Goal: Transaction & Acquisition: Purchase product/service

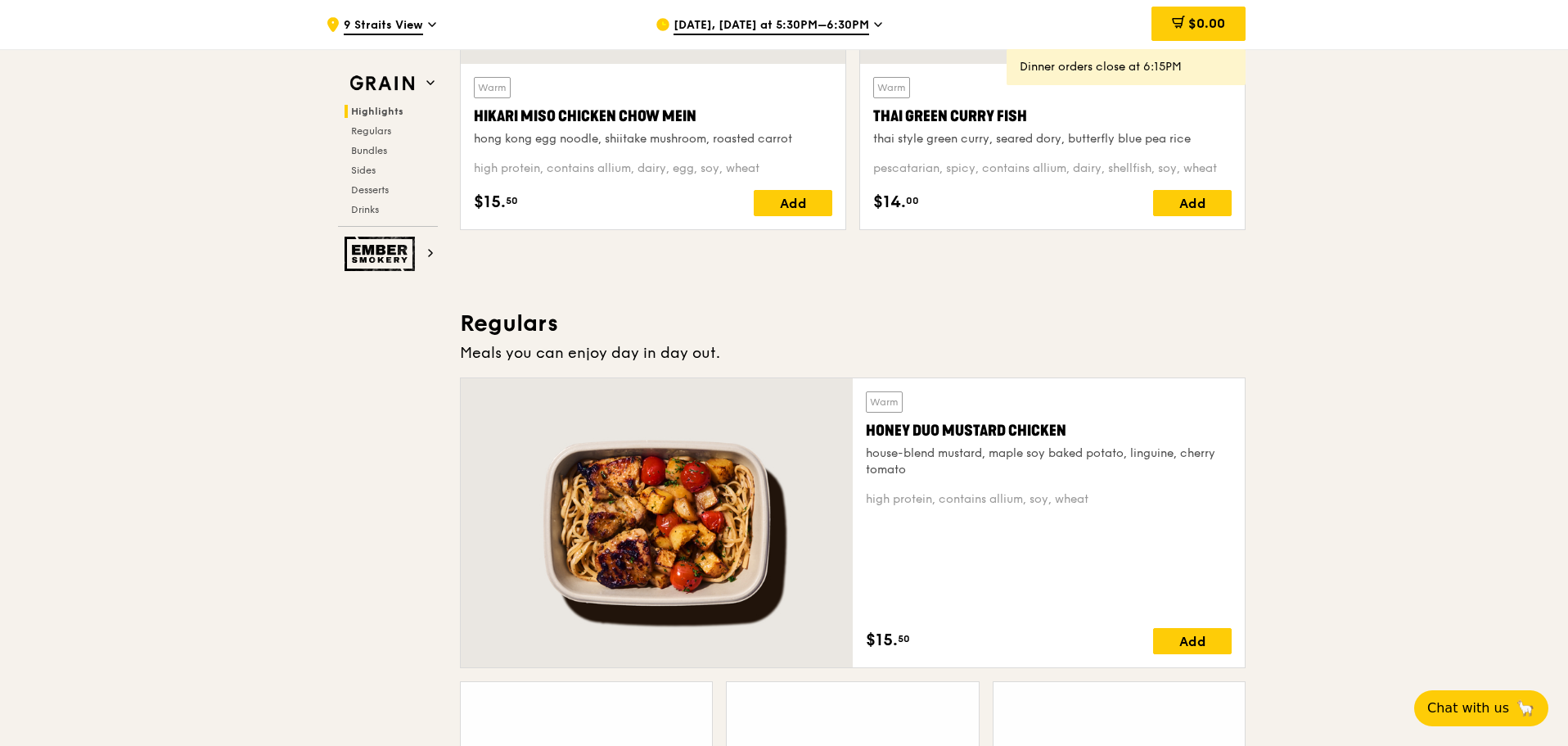
scroll to position [819, 0]
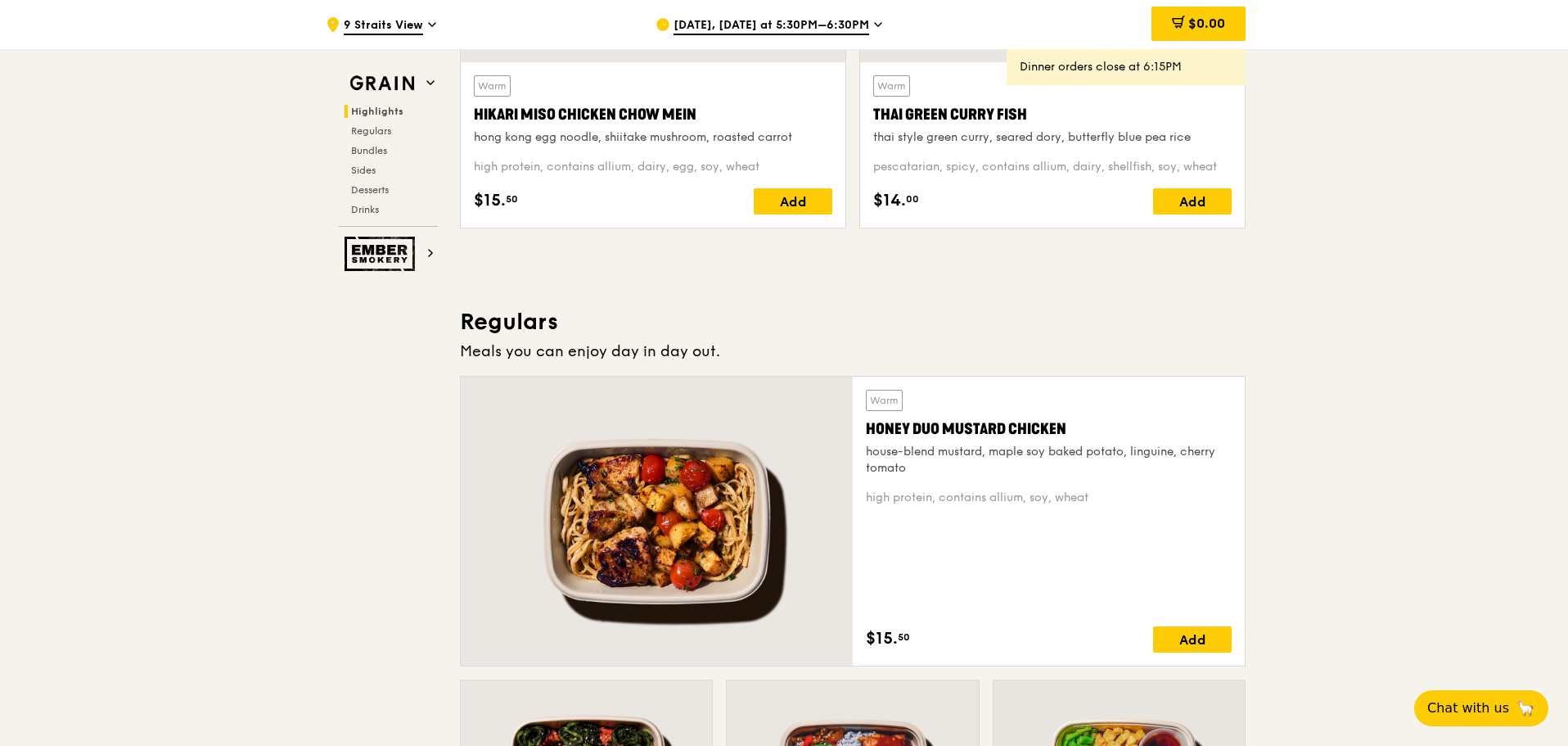
drag, startPoint x: 1182, startPoint y: 12, endPoint x: 1181, endPoint y: 26, distance: 14.0
click at [1179, 12] on div "$0.00" at bounding box center [1198, 24] width 94 height 35
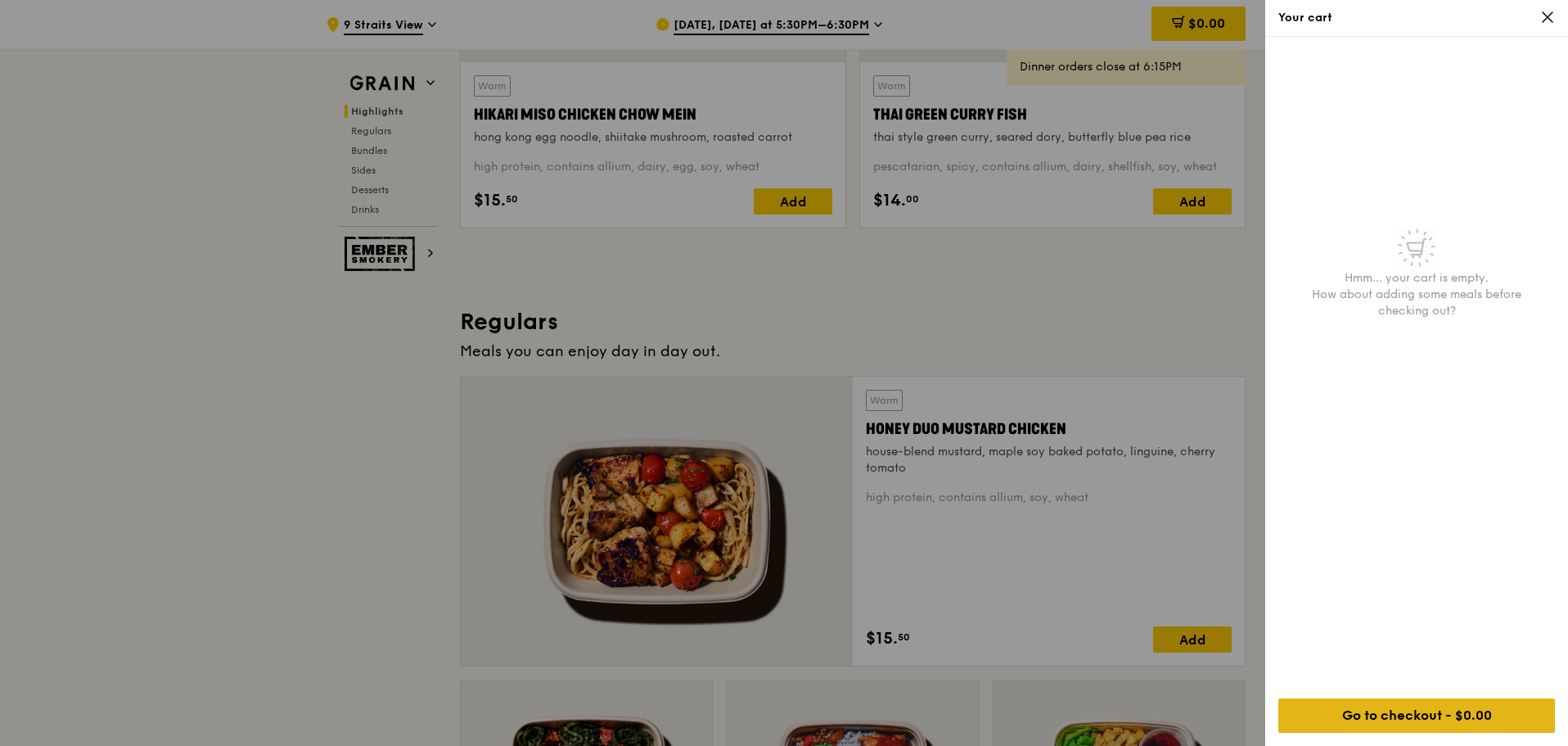
click at [1428, 709] on div "Go to checkout - $0.00" at bounding box center [1416, 715] width 277 height 35
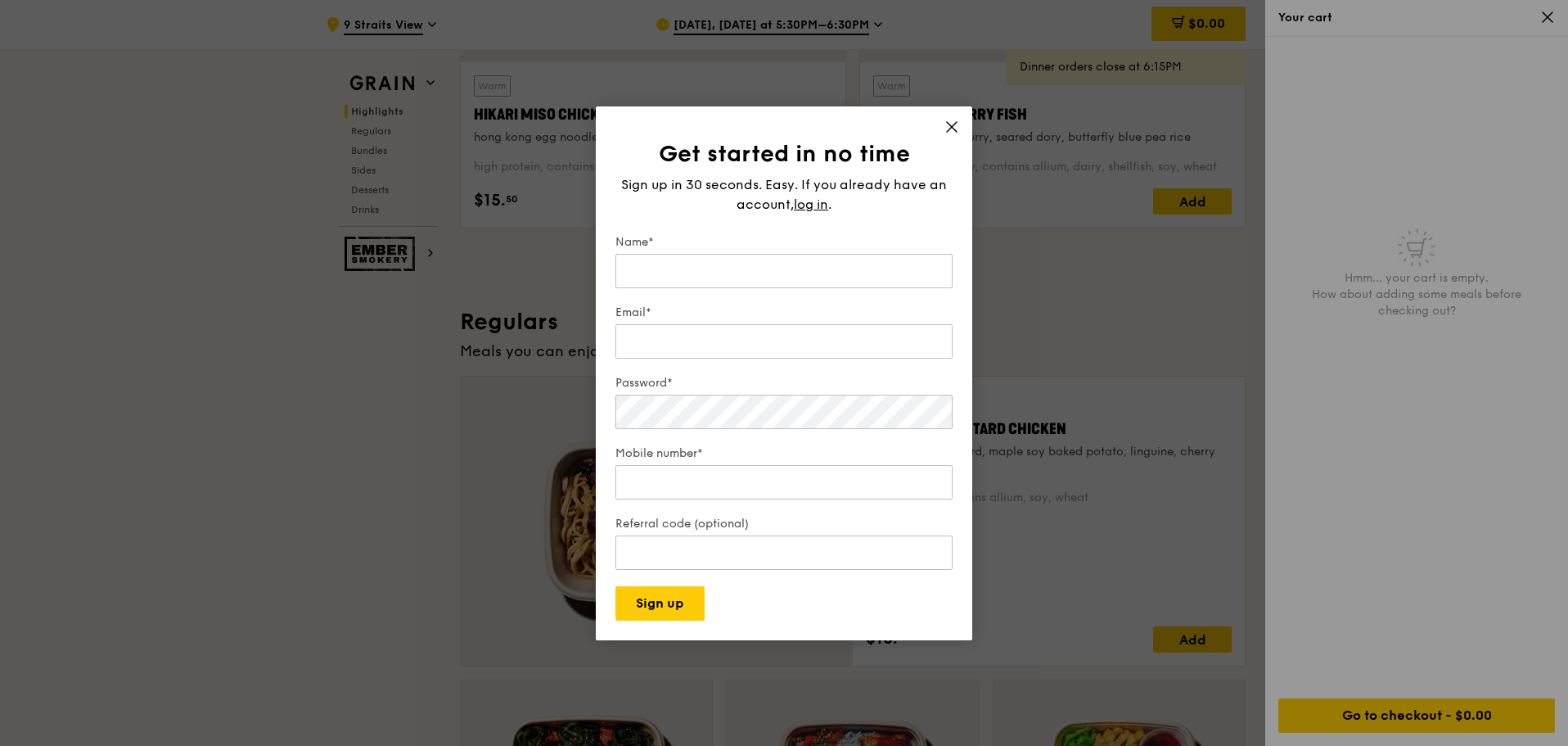
click at [953, 110] on div "Get started in no time Sign up in 30 seconds. Easy. If you already have an acco…" at bounding box center [784, 373] width 377 height 534
click at [948, 124] on icon at bounding box center [952, 127] width 15 height 15
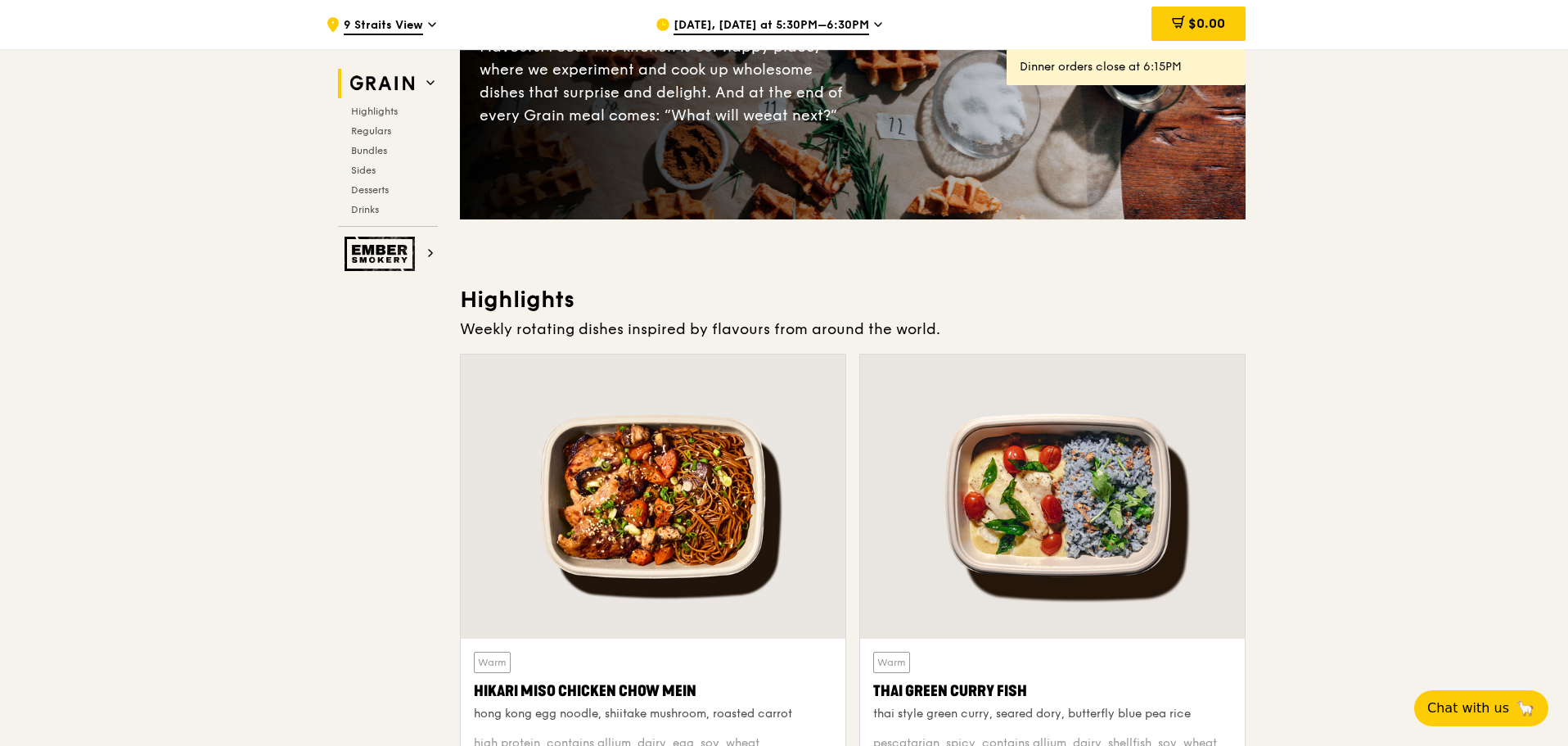
scroll to position [245, 0]
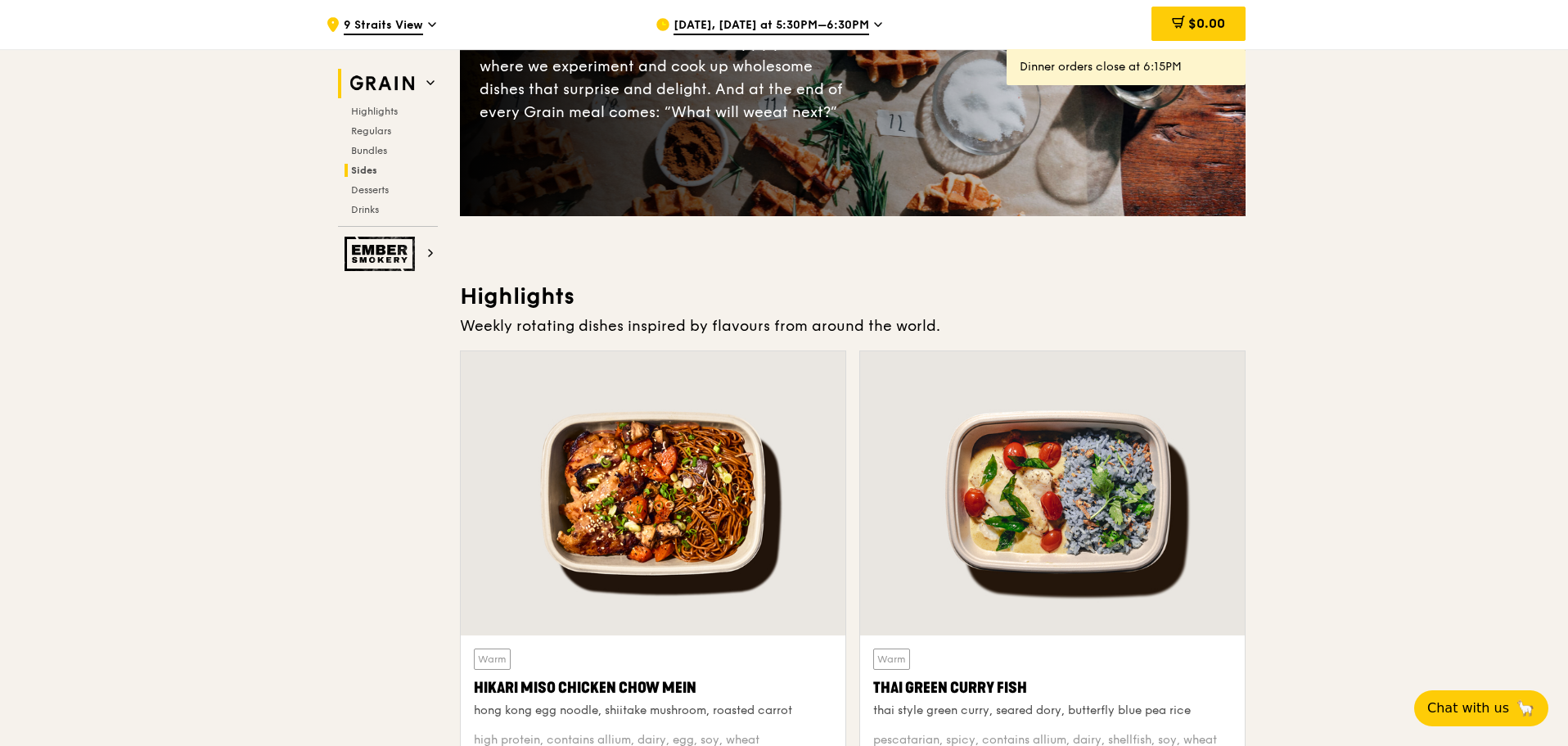
click at [373, 170] on span "Sides" at bounding box center [364, 170] width 26 height 12
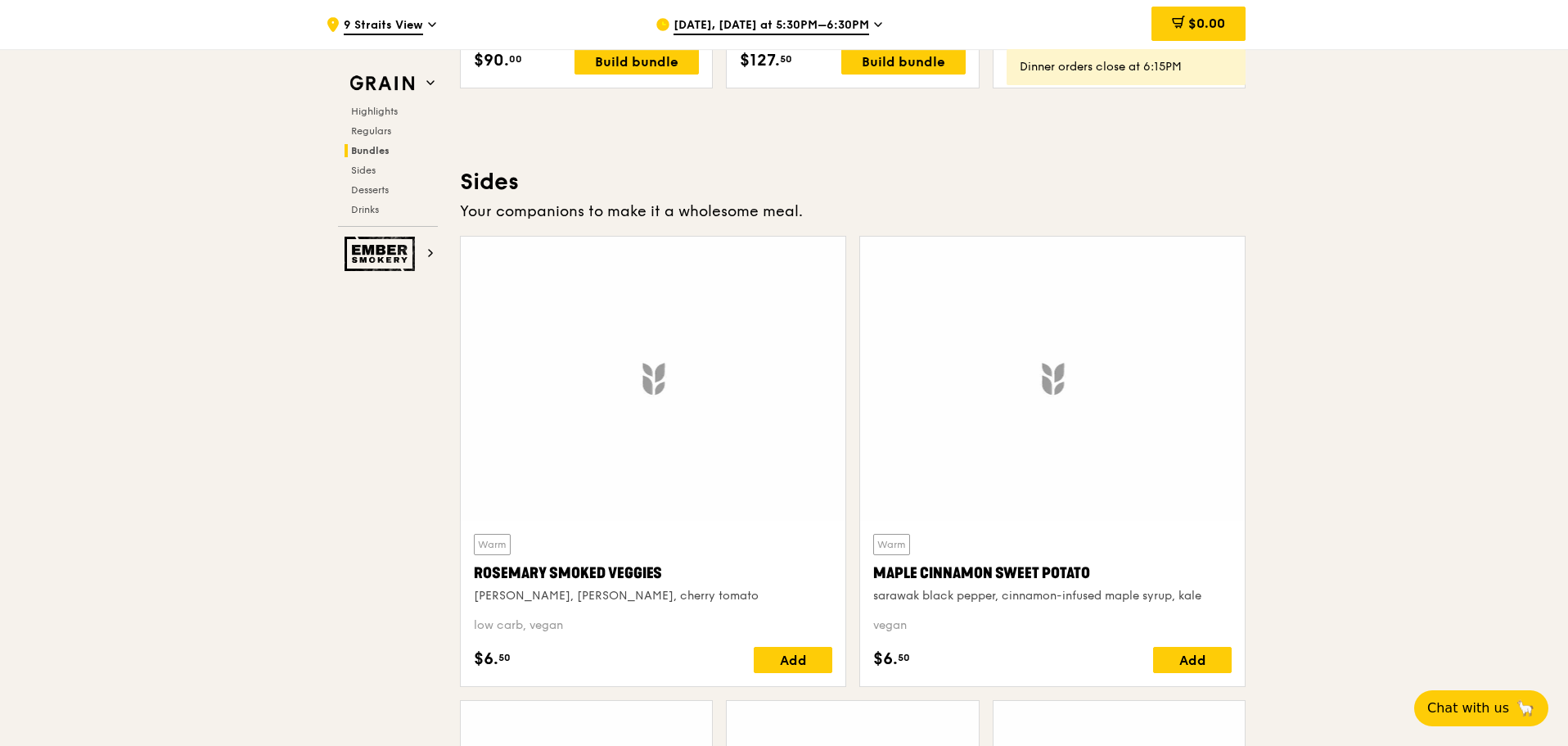
scroll to position [3654, 0]
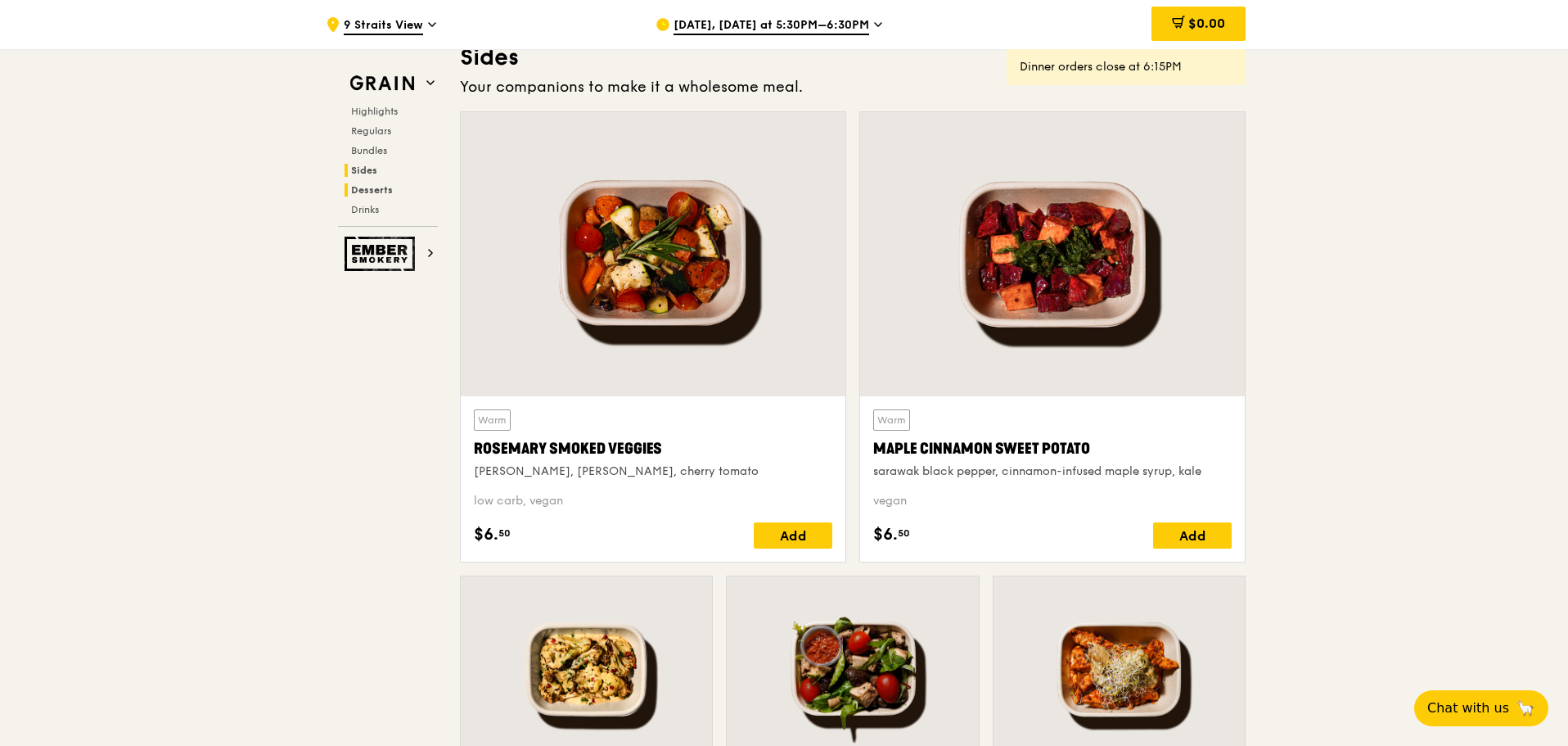
click at [372, 187] on span "Desserts" at bounding box center [372, 190] width 42 height 12
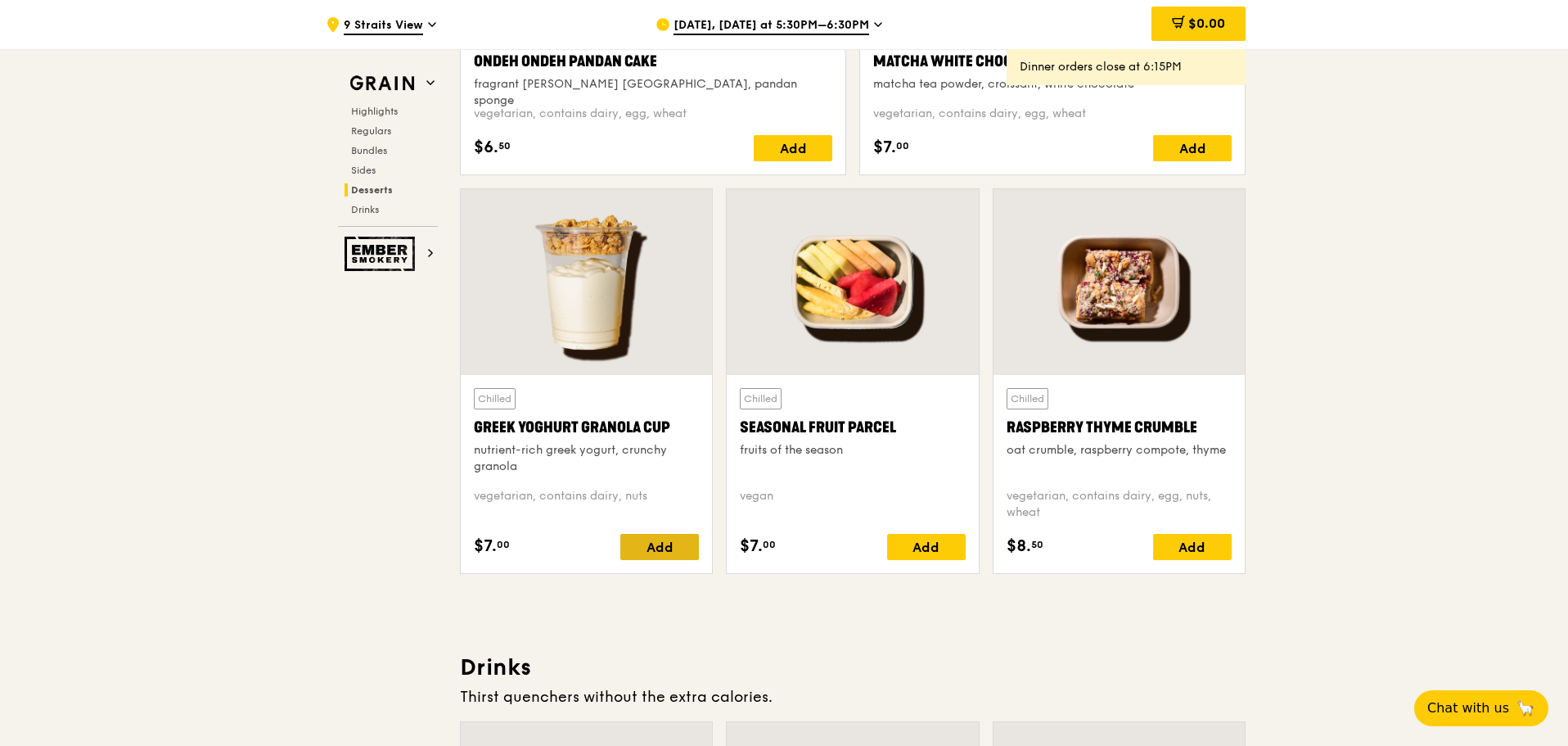
scroll to position [5061, 0]
click at [936, 535] on div "Add" at bounding box center [926, 548] width 78 height 26
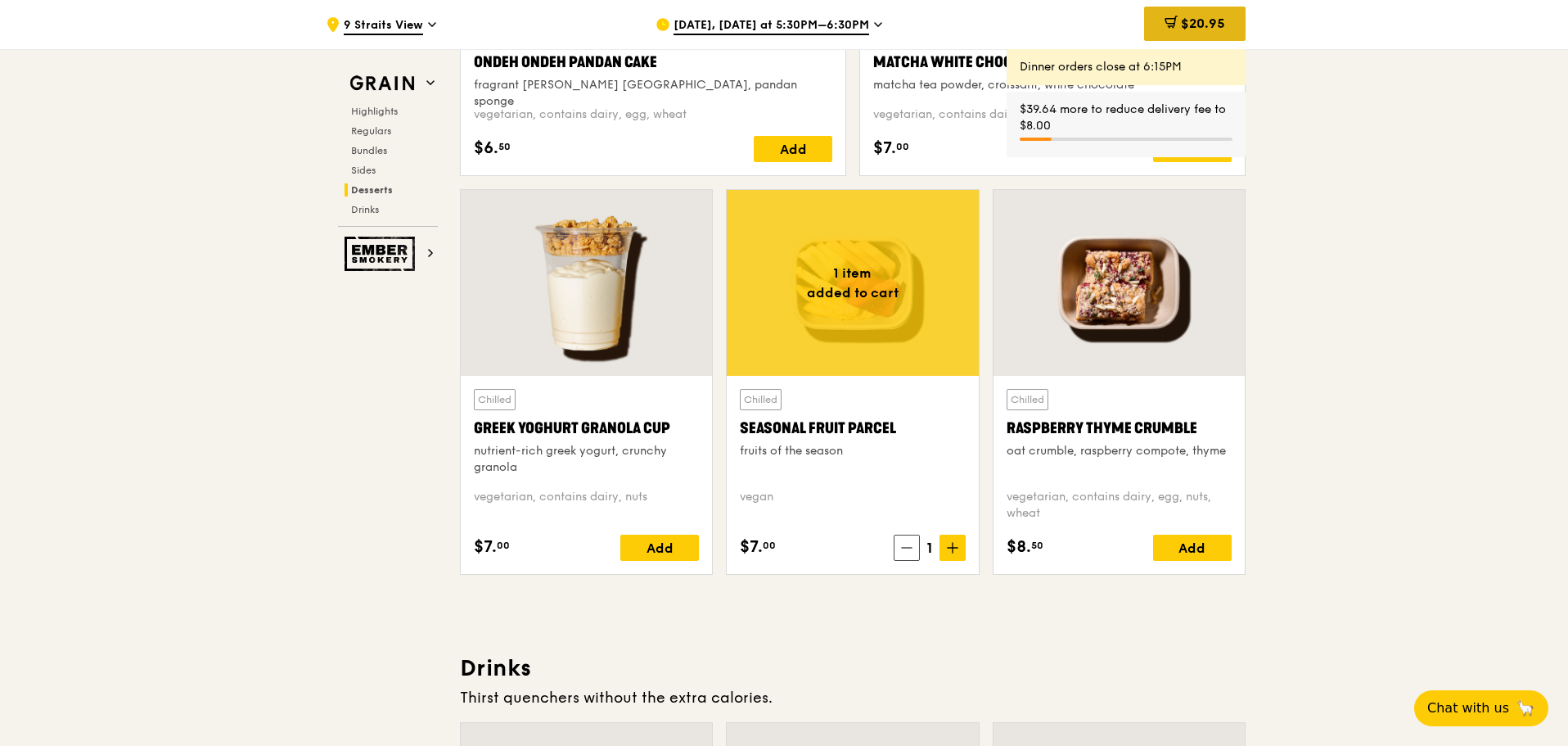
click at [1182, 19] on span "$20.95" at bounding box center [1203, 23] width 45 height 16
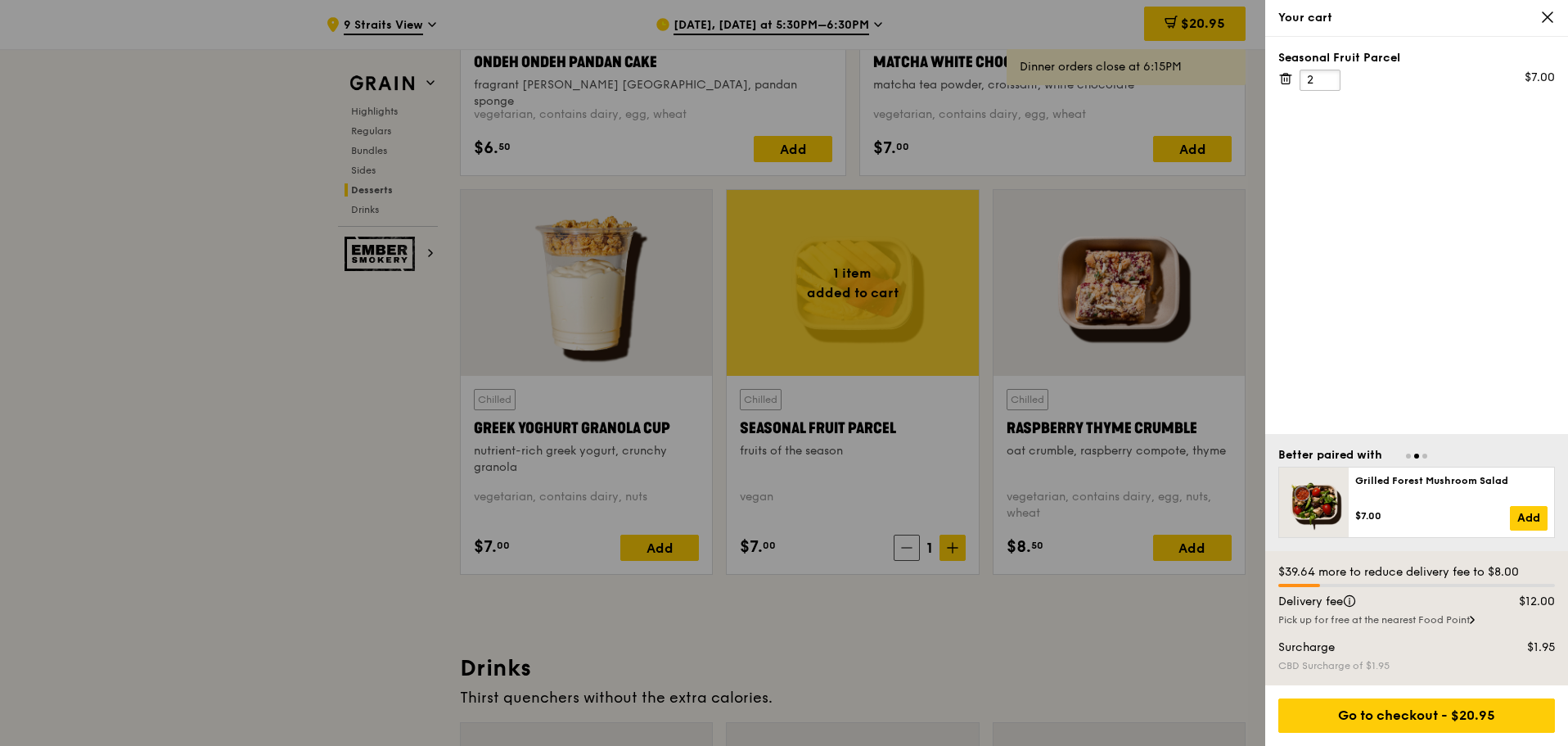
click at [1327, 72] on input "2" at bounding box center [1320, 80] width 41 height 21
click at [1327, 72] on input "3" at bounding box center [1320, 80] width 41 height 21
click at [1327, 72] on input "4" at bounding box center [1320, 80] width 41 height 21
click at [1327, 72] on input "5" at bounding box center [1320, 80] width 41 height 21
click at [1327, 72] on input "6" at bounding box center [1320, 80] width 41 height 21
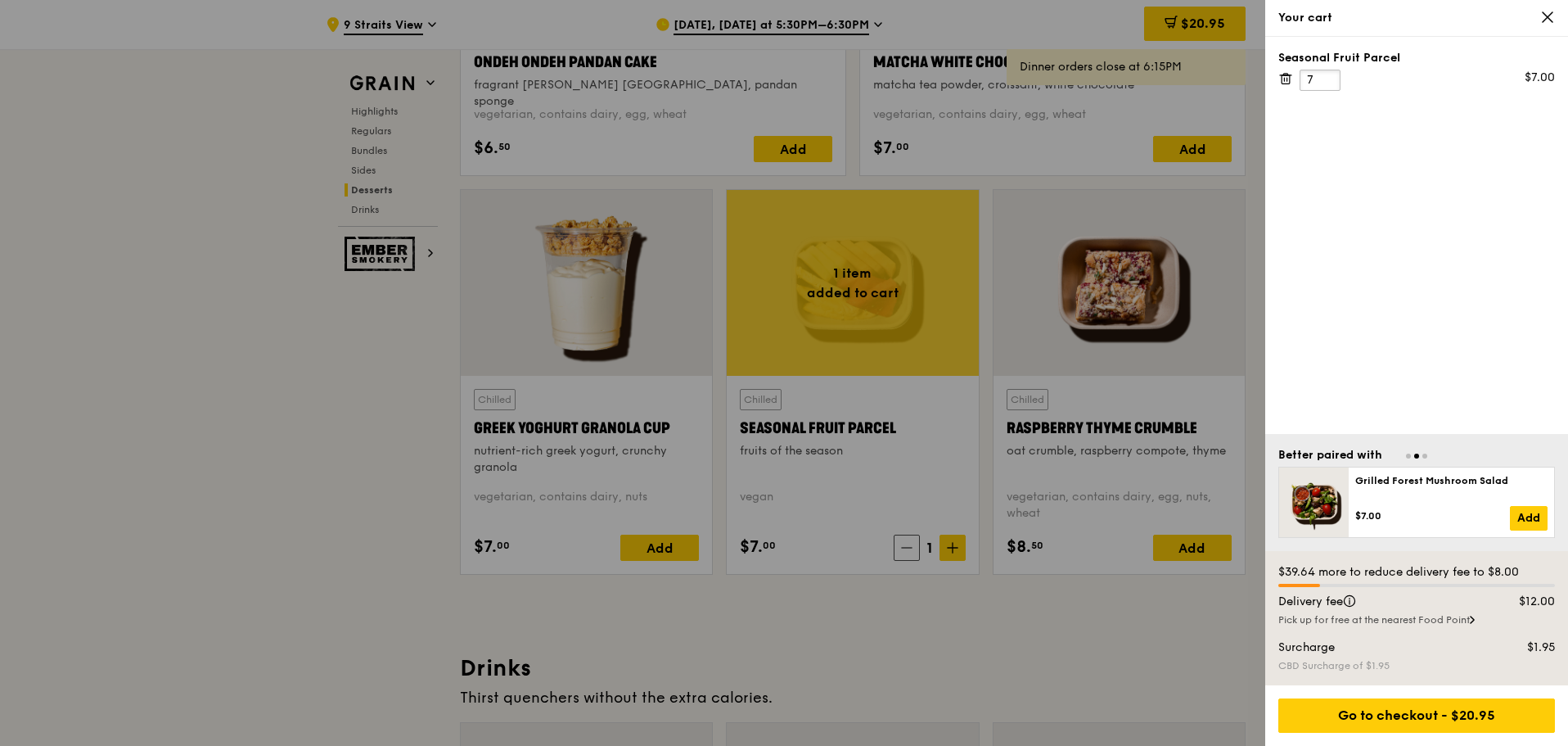
click at [1327, 72] on input "7" at bounding box center [1320, 80] width 41 height 21
click at [1327, 72] on input "8" at bounding box center [1320, 80] width 41 height 21
click at [1327, 72] on input "9" at bounding box center [1320, 80] width 41 height 21
click at [1327, 72] on input "10" at bounding box center [1320, 80] width 41 height 21
click at [1327, 72] on input "11" at bounding box center [1320, 80] width 41 height 21
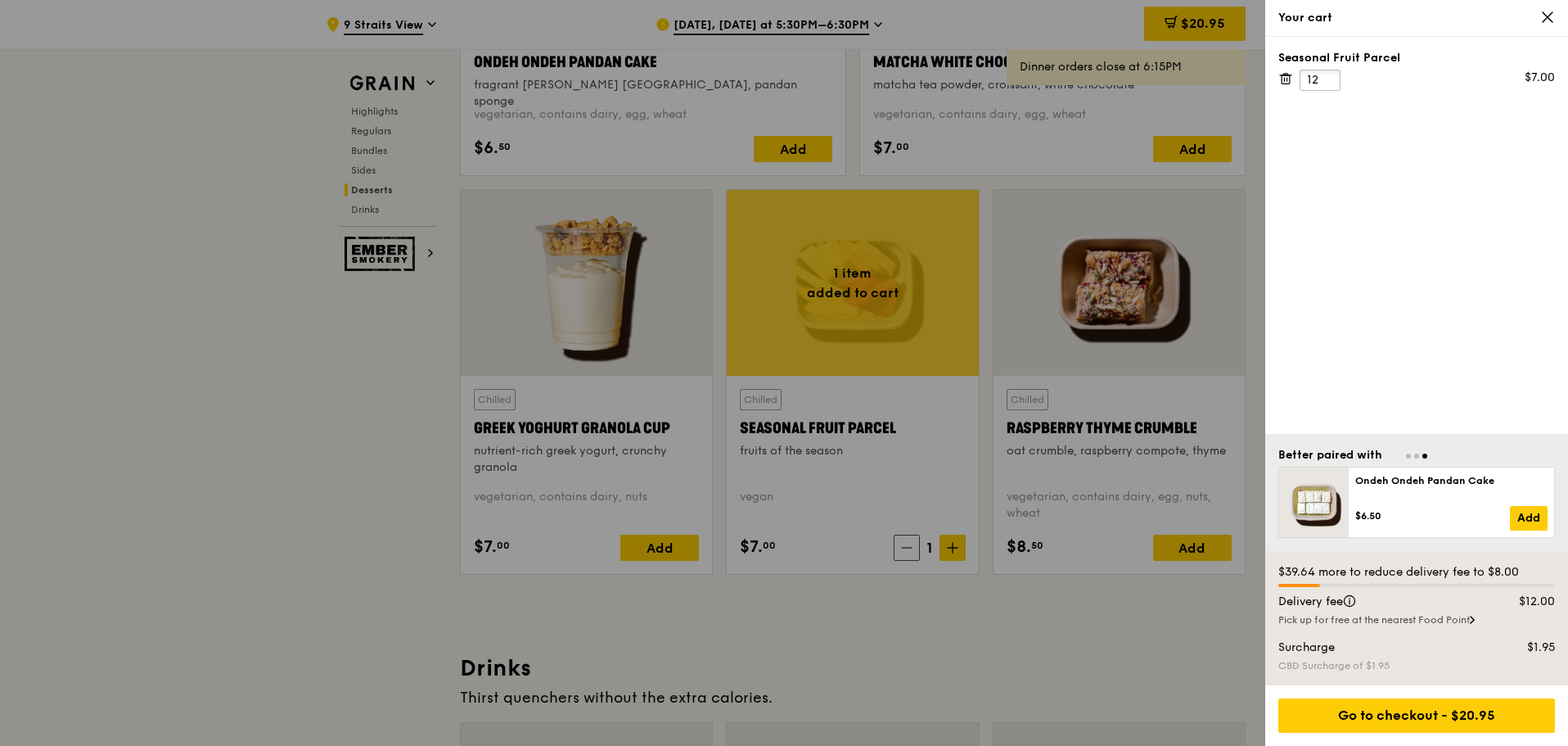
click at [1327, 72] on input "12" at bounding box center [1320, 80] width 41 height 21
click at [1327, 72] on input "13" at bounding box center [1320, 80] width 41 height 21
click at [1327, 72] on input "14" at bounding box center [1320, 80] width 41 height 21
click at [1327, 72] on input "15" at bounding box center [1320, 80] width 41 height 21
click at [1327, 72] on input "16" at bounding box center [1320, 80] width 41 height 21
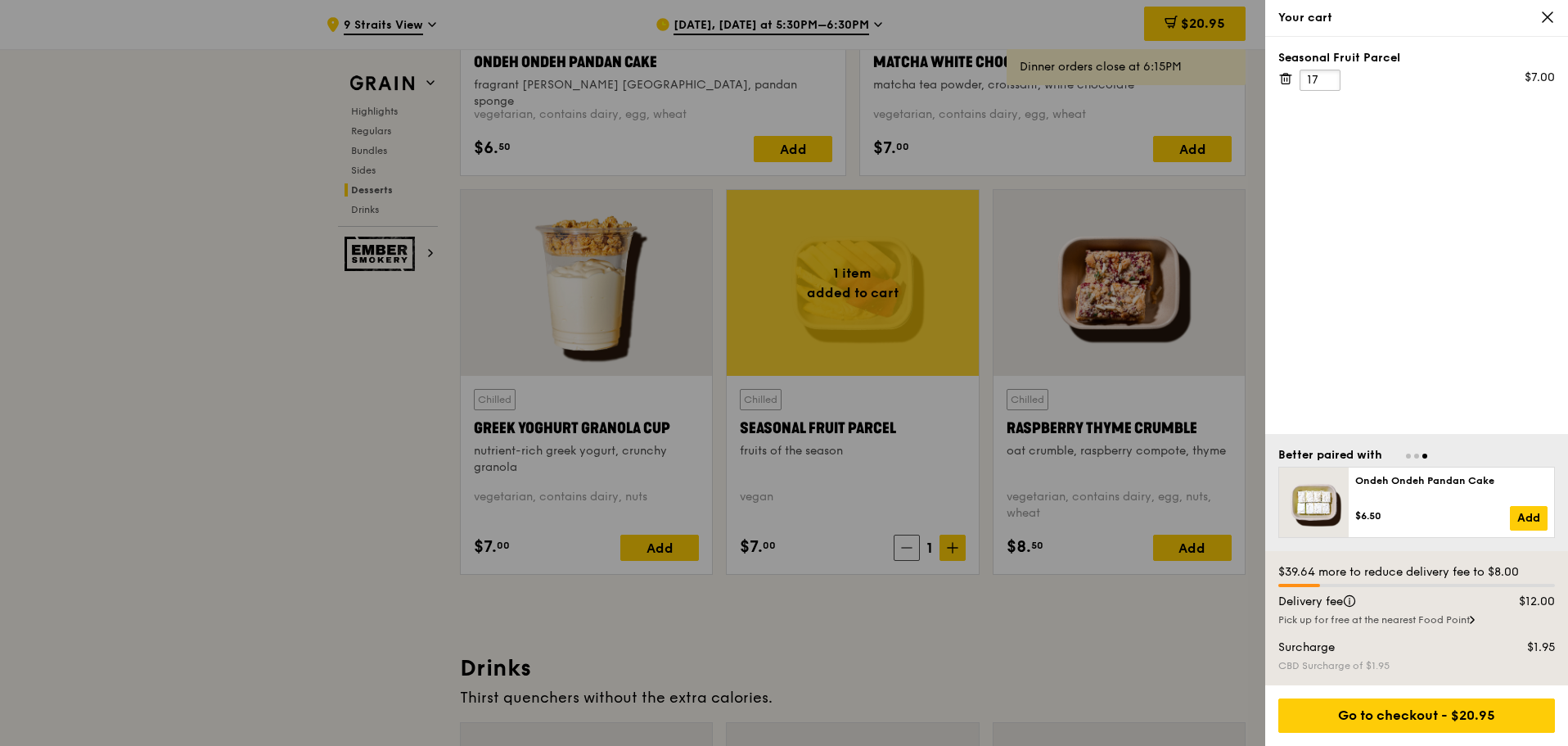
click at [1327, 72] on input "17" at bounding box center [1320, 80] width 41 height 21
click at [1327, 72] on input "18" at bounding box center [1320, 80] width 41 height 21
click at [1327, 72] on input "19" at bounding box center [1320, 80] width 41 height 21
click at [1327, 72] on input "20" at bounding box center [1320, 80] width 41 height 21
click at [1327, 72] on input "21" at bounding box center [1320, 80] width 41 height 21
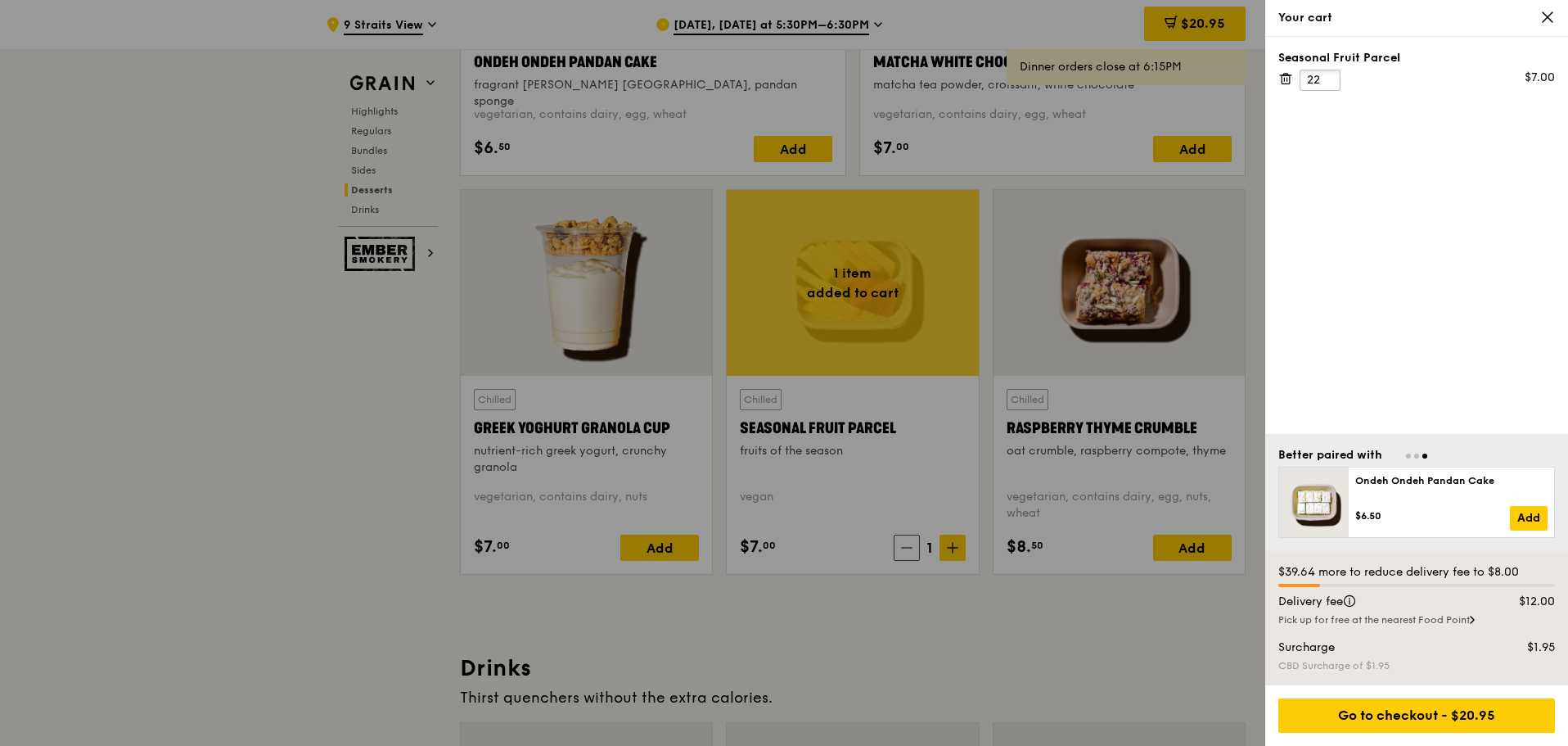
click at [1327, 72] on input "22" at bounding box center [1320, 80] width 41 height 21
click at [1327, 72] on input "23" at bounding box center [1320, 80] width 41 height 21
click at [1327, 72] on input "24" at bounding box center [1320, 80] width 41 height 21
click at [1327, 72] on input "25" at bounding box center [1320, 80] width 41 height 21
click at [1327, 72] on input "26" at bounding box center [1320, 80] width 41 height 21
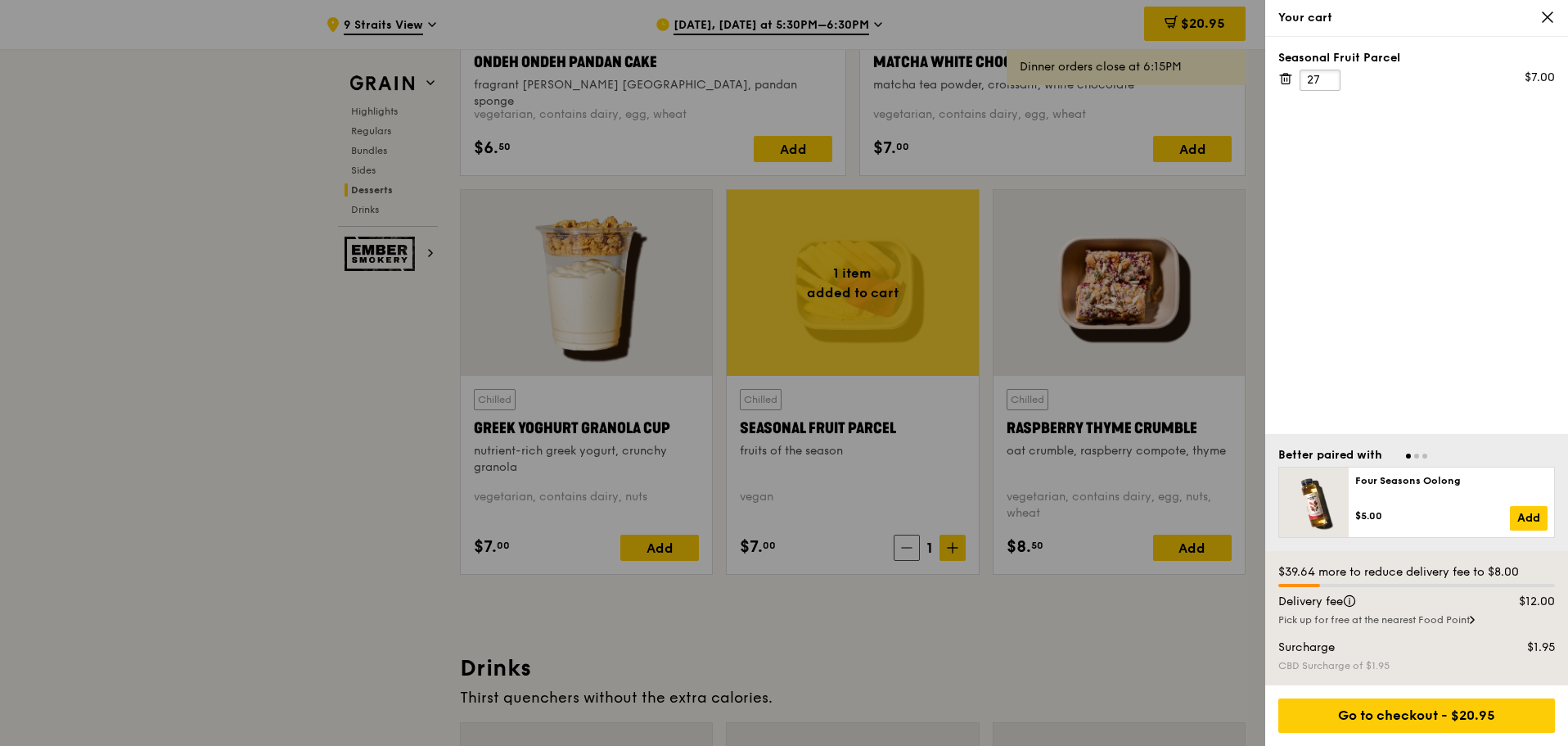
click at [1327, 72] on input "27" at bounding box center [1320, 80] width 41 height 21
type input "28"
click at [1327, 72] on input "28" at bounding box center [1320, 80] width 41 height 21
click at [828, 610] on div at bounding box center [784, 373] width 1568 height 746
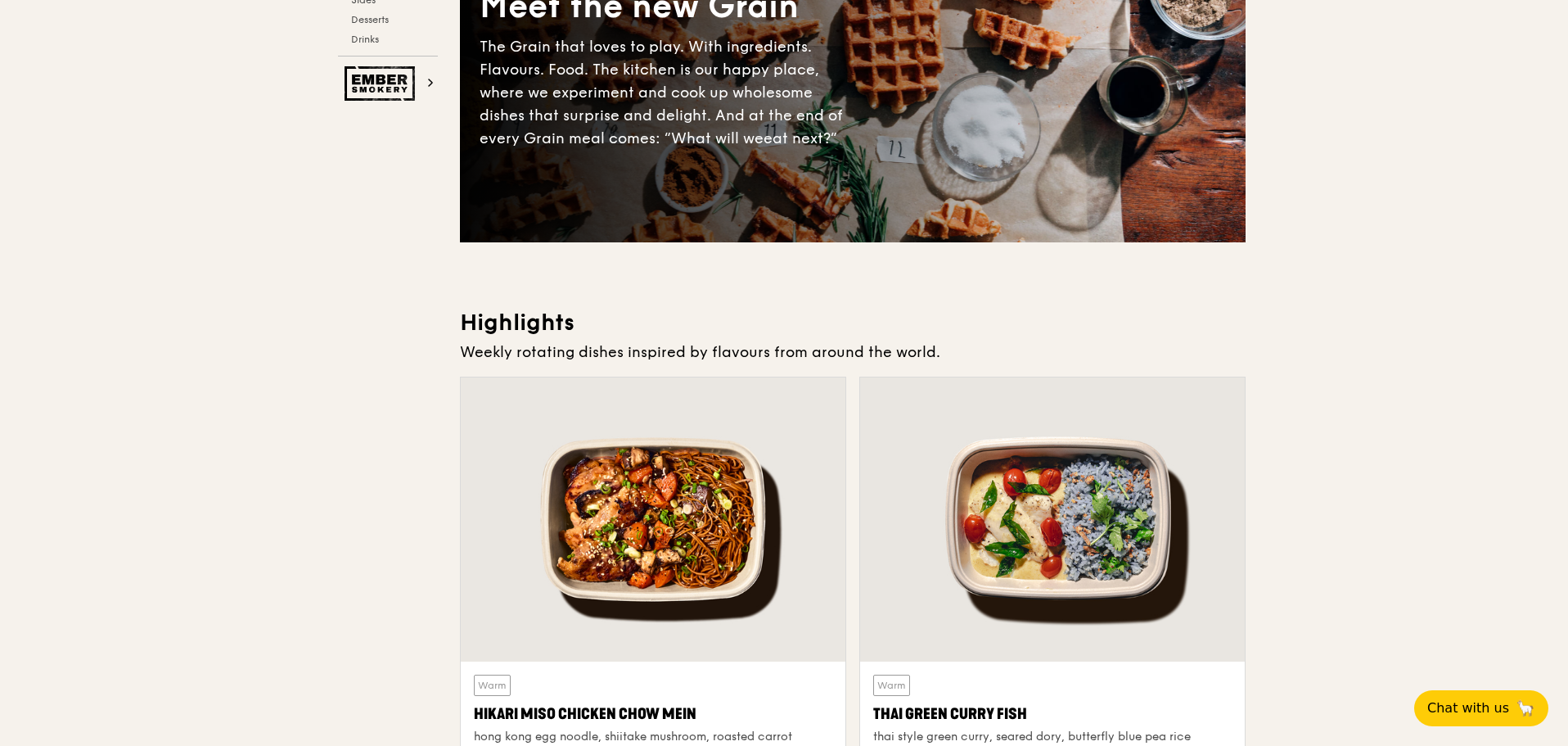
scroll to position [0, 0]
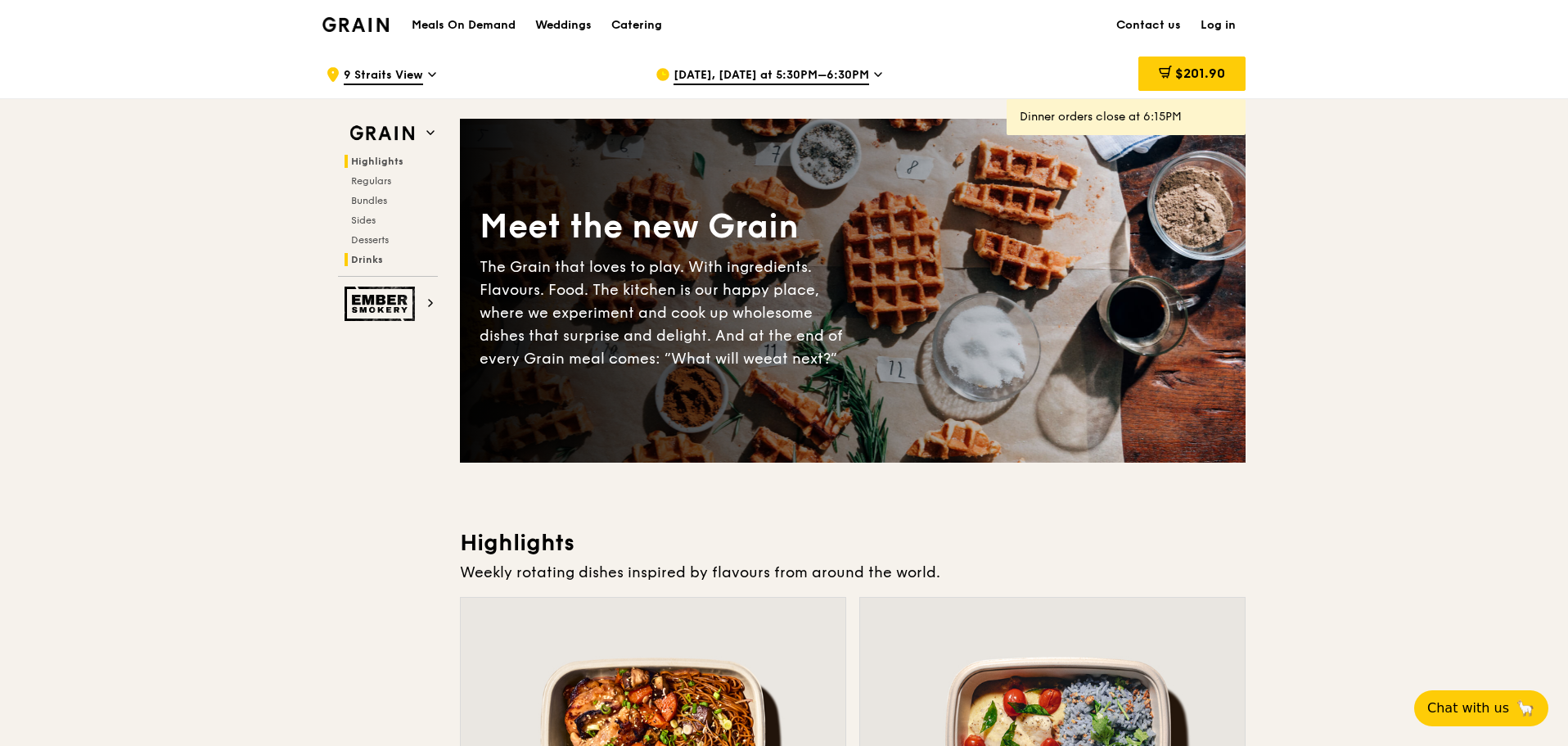
click at [372, 259] on span "Drinks" at bounding box center [367, 259] width 32 height 12
click at [1200, 62] on div "$201.90" at bounding box center [1192, 74] width 107 height 35
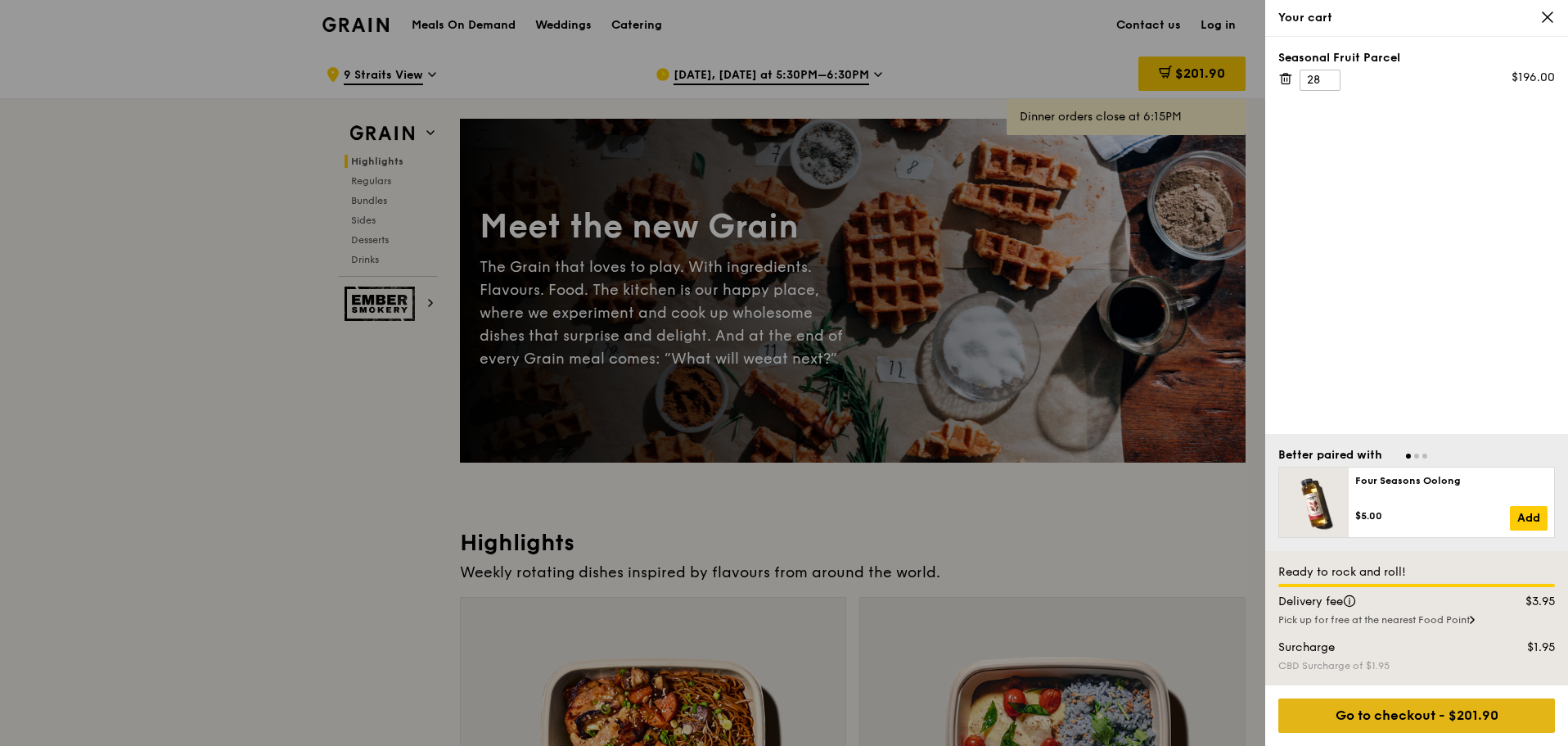
click at [1428, 710] on div "Go to checkout - $201.90" at bounding box center [1416, 715] width 277 height 35
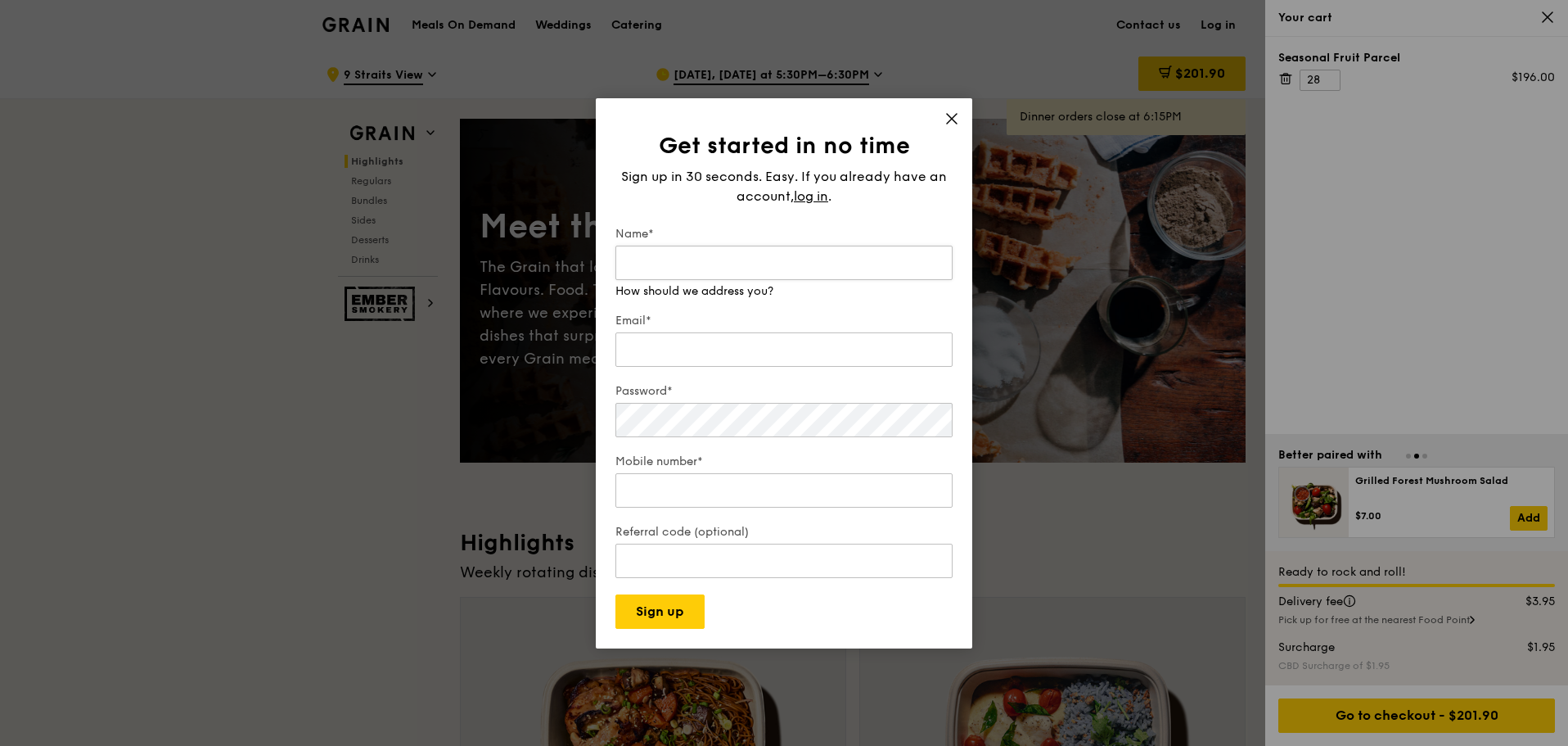
click at [809, 262] on input "Name*" at bounding box center [784, 263] width 337 height 35
type input "Janice Lam"
click at [767, 358] on div "Email* We will send your receipt to this email" at bounding box center [784, 333] width 337 height 74
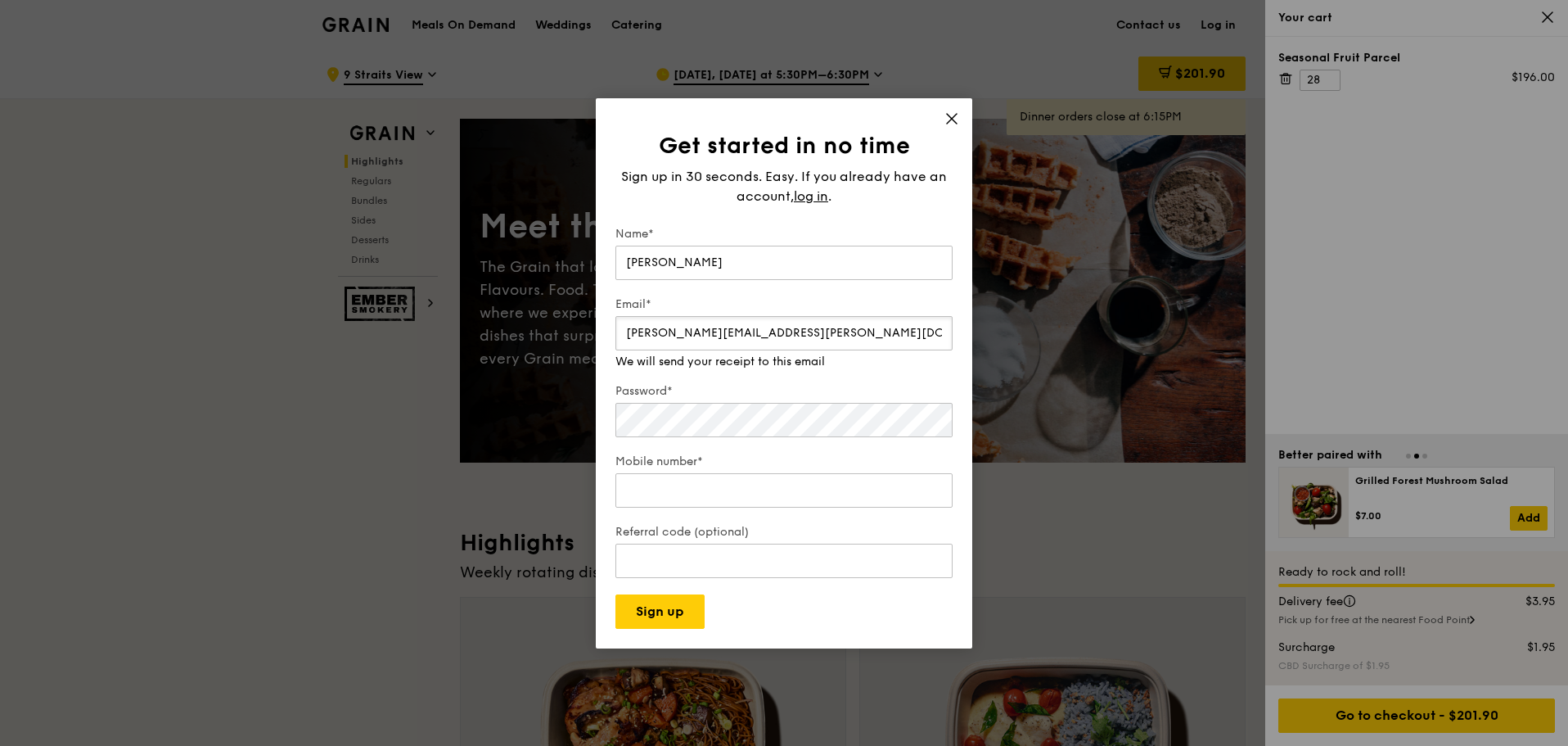
type input "janice.lam@macquarie.com"
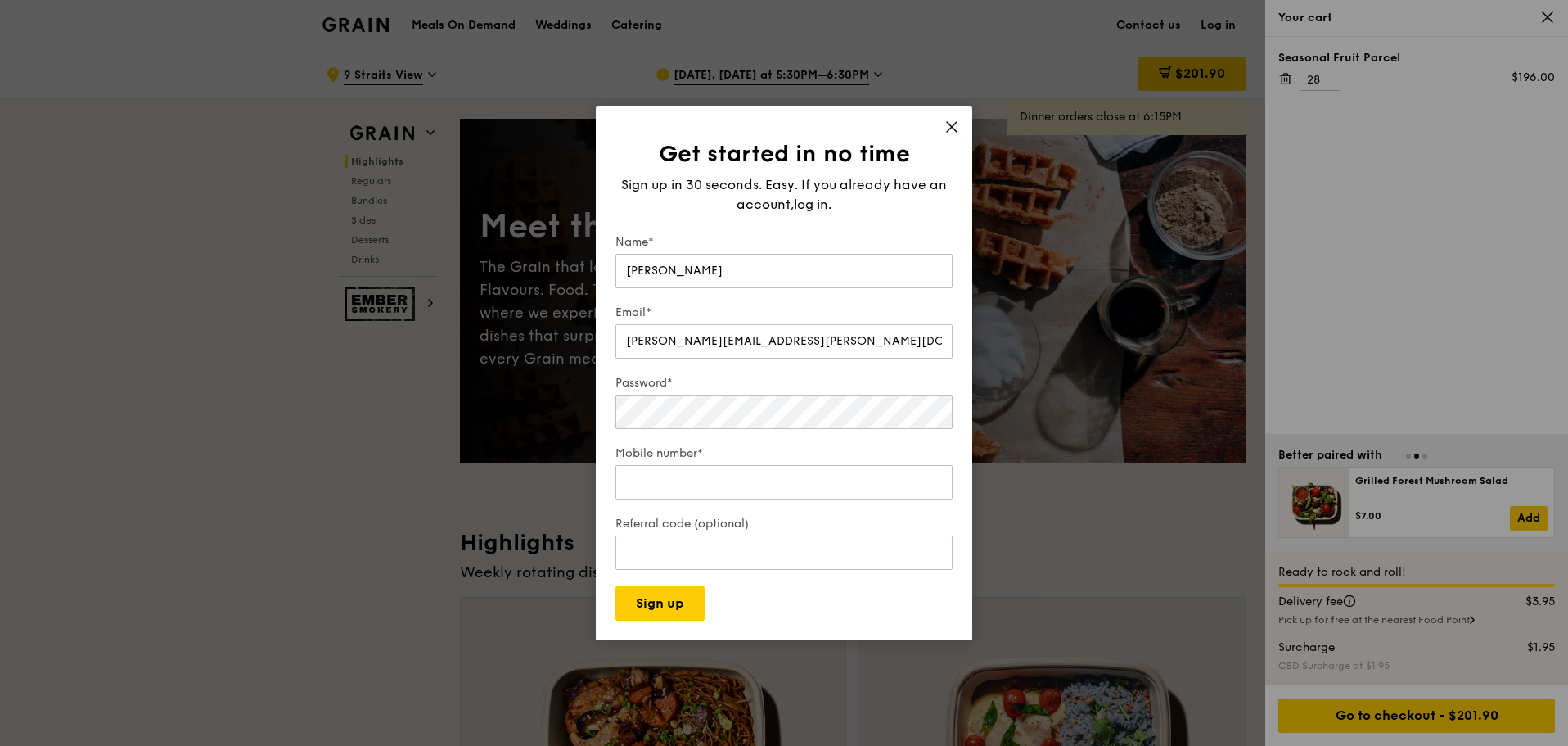
click at [649, 401] on div "Password*" at bounding box center [784, 403] width 337 height 57
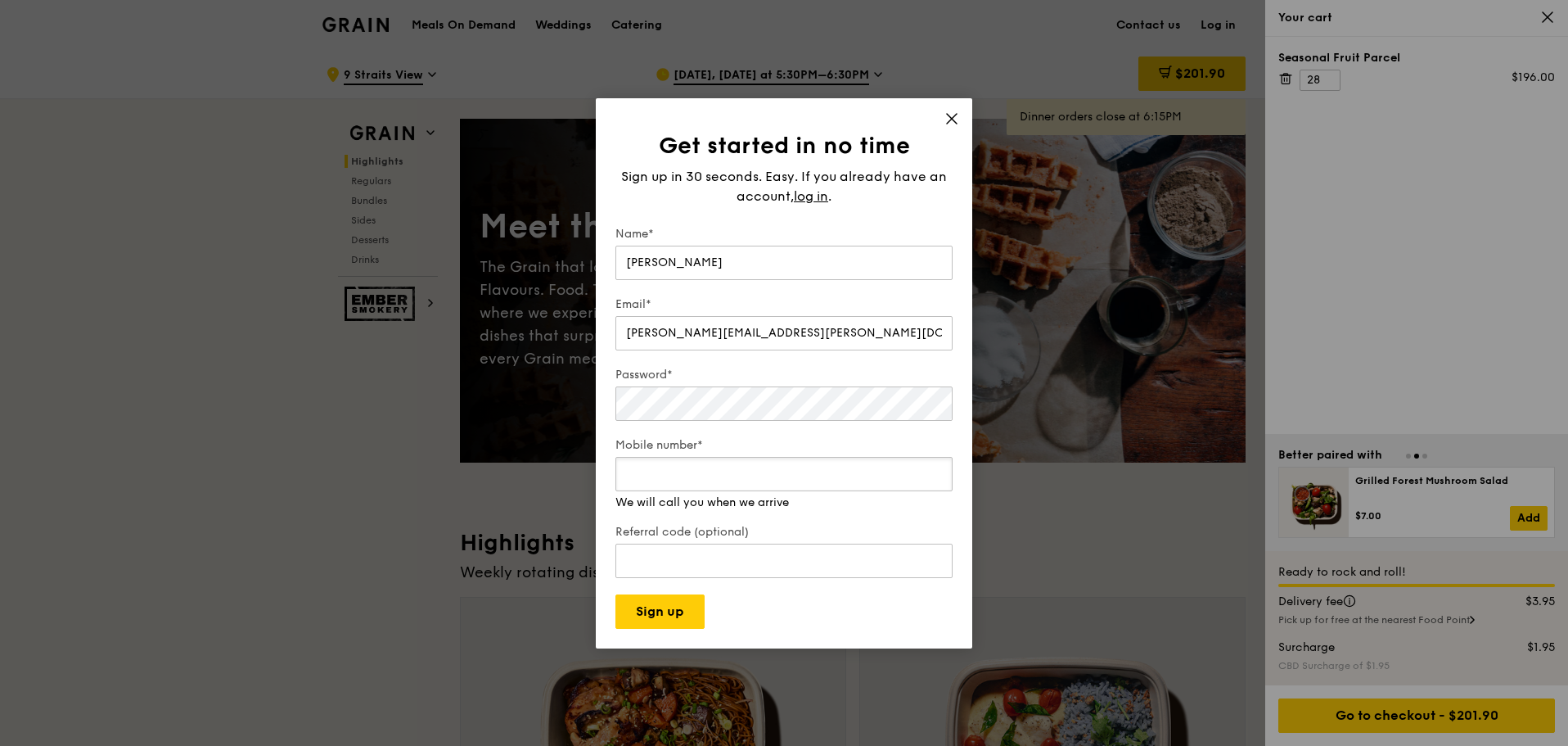
click at [727, 491] on input "Mobile number*" at bounding box center [784, 474] width 337 height 35
type input "98625614"
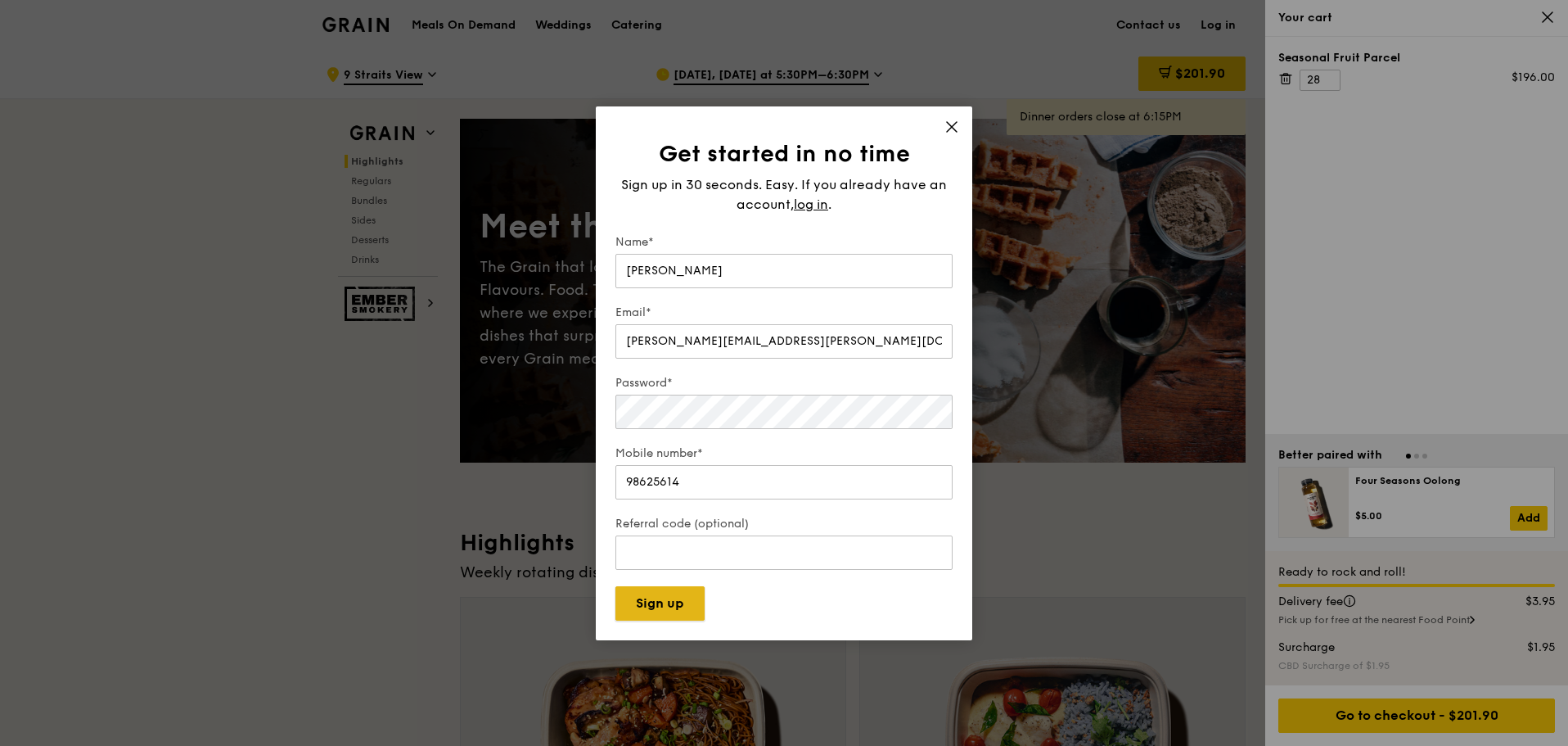
click at [670, 614] on button "Sign up" at bounding box center [660, 604] width 89 height 35
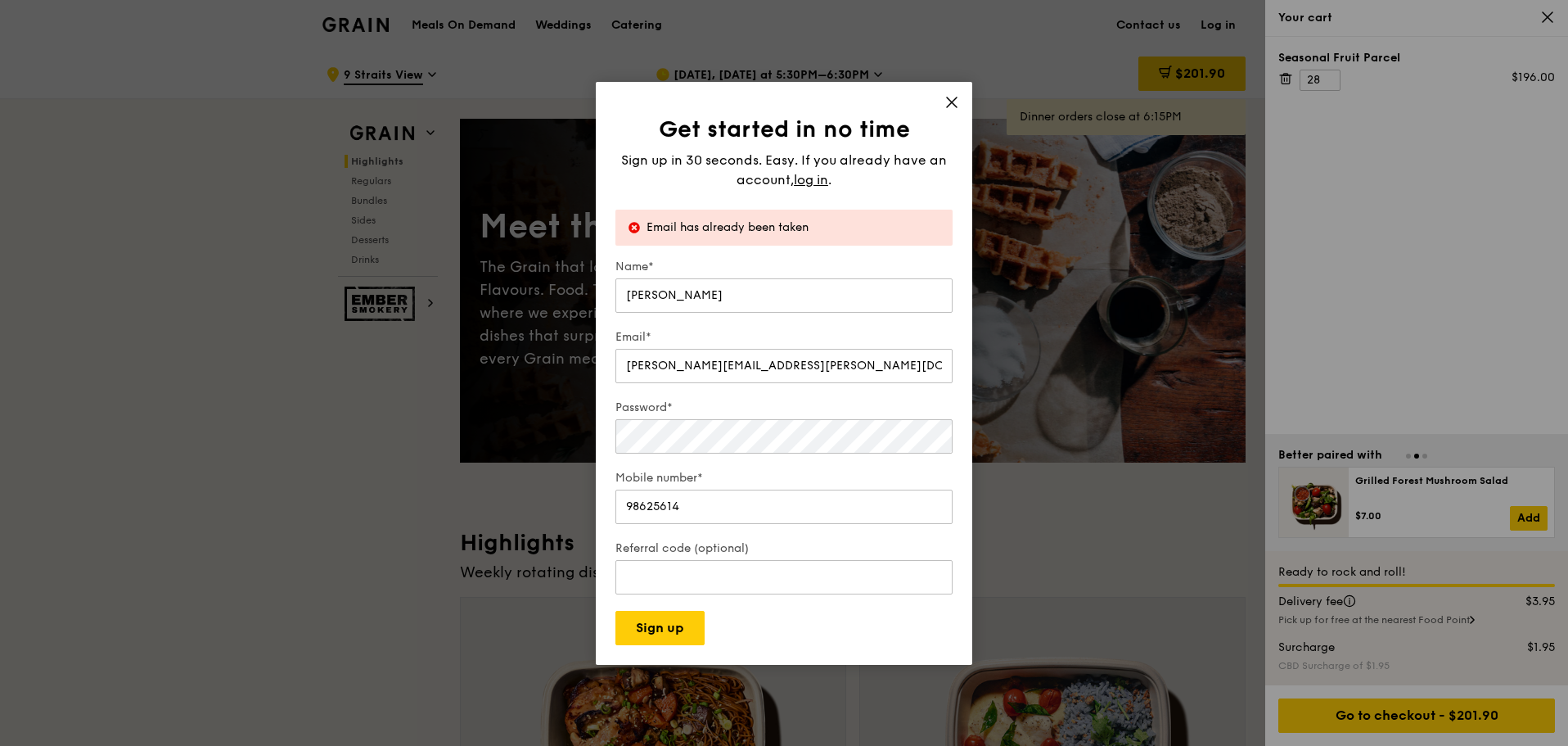
click at [955, 107] on icon at bounding box center [952, 102] width 15 height 15
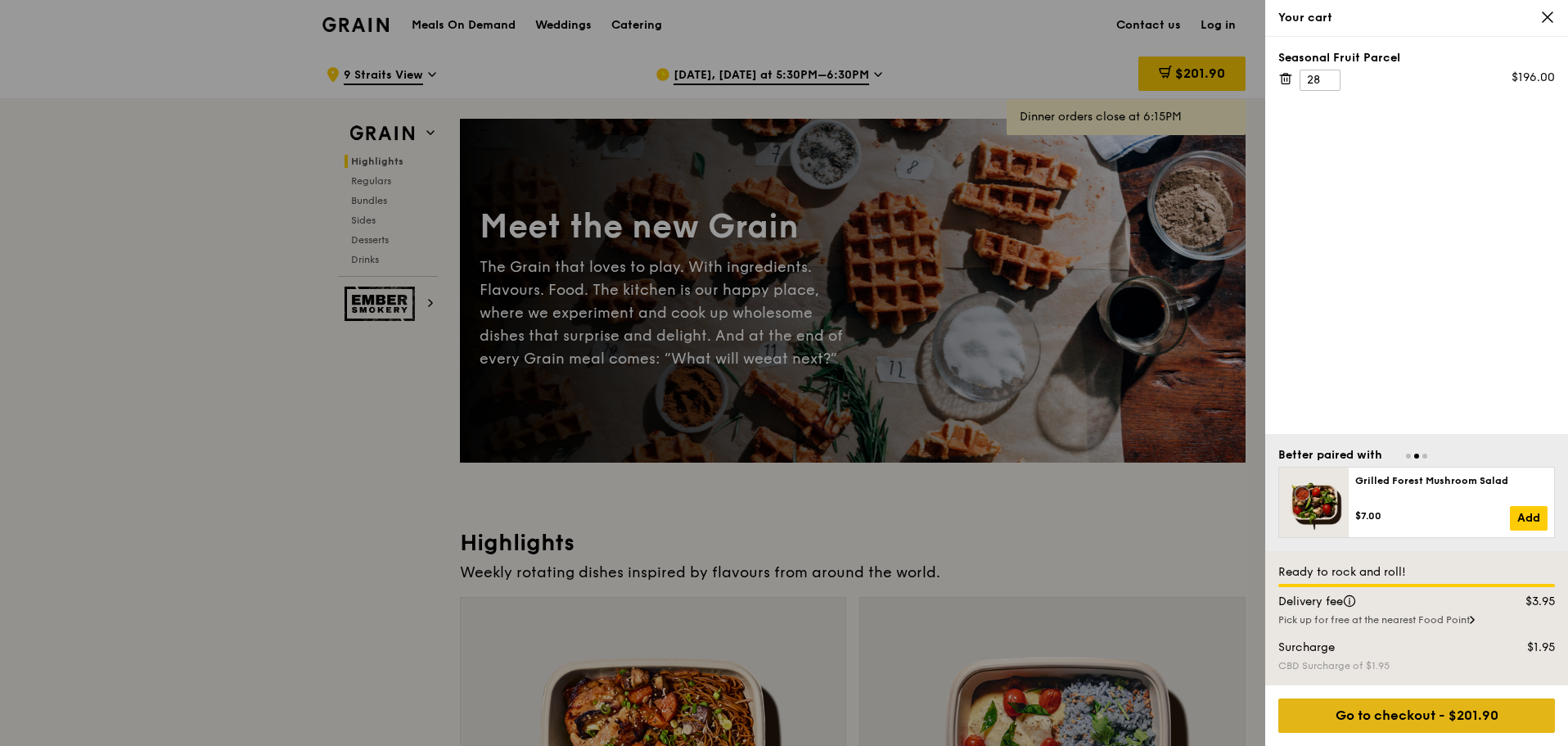
click at [1400, 722] on div "Go to checkout - $201.90" at bounding box center [1416, 715] width 277 height 35
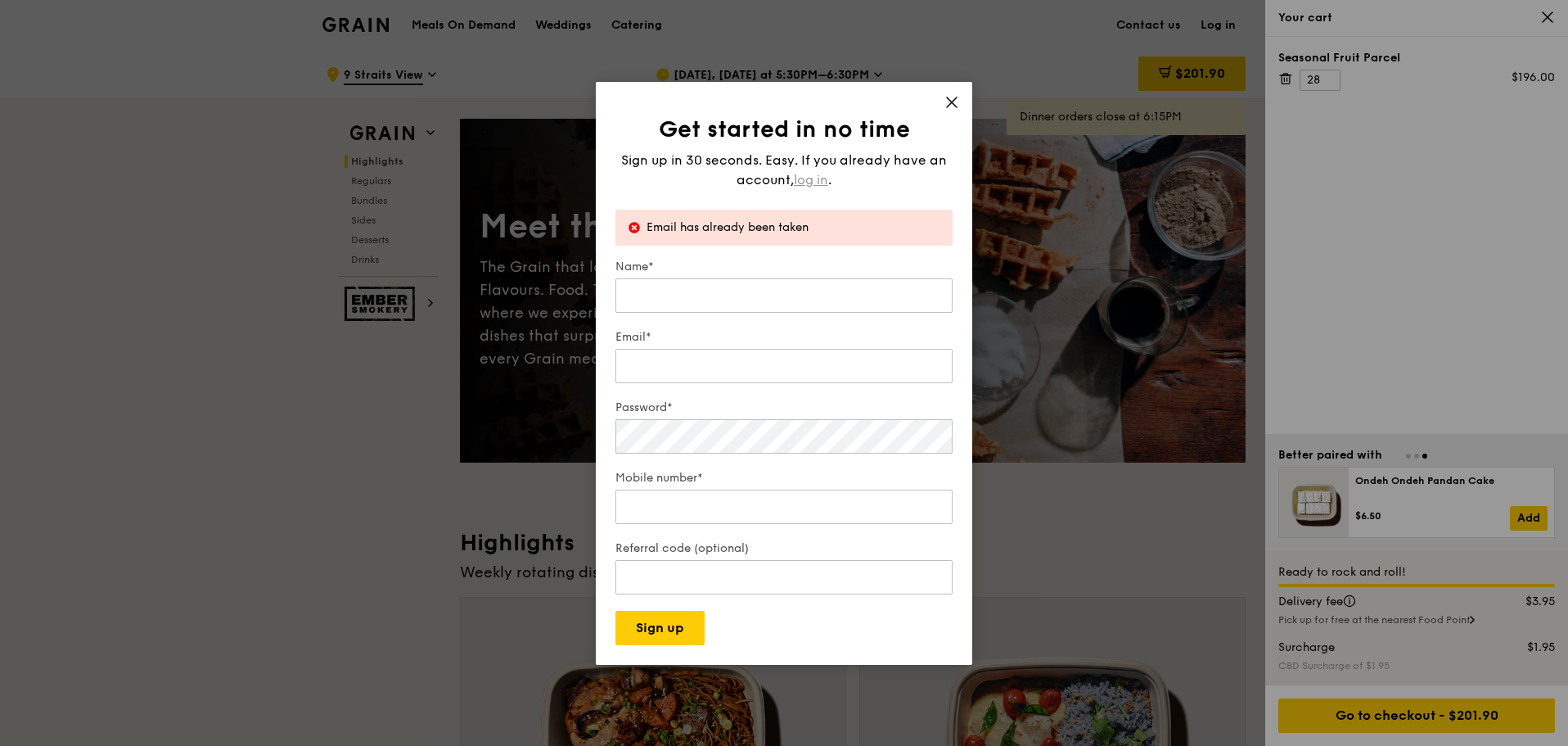
click at [817, 170] on span "log in" at bounding box center [811, 180] width 35 height 20
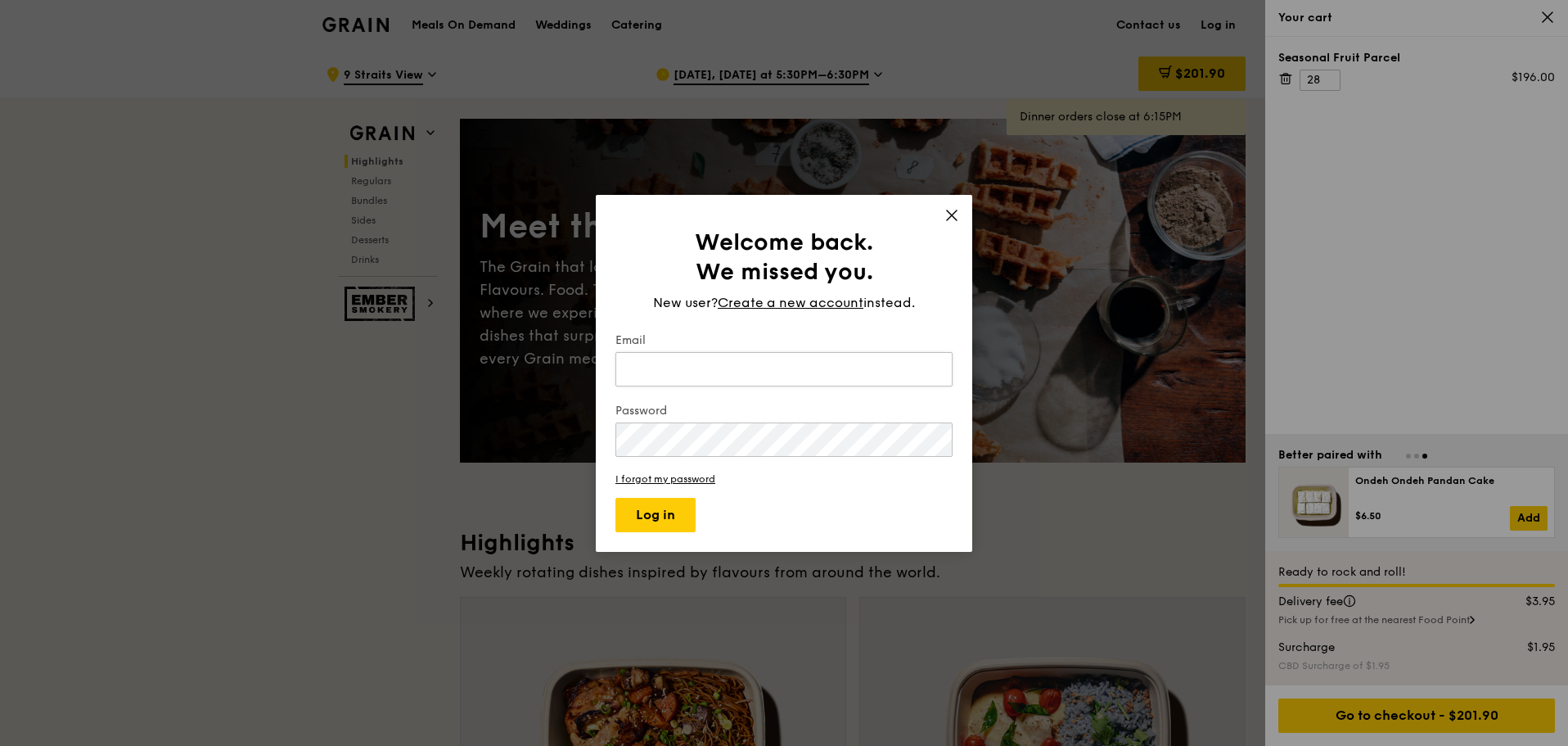
click at [788, 373] on input "Email" at bounding box center [784, 369] width 337 height 35
type input "janice.lam@macquarie.com"
click at [700, 481] on link "I forgot my password" at bounding box center [784, 479] width 337 height 12
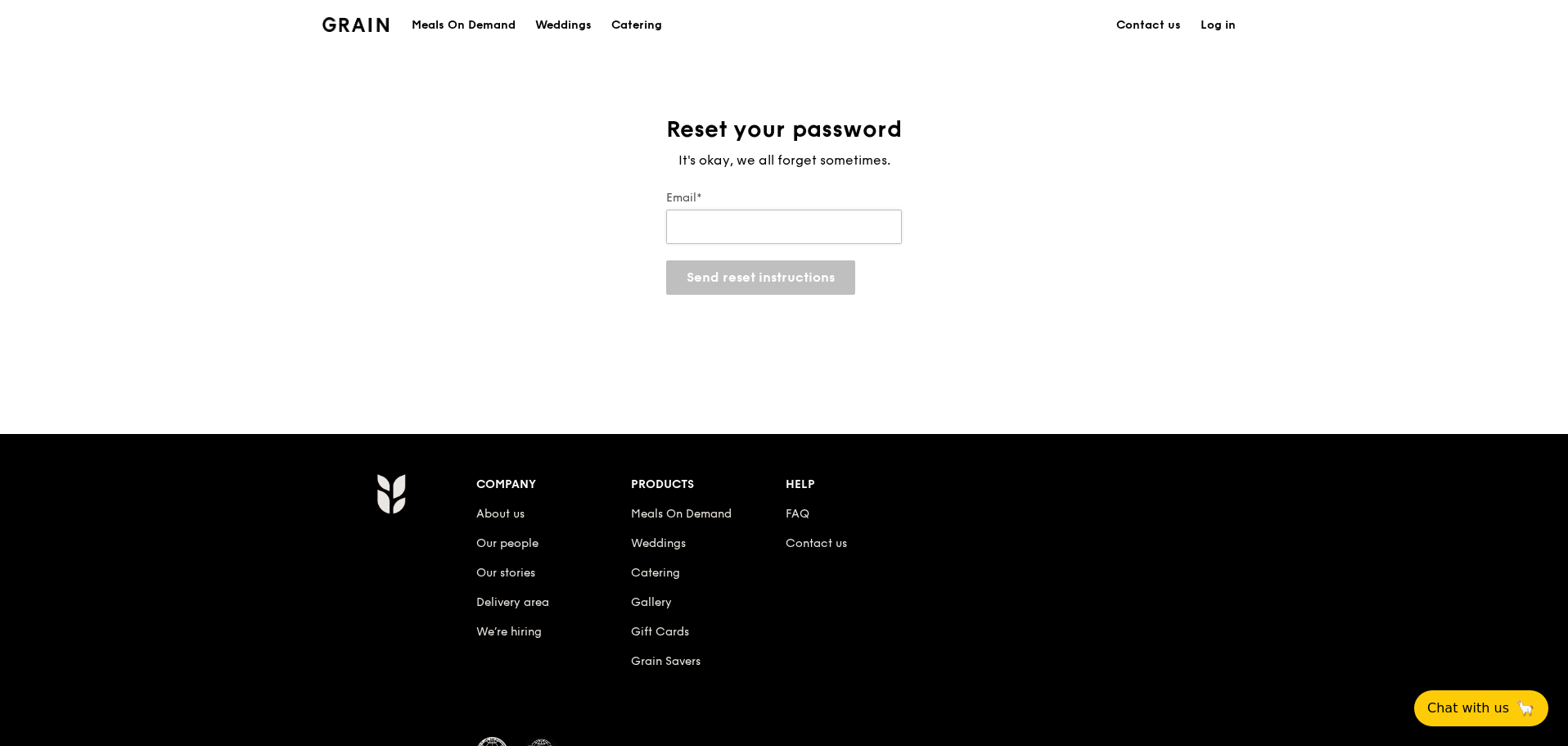
click at [768, 224] on input "Email*" at bounding box center [784, 227] width 235 height 35
type input "janice.lam@macquarie.com"
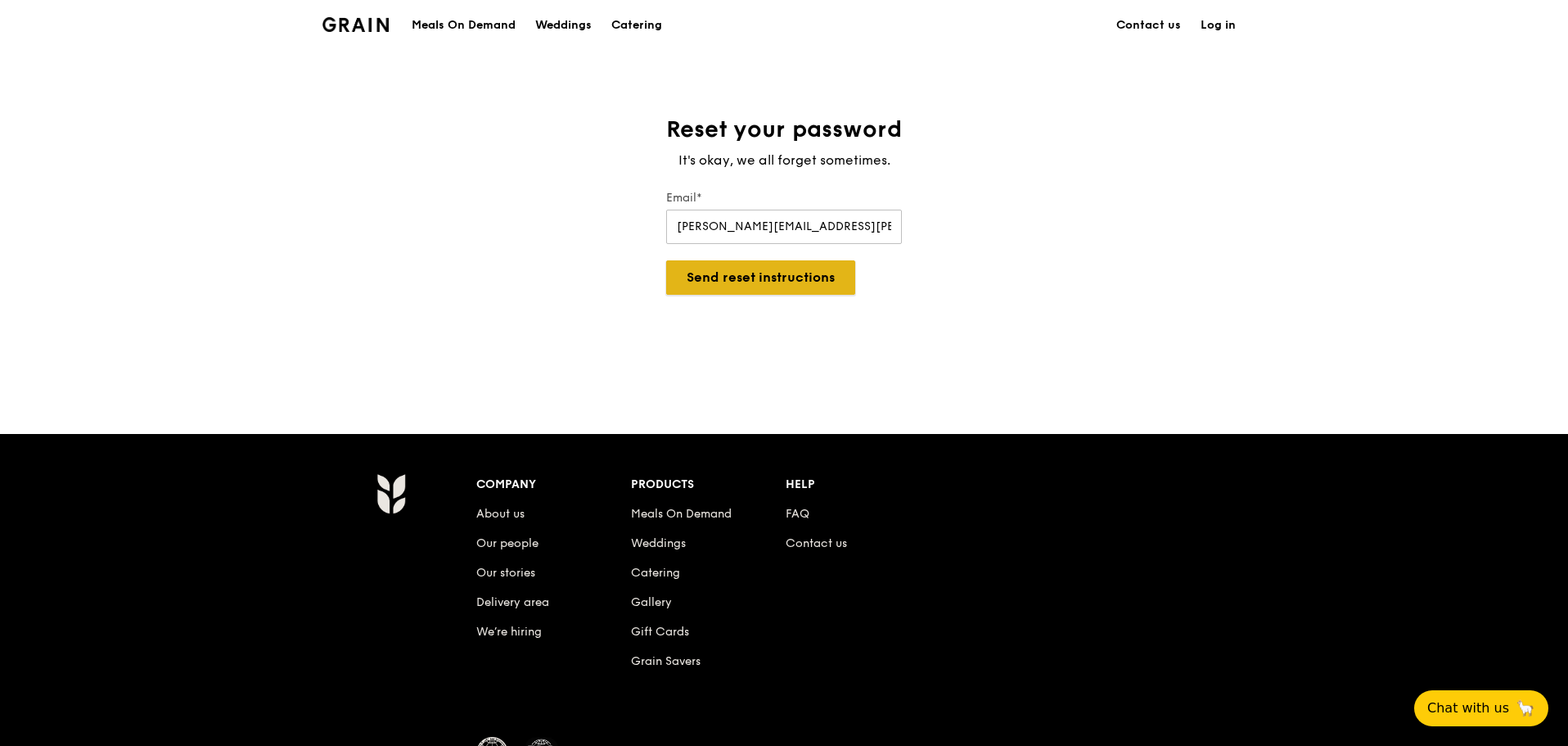
click at [789, 277] on button "Send reset instructions" at bounding box center [760, 278] width 189 height 35
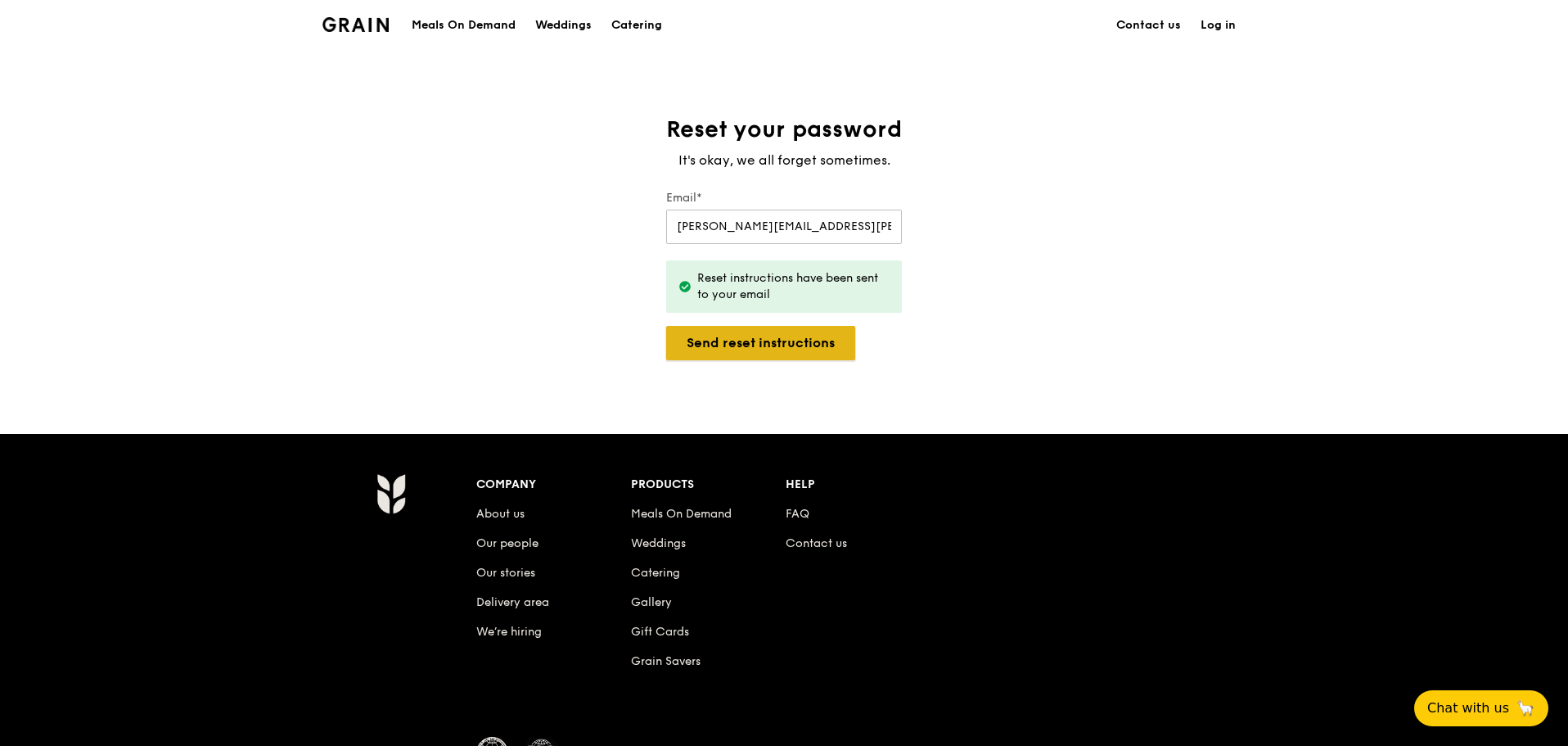
click at [762, 332] on button "Send reset instructions" at bounding box center [760, 343] width 189 height 35
click at [1231, 19] on link "Log in" at bounding box center [1218, 25] width 54 height 49
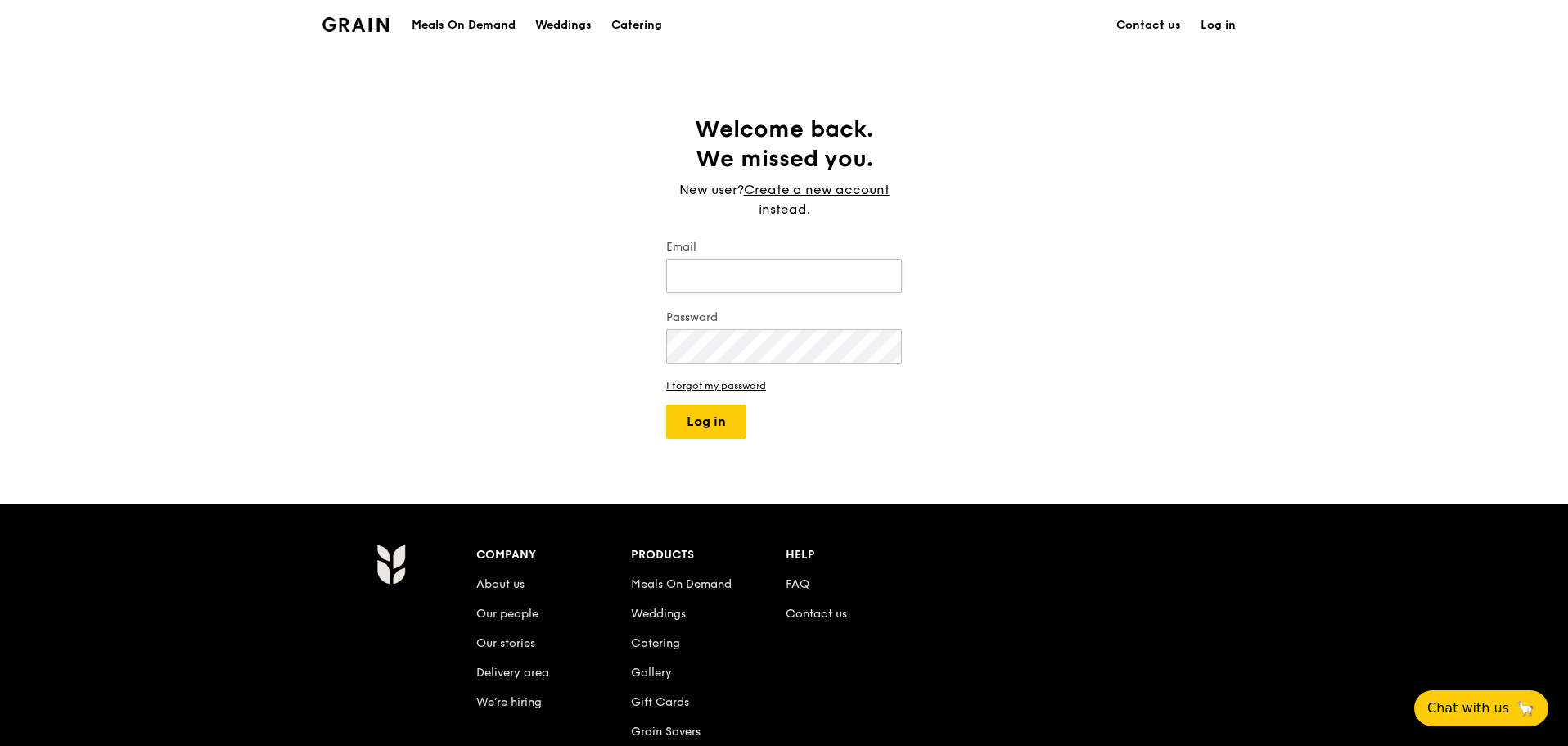
click at [809, 272] on input "Email" at bounding box center [784, 276] width 235 height 35
click at [811, 268] on input "Email" at bounding box center [784, 276] width 235 height 35
type input "janice.lam@macquarie.com"
click at [714, 421] on button "Log in" at bounding box center [706, 422] width 80 height 35
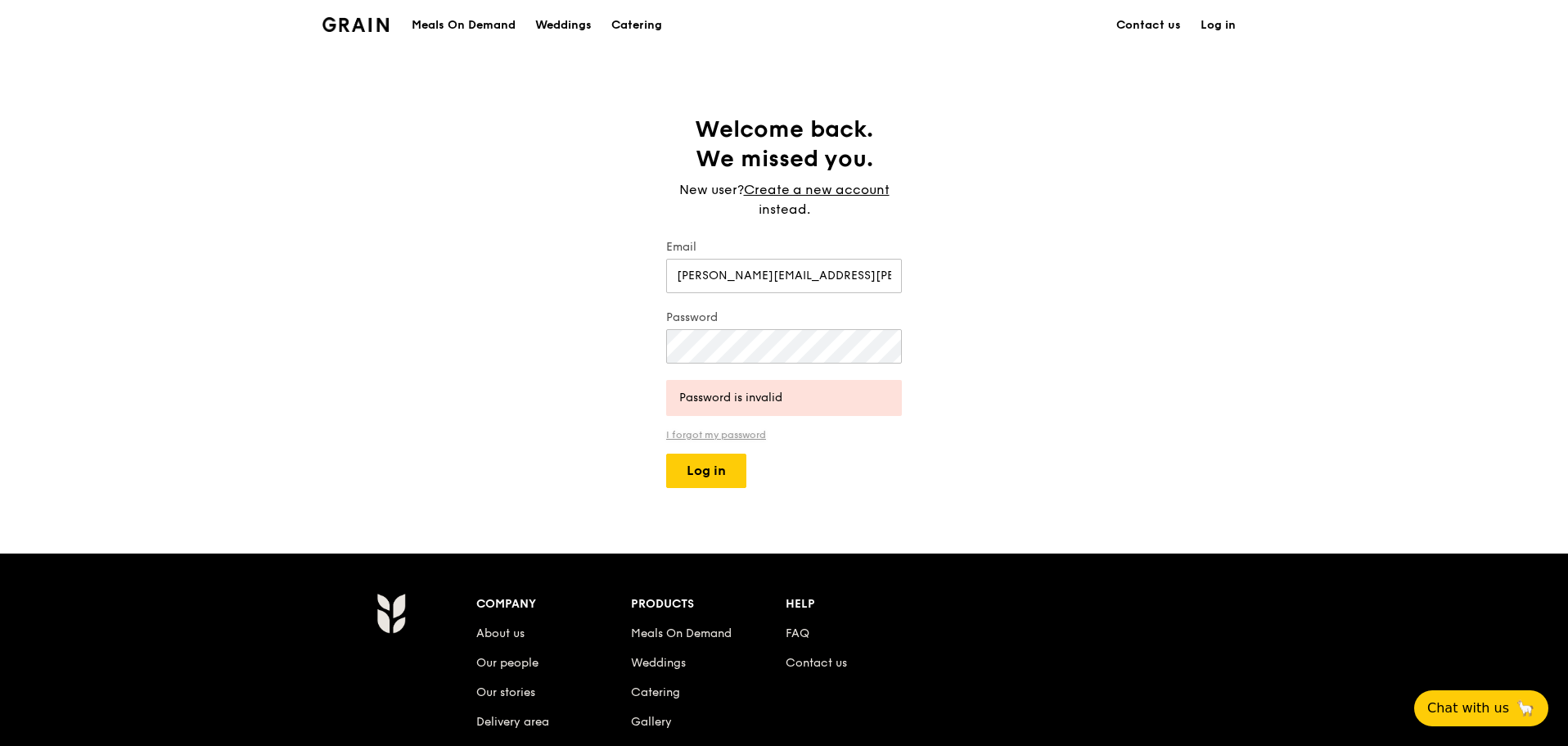
click at [731, 430] on link "I forgot my password" at bounding box center [784, 435] width 235 height 12
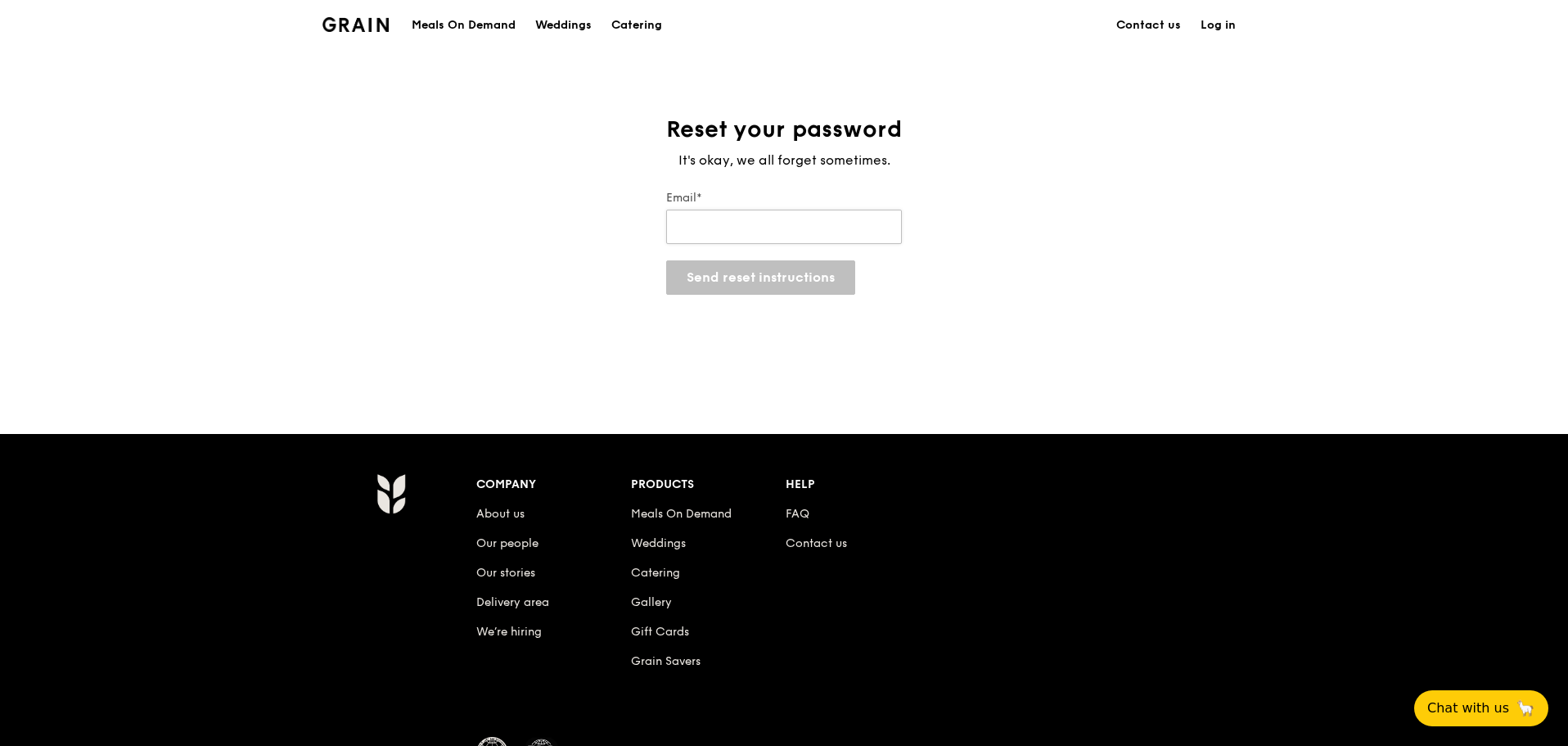
click at [787, 218] on input "Email*" at bounding box center [784, 227] width 235 height 35
type input "janice.lam@macquarie.com"
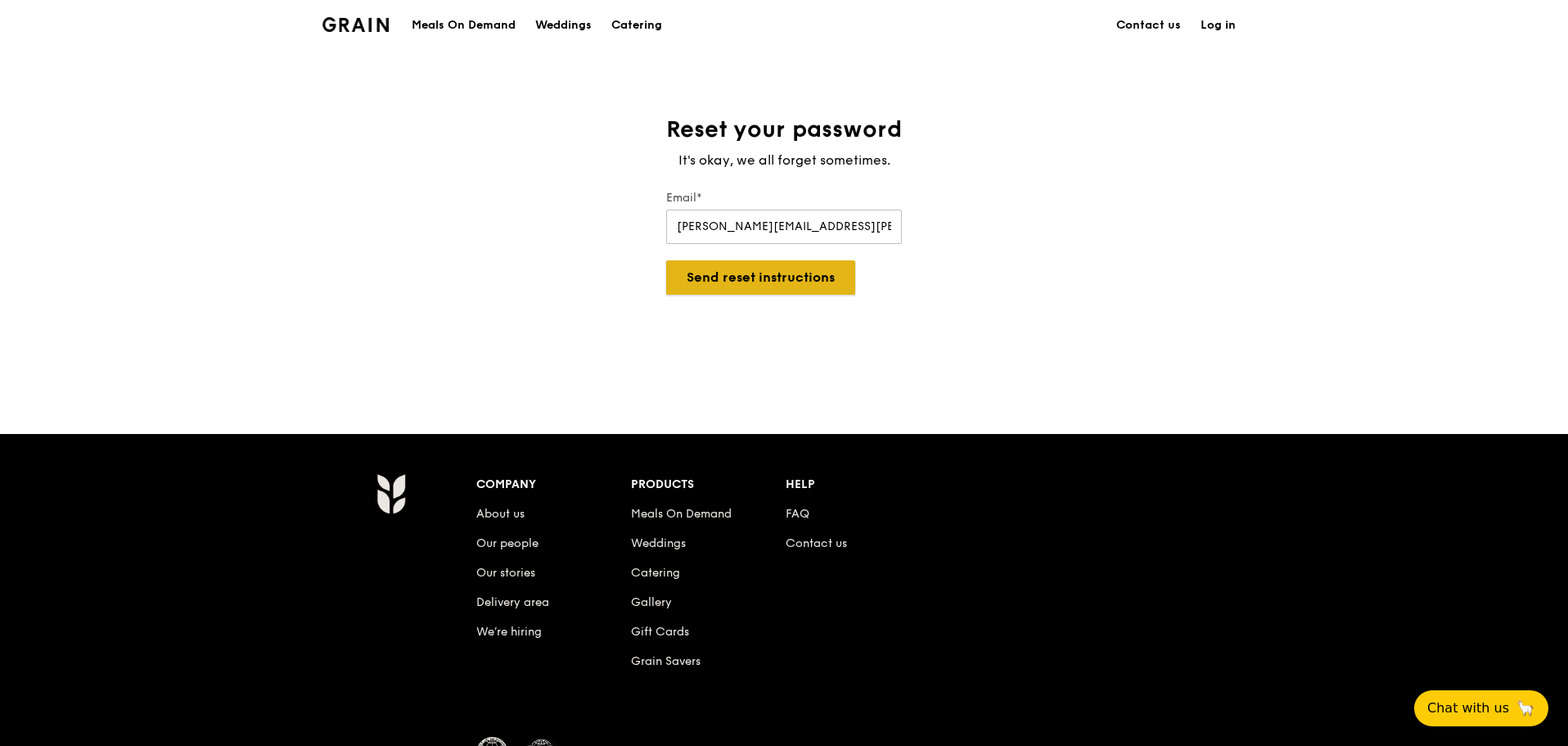
click at [754, 275] on button "Send reset instructions" at bounding box center [760, 278] width 189 height 35
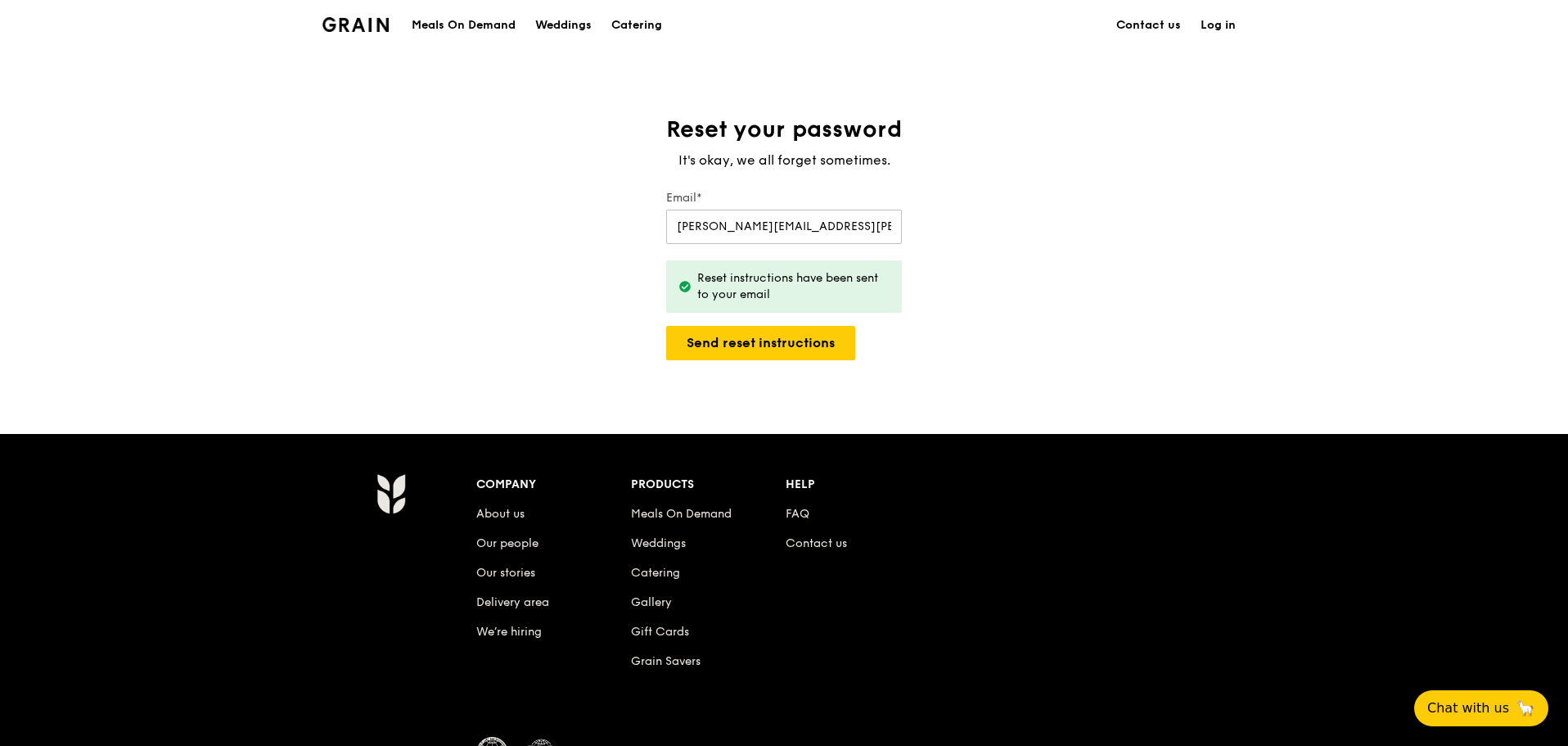
click at [1221, 24] on link "Log in" at bounding box center [1218, 25] width 54 height 49
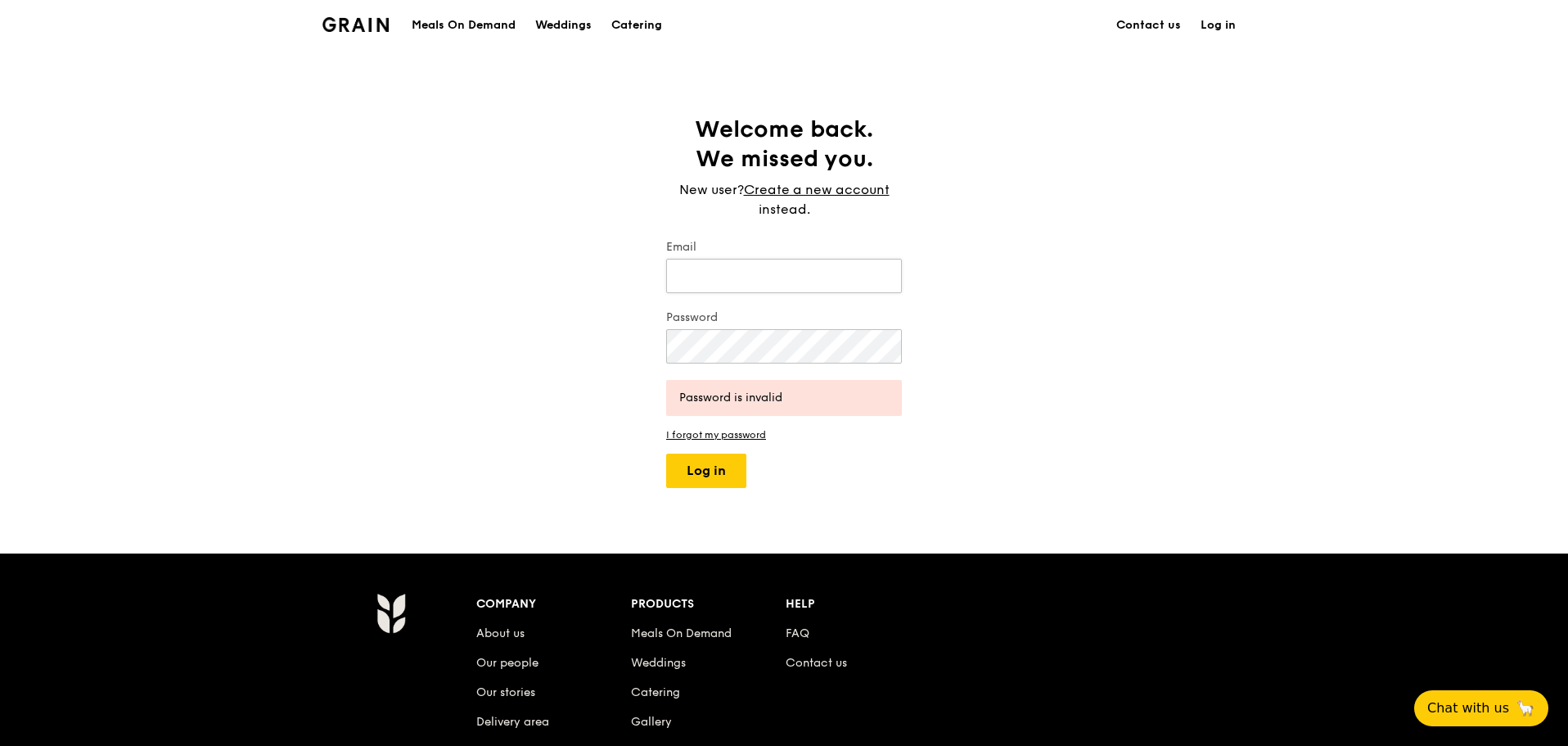
click at [789, 264] on input "Email" at bounding box center [784, 276] width 235 height 35
type input "janice.lam@macquarie.com"
click at [666, 454] on button "Log in" at bounding box center [706, 471] width 80 height 35
click at [562, 322] on div "Welcome back. We missed you. New user? Create a new account instead. Email jani…" at bounding box center [784, 302] width 1568 height 373
click at [666, 454] on button "Log in" at bounding box center [706, 471] width 80 height 35
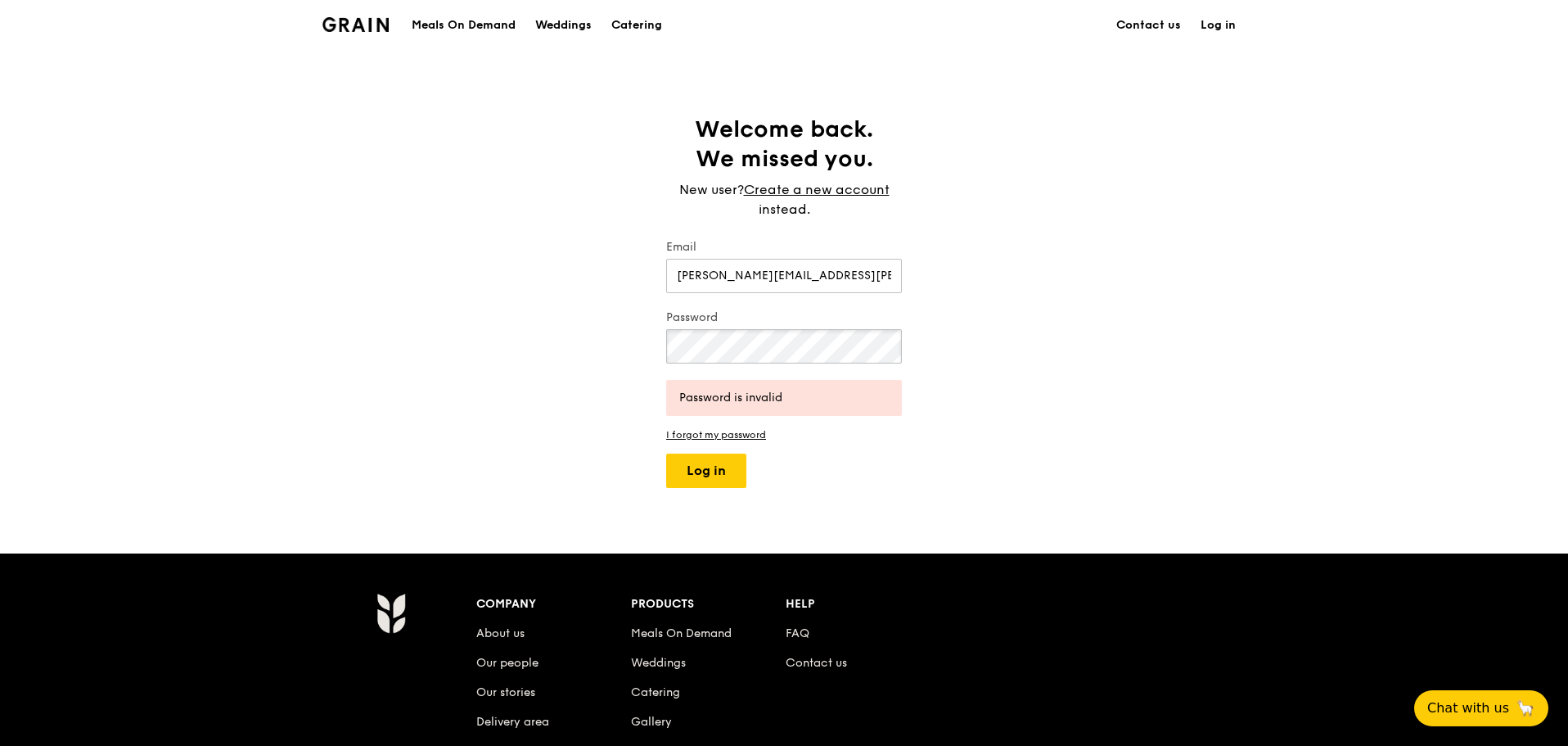
click at [666, 454] on button "Log in" at bounding box center [706, 471] width 80 height 35
click at [699, 474] on button "Log in" at bounding box center [706, 471] width 80 height 35
click at [666, 454] on button "Log in" at bounding box center [706, 471] width 80 height 35
click at [632, 345] on div "Welcome back. We missed you. New user? Create a new account instead. Email jani…" at bounding box center [784, 302] width 1568 height 373
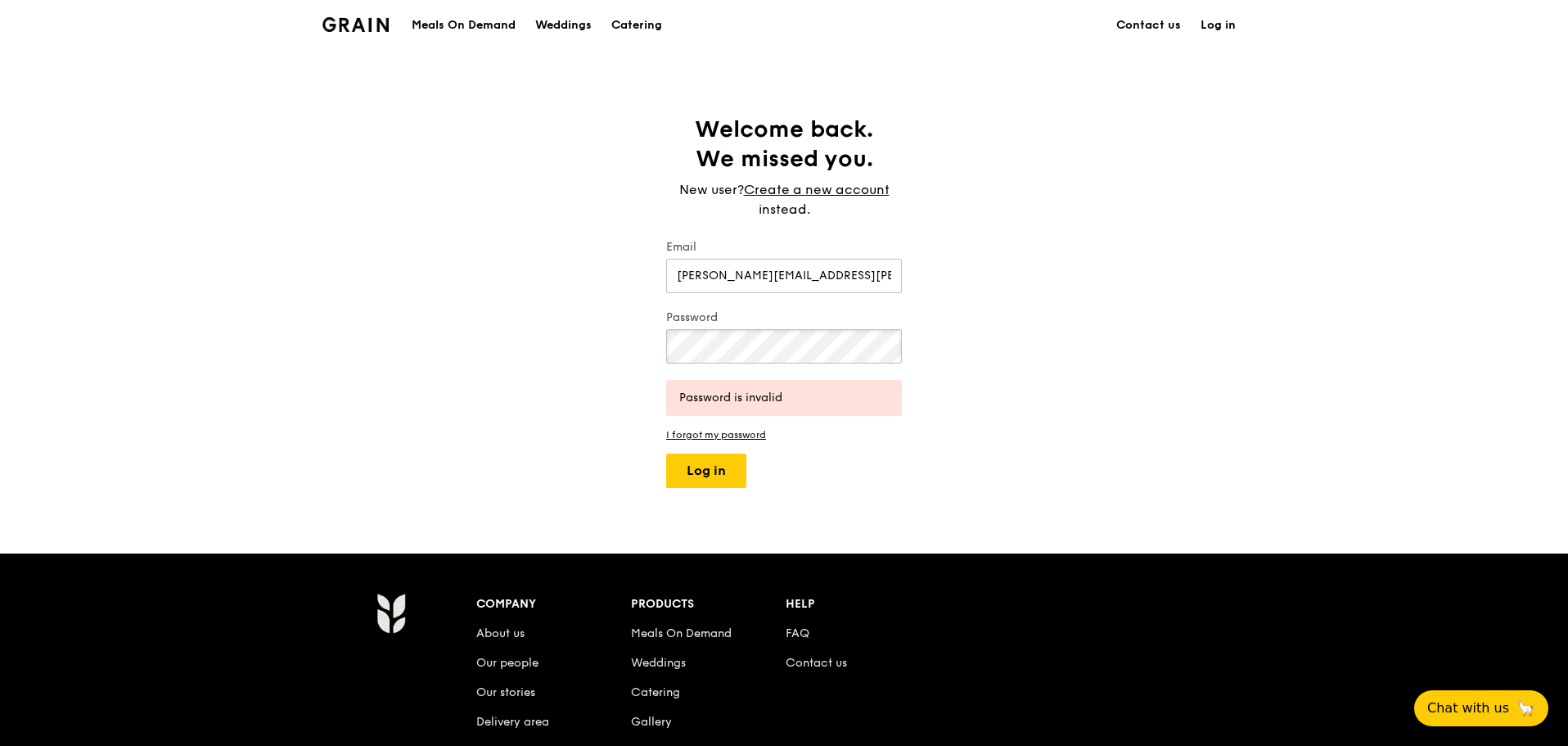
click at [666, 454] on button "Log in" at bounding box center [706, 471] width 80 height 35
click at [740, 440] on form "Email janice.lam@macquarie.com Password Password is invalid I forgot my passwor…" at bounding box center [784, 363] width 235 height 249
click at [745, 435] on link "I forgot my password" at bounding box center [784, 435] width 235 height 12
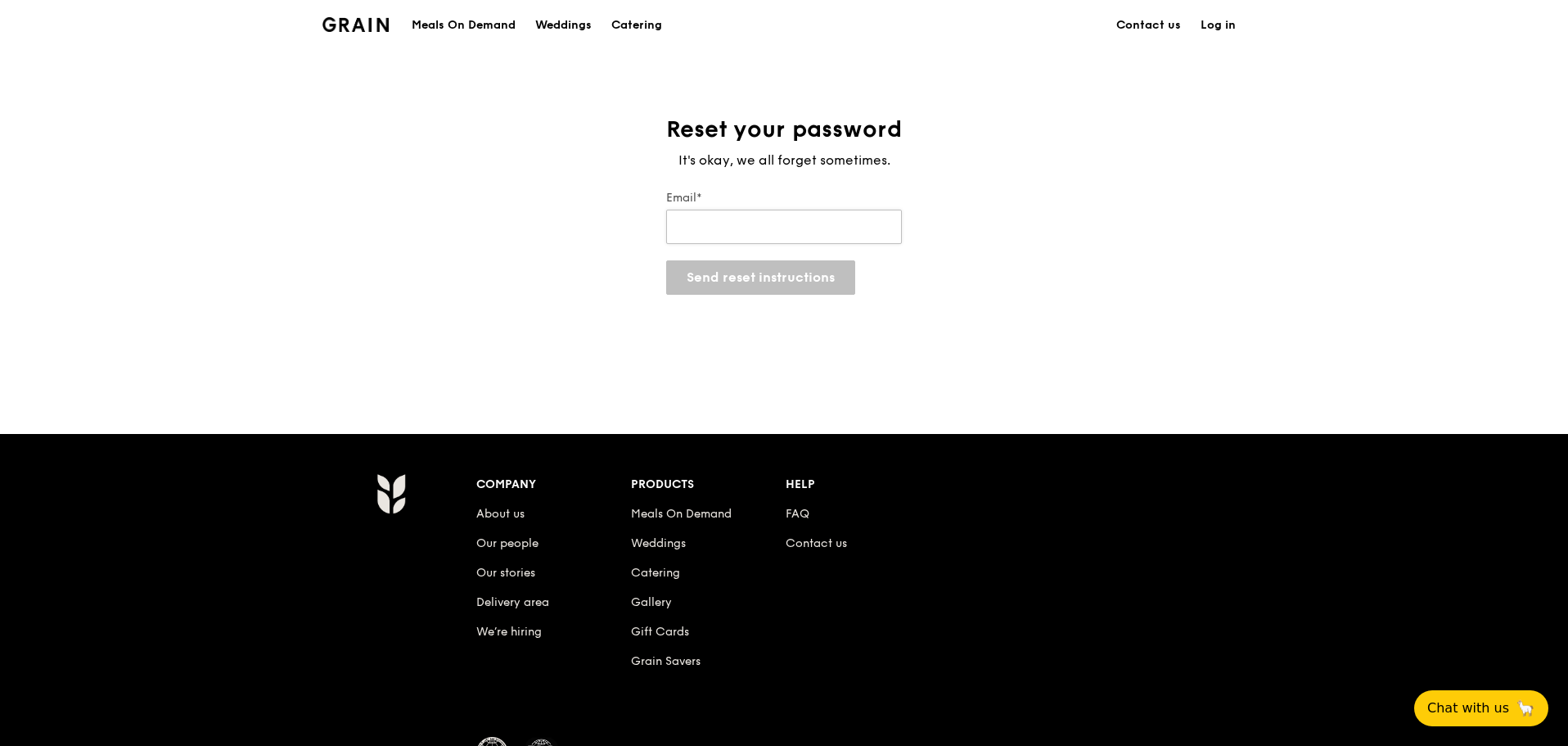
click at [808, 225] on input "Email*" at bounding box center [784, 227] width 235 height 35
type input "janice.lam@macquarie.com"
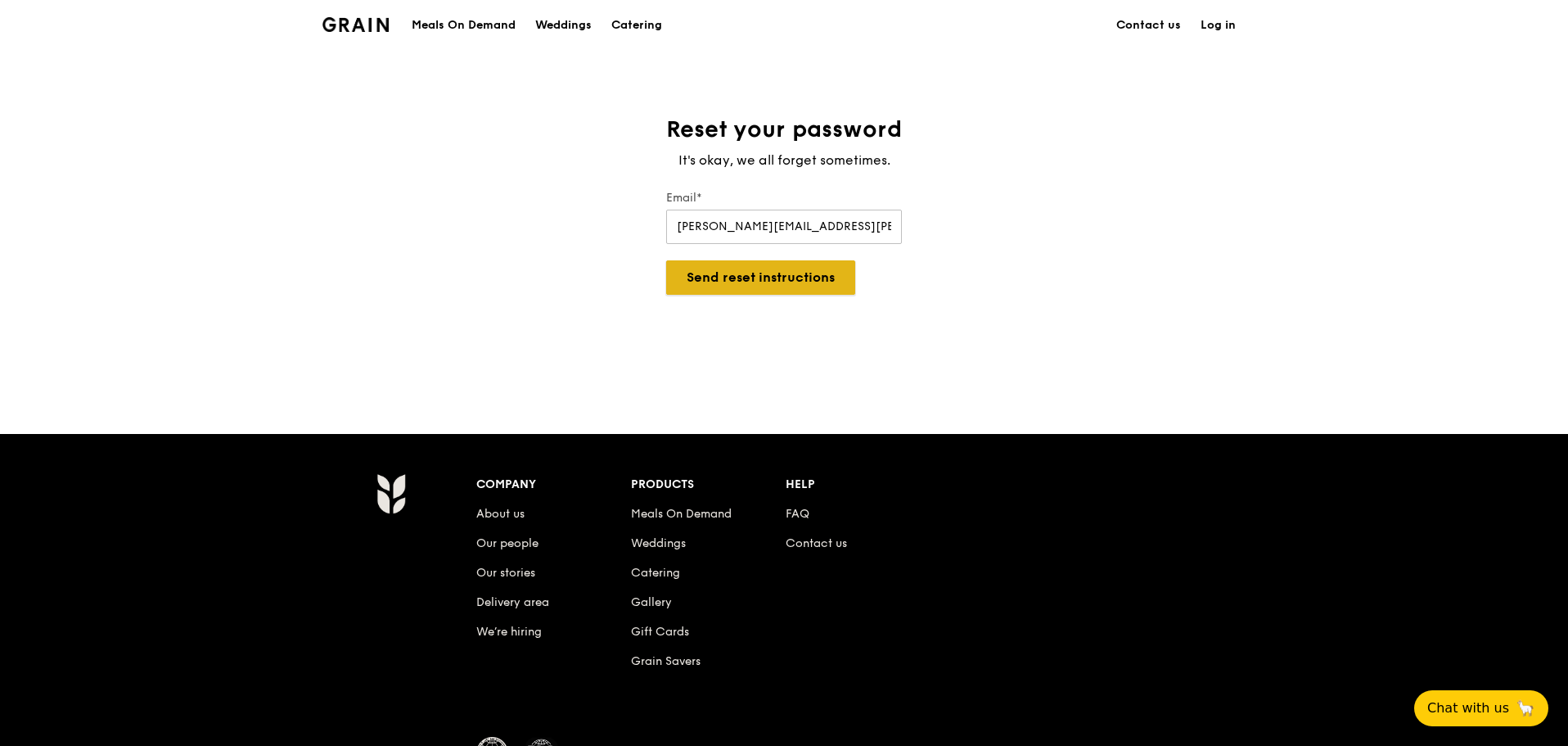
click at [817, 269] on button "Send reset instructions" at bounding box center [760, 278] width 189 height 35
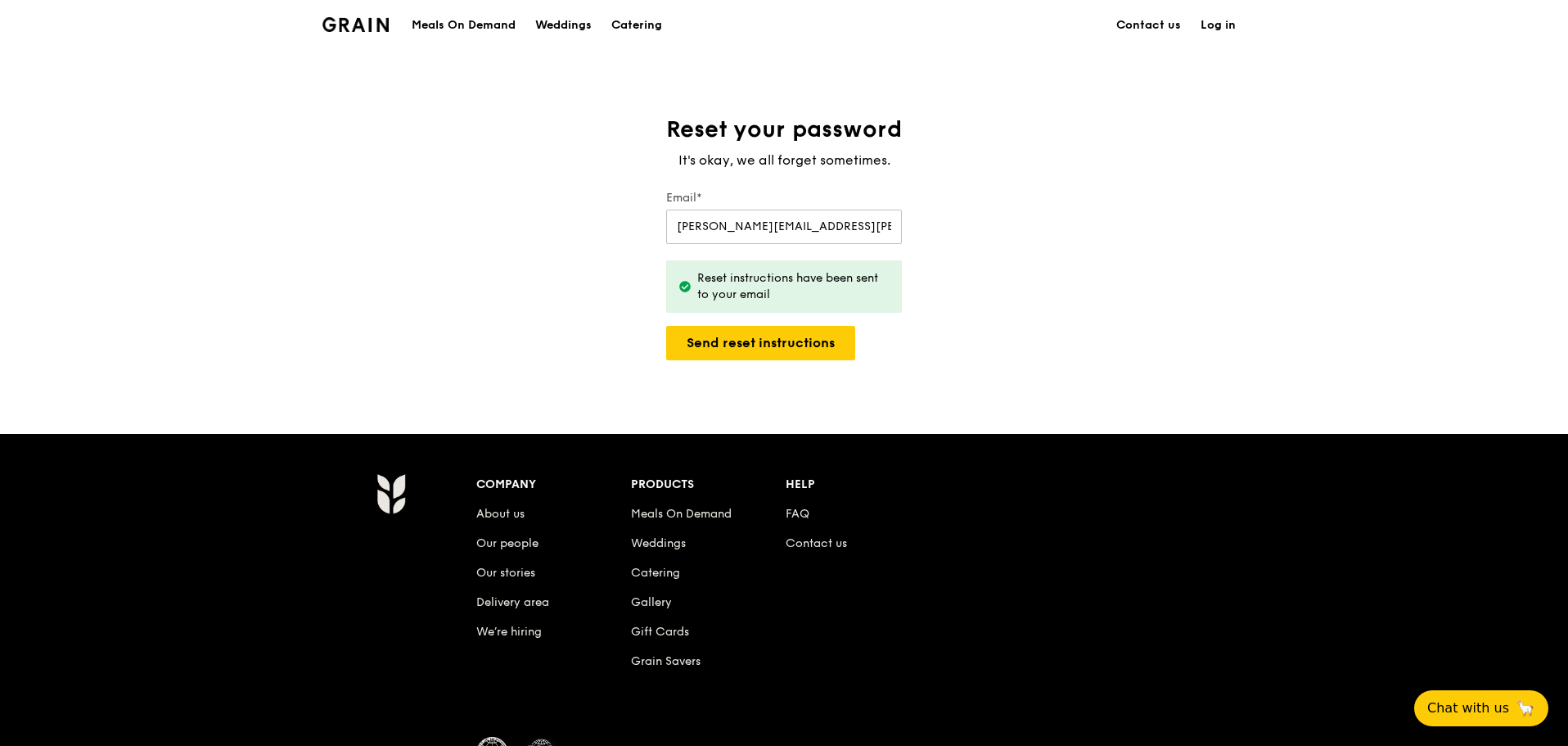
click at [1210, 33] on link "Log in" at bounding box center [1218, 25] width 54 height 49
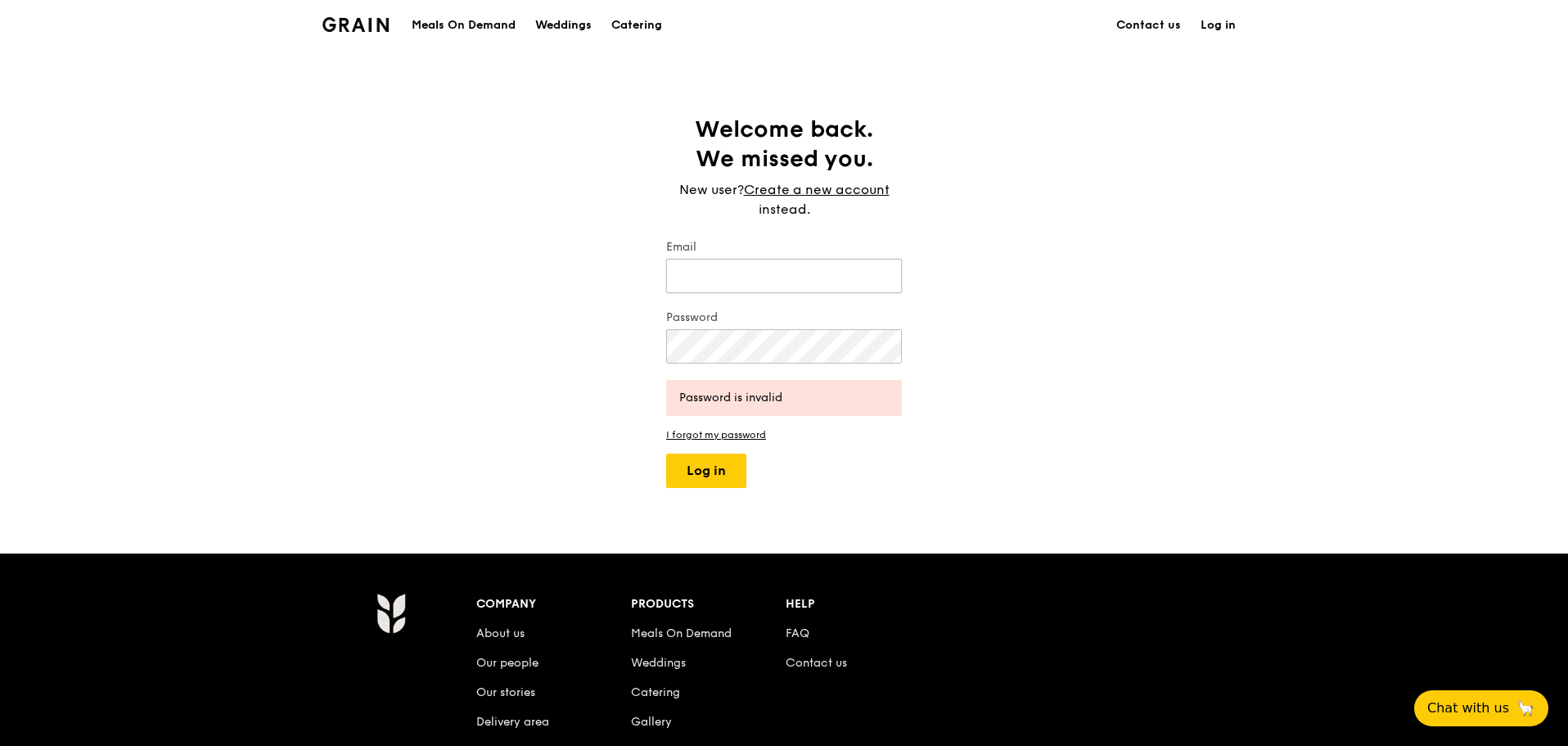
click at [681, 278] on input "Email" at bounding box center [784, 276] width 235 height 35
click at [599, 376] on div "Welcome back. We missed you. New user? Create a new account instead. Email Pass…" at bounding box center [784, 302] width 1568 height 373
click at [727, 273] on input "Email" at bounding box center [784, 276] width 235 height 35
type input "janice.lam@macquarie.com"
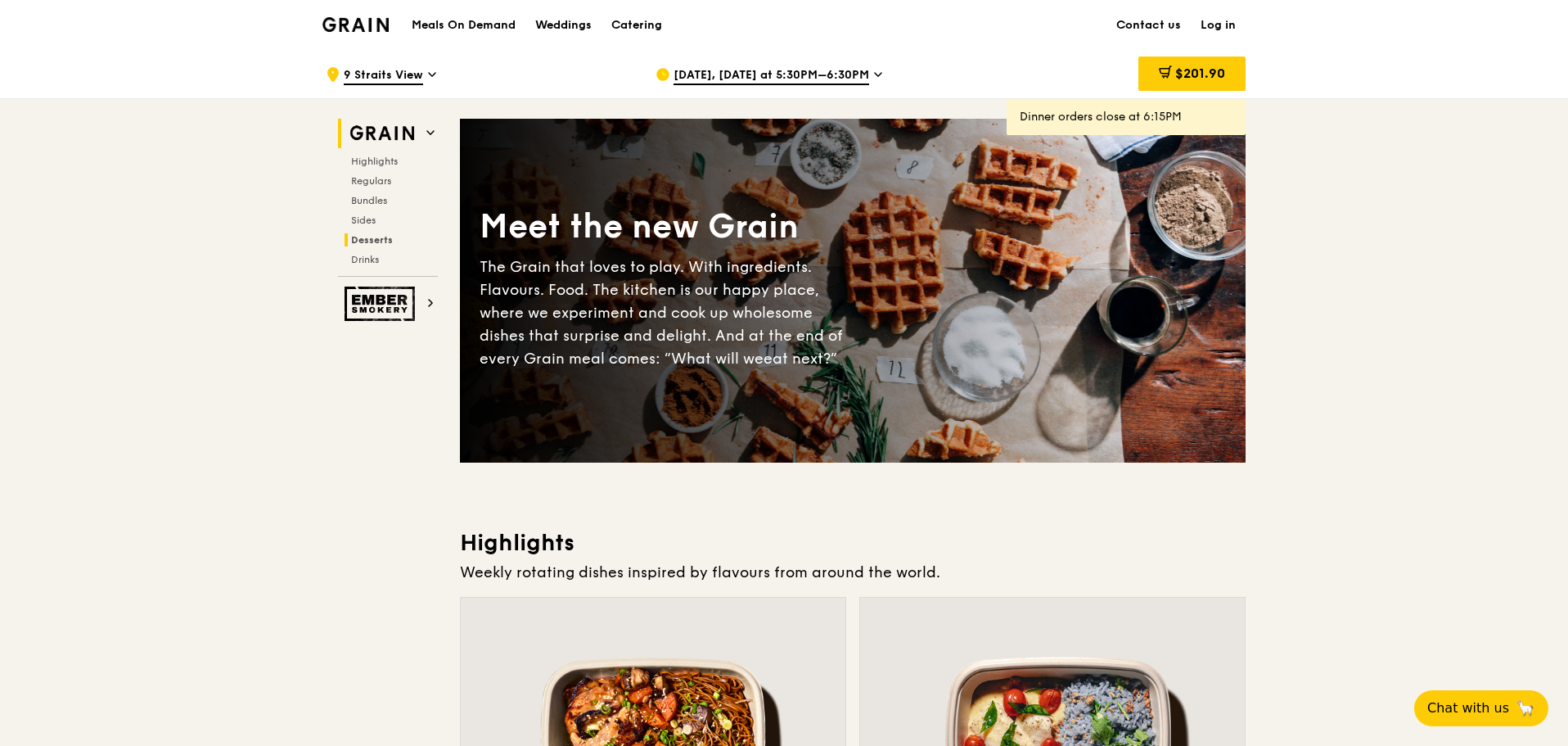
click at [367, 235] on span "Desserts" at bounding box center [372, 240] width 42 height 12
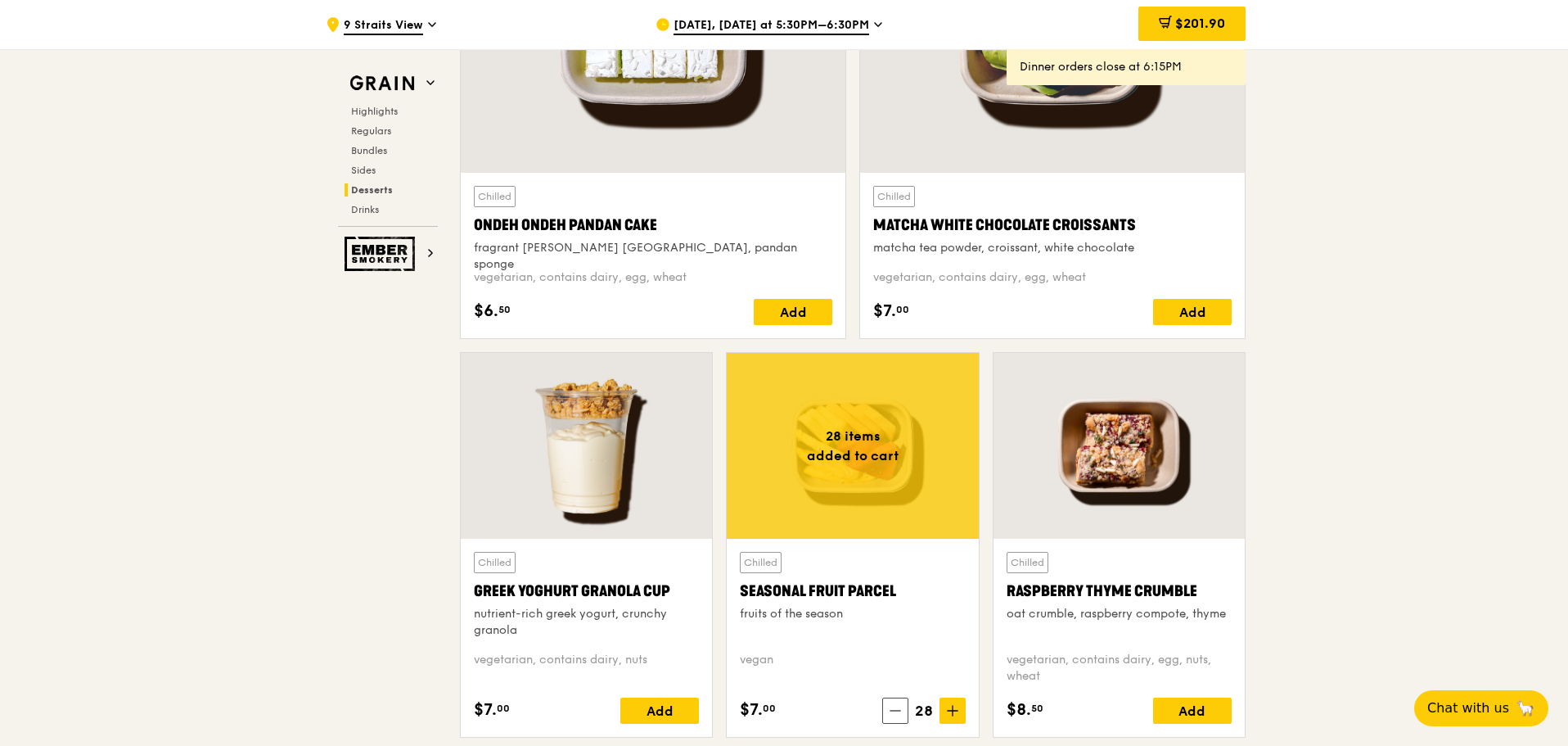
scroll to position [5062, 0]
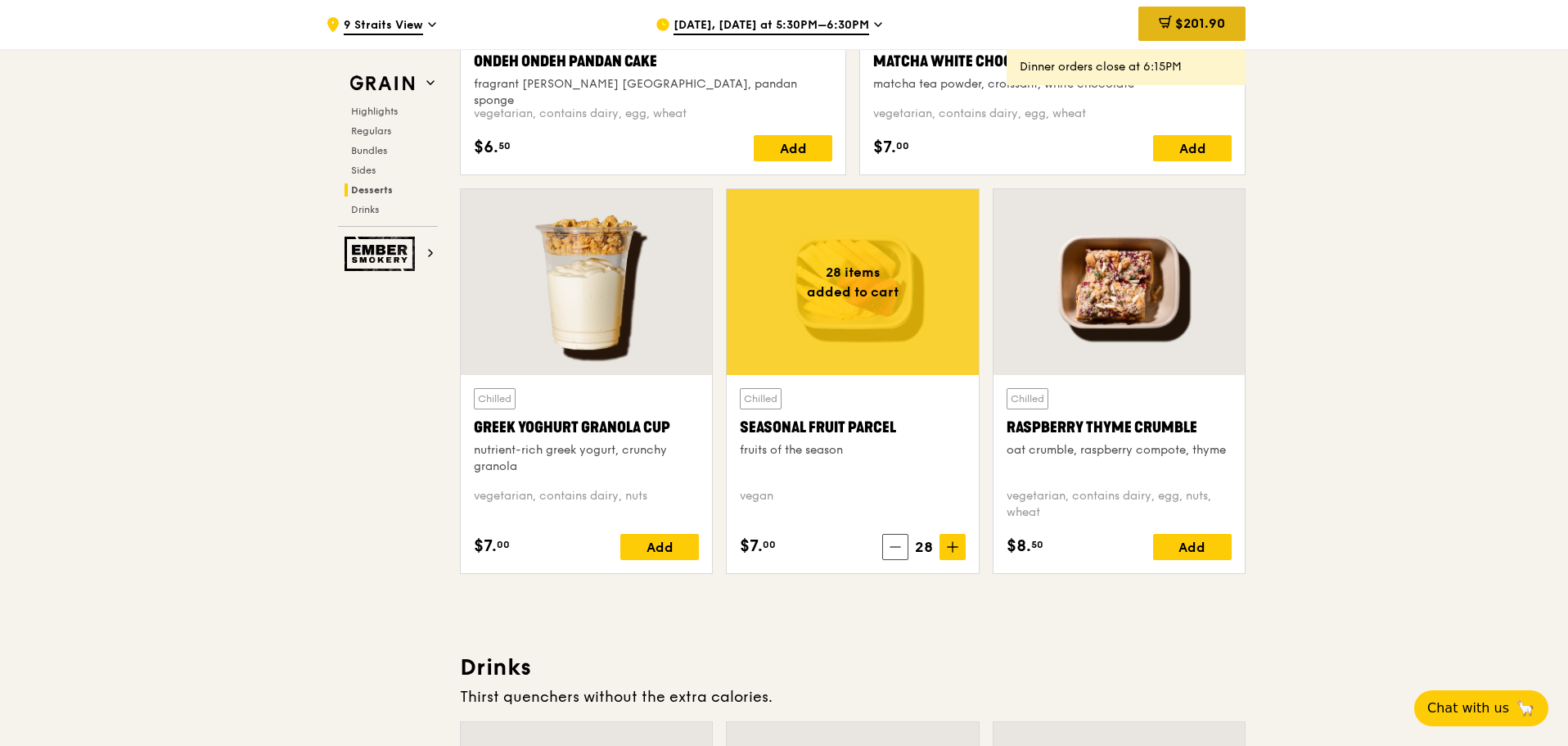
click at [1202, 28] on span "$201.90" at bounding box center [1200, 23] width 50 height 16
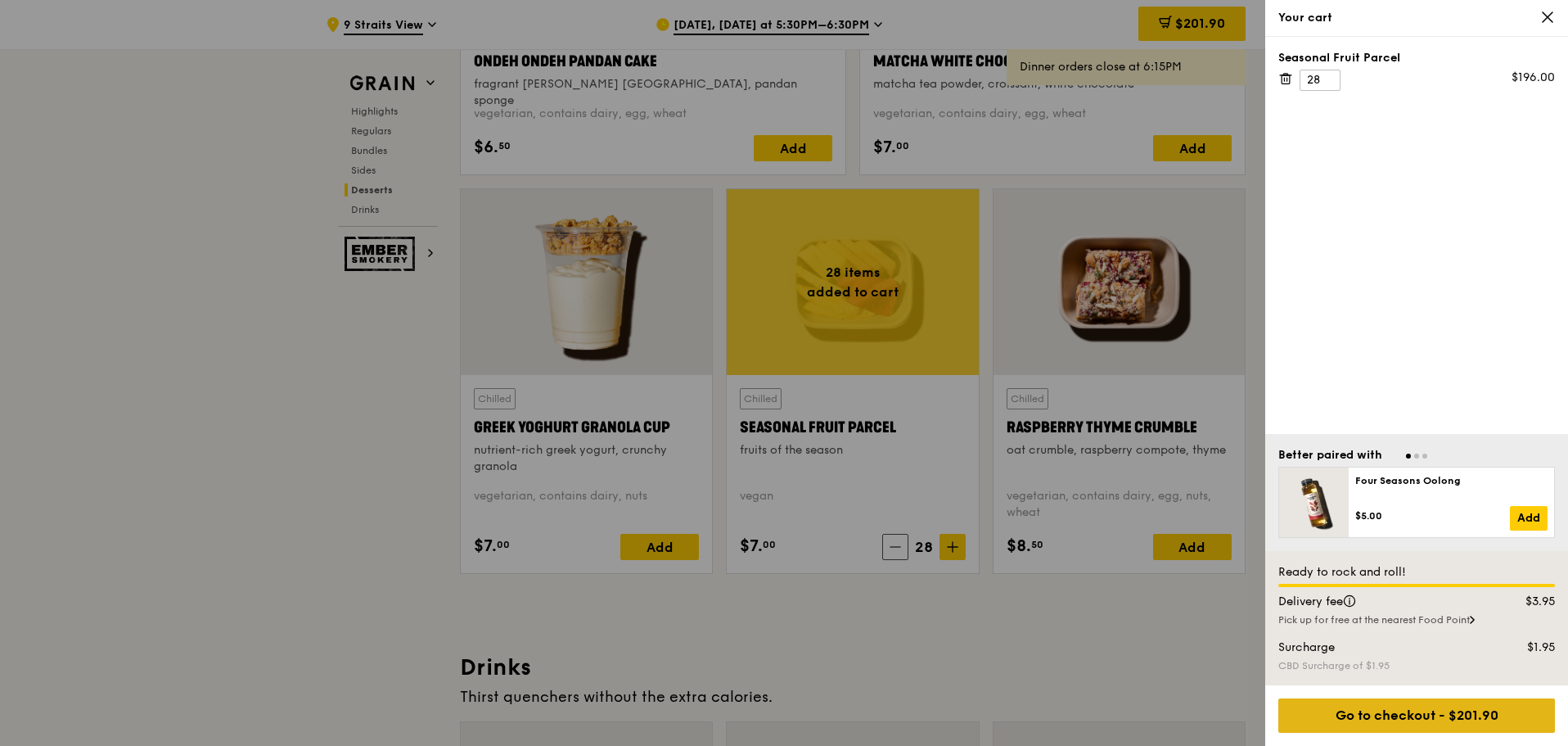
click at [1426, 719] on div "Go to checkout - $201.90" at bounding box center [1416, 715] width 277 height 35
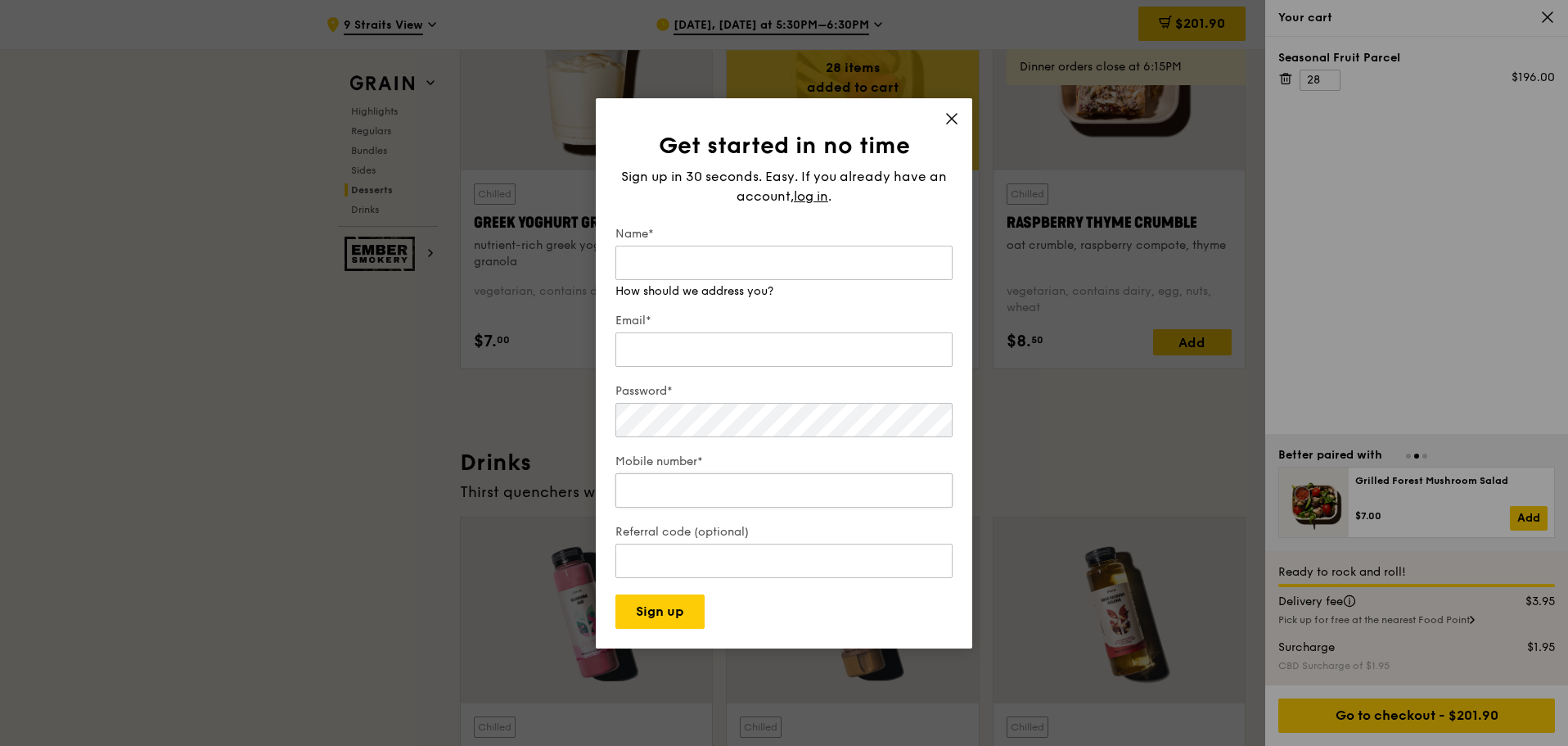
scroll to position [5225, 0]
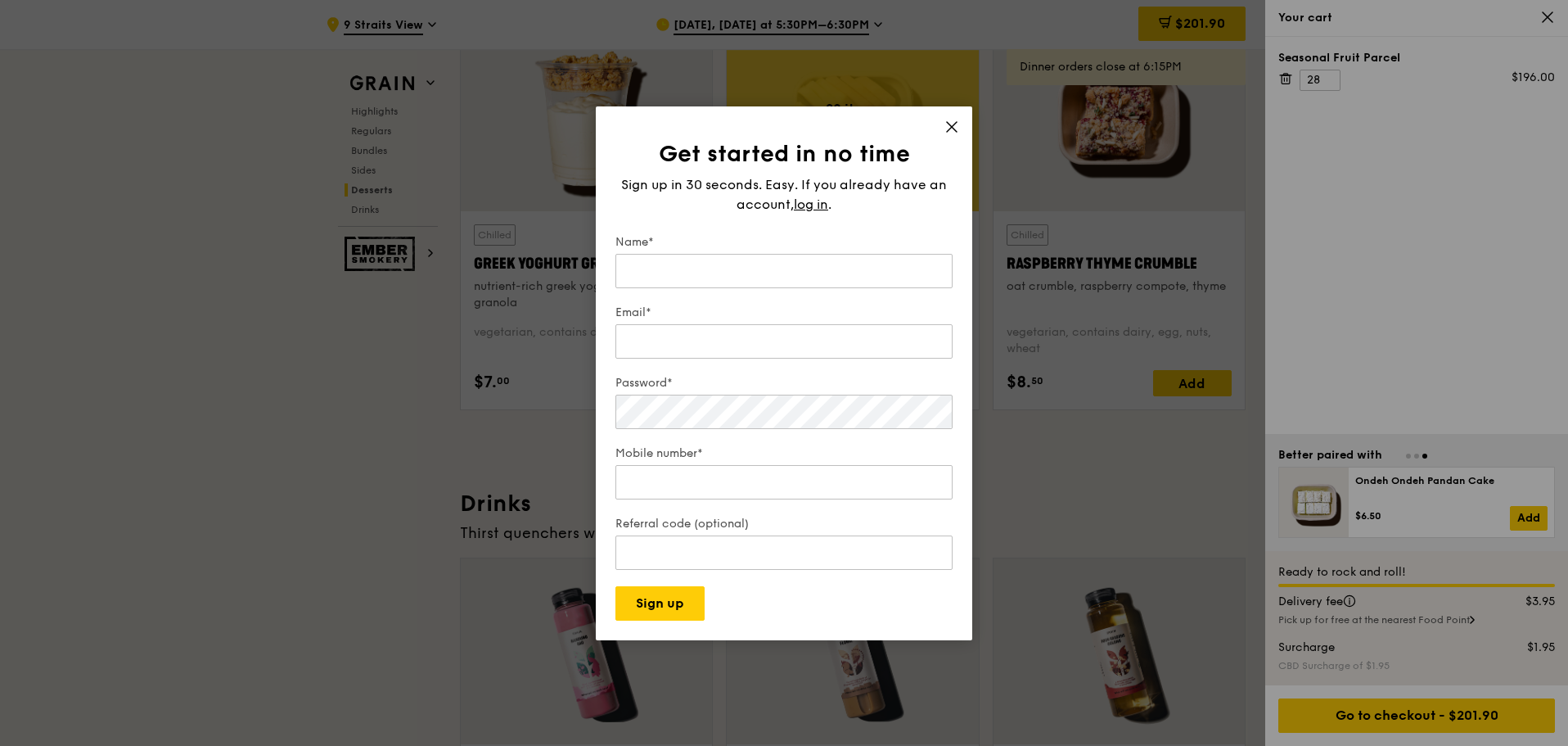
click at [951, 115] on div "Get started in no time Sign up in 30 seconds. Easy. If you already have an acco…" at bounding box center [784, 373] width 377 height 534
click at [951, 124] on icon at bounding box center [952, 127] width 15 height 15
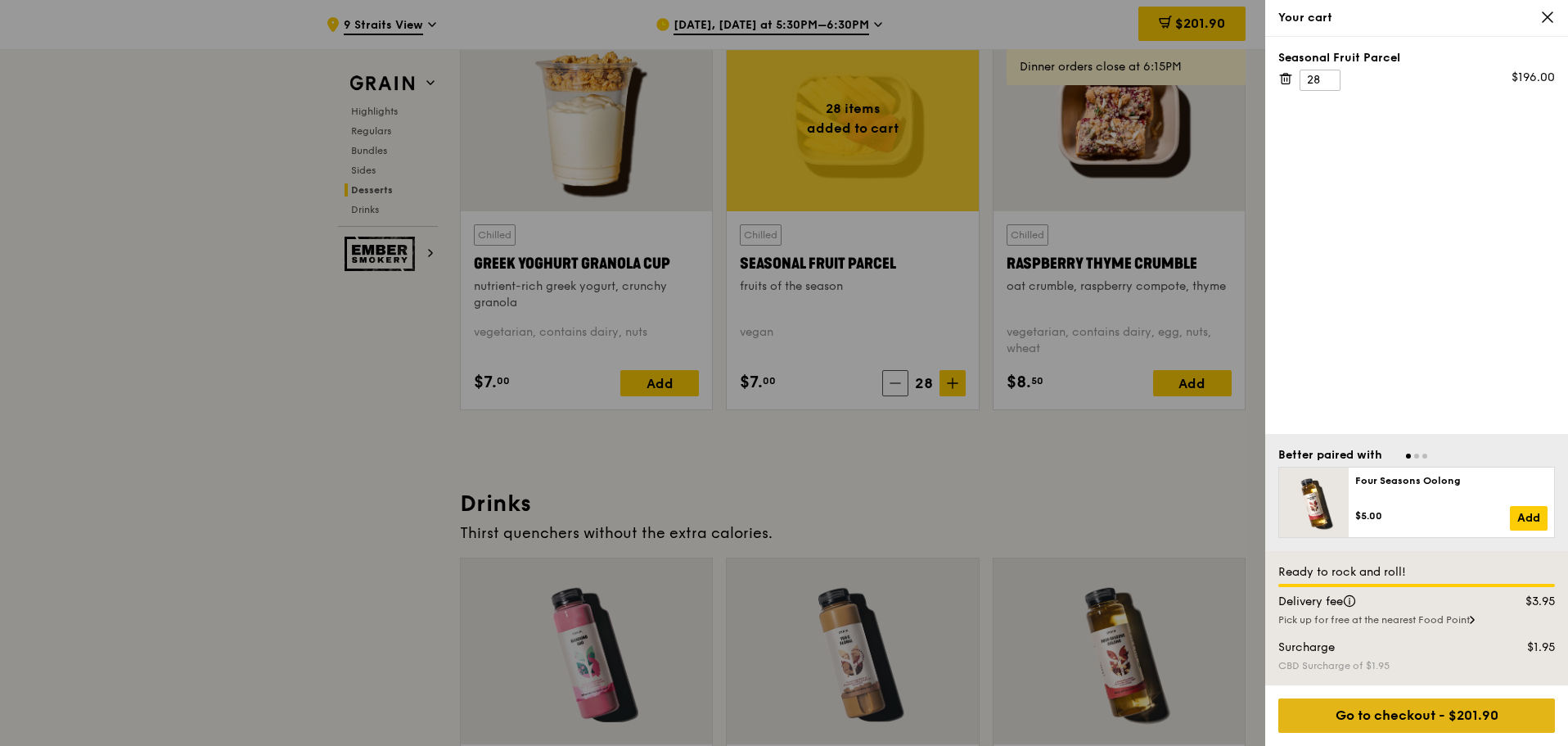
click at [1486, 700] on div "Go to checkout - $201.90" at bounding box center [1416, 715] width 277 height 35
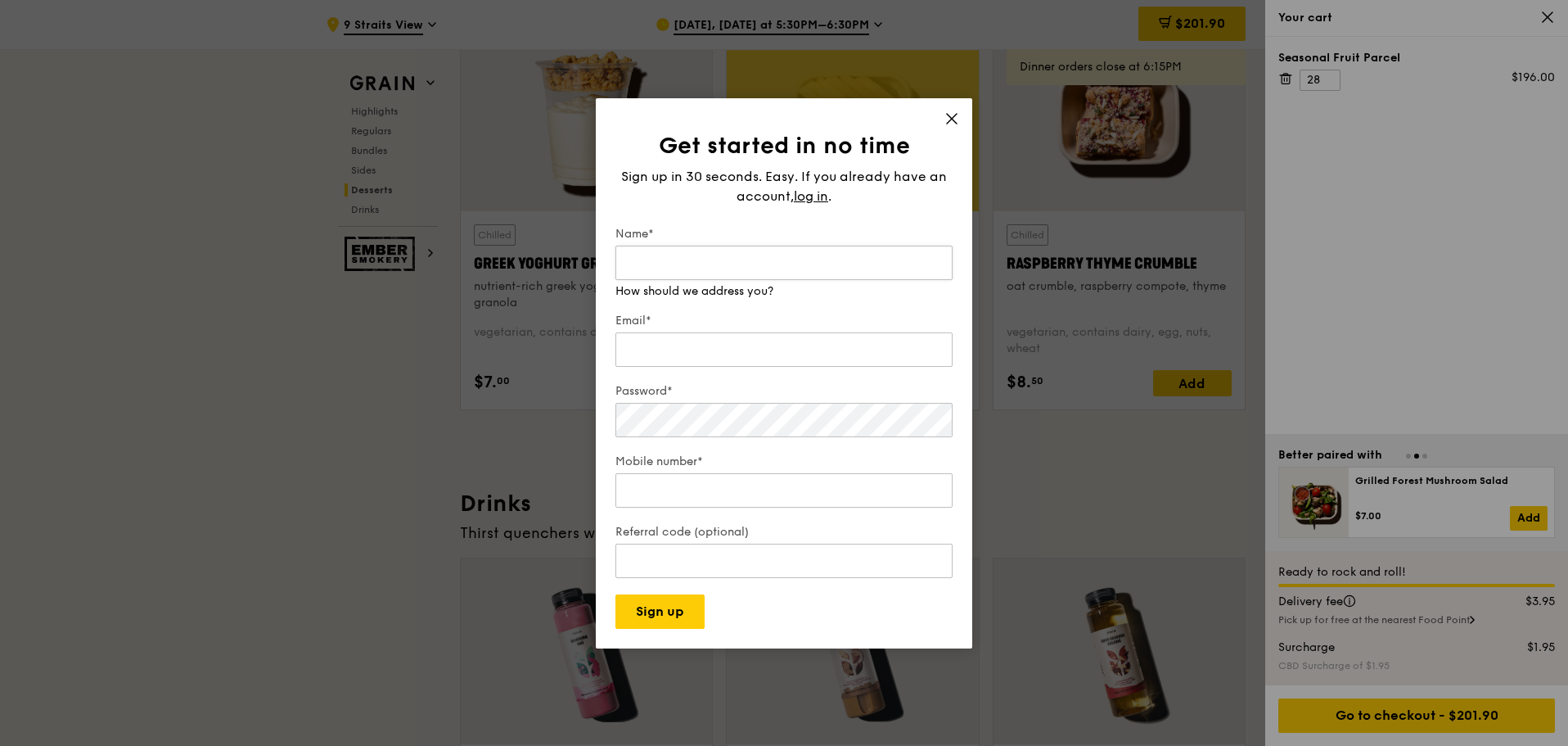
click at [757, 261] on input "Name*" at bounding box center [784, 263] width 337 height 35
type input "Janice Lam"
click at [694, 346] on input "Email*" at bounding box center [784, 349] width 337 height 35
type input "janice.lam@macquarie.com"
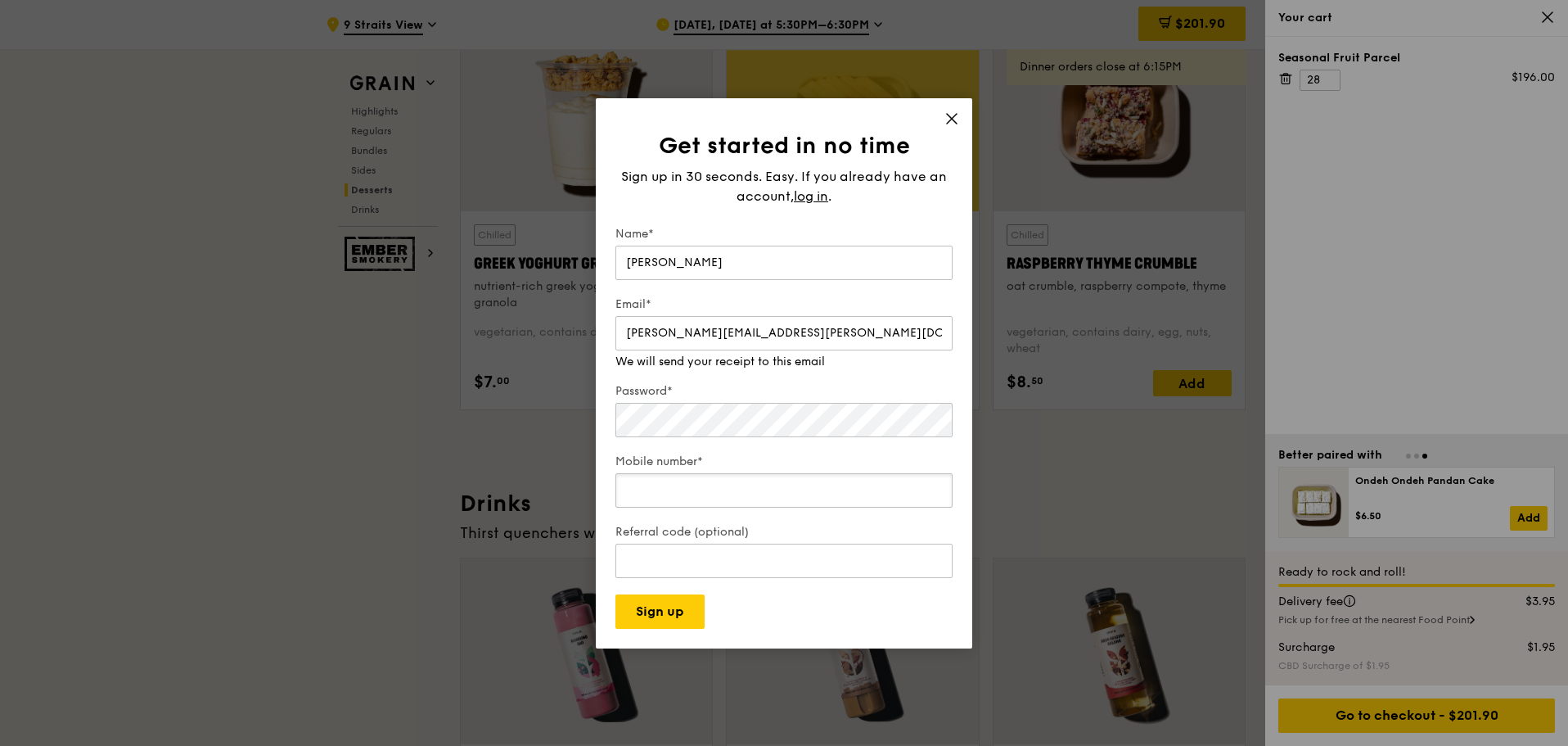
click at [708, 495] on div "Mobile number*" at bounding box center [784, 482] width 337 height 57
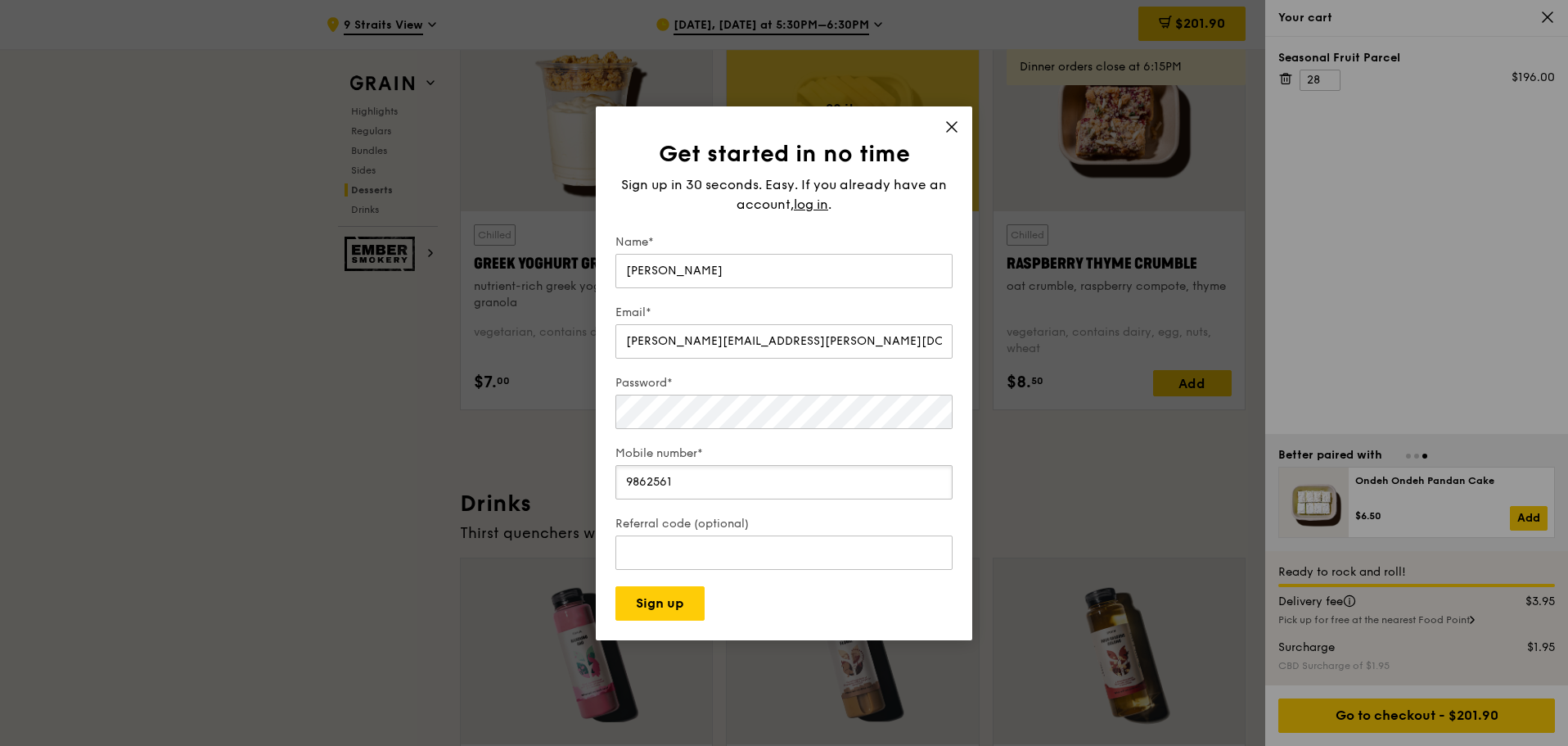
click at [764, 480] on input "9862561" at bounding box center [784, 482] width 337 height 35
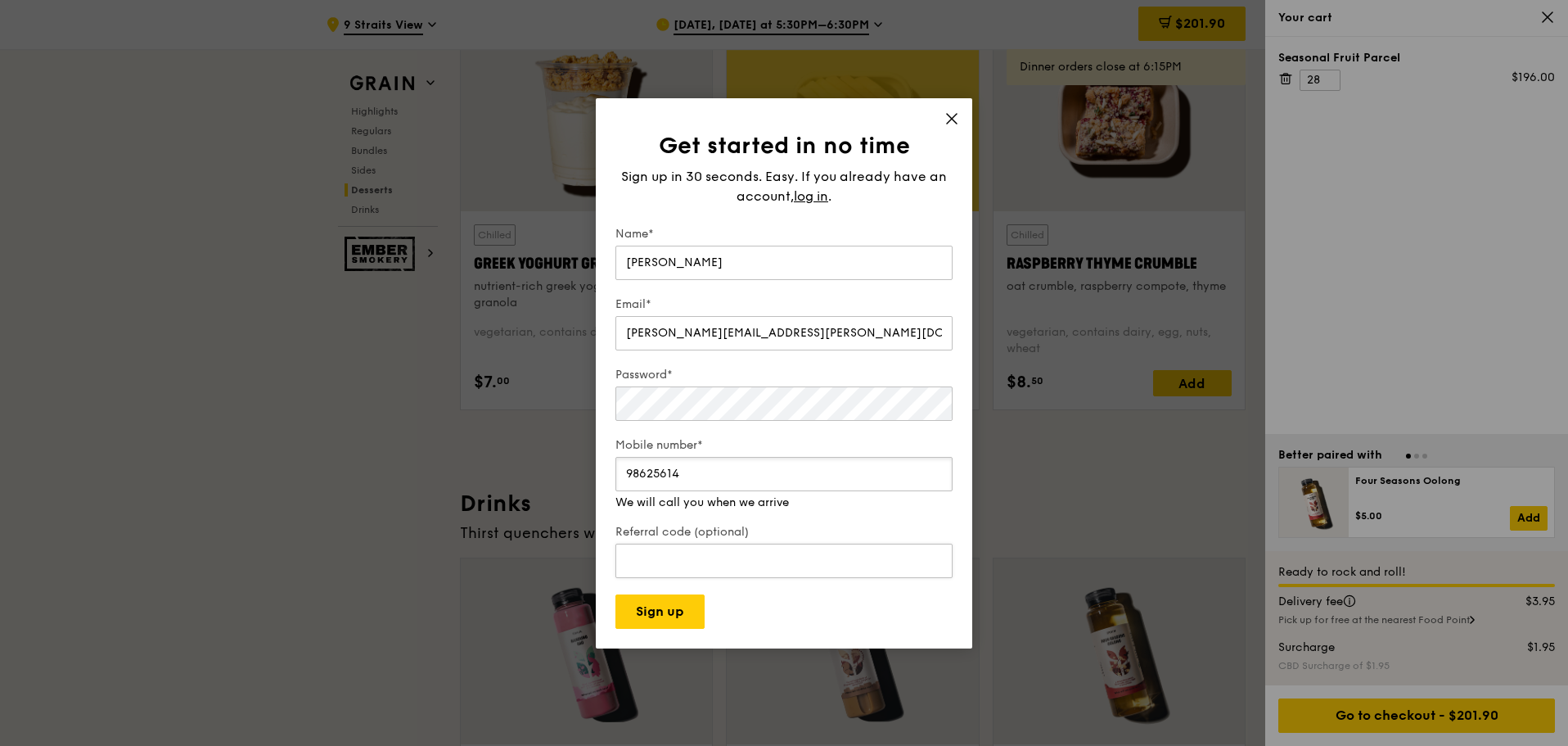
type input "98625614"
click at [760, 568] on div "Referral code (optional)" at bounding box center [784, 552] width 337 height 57
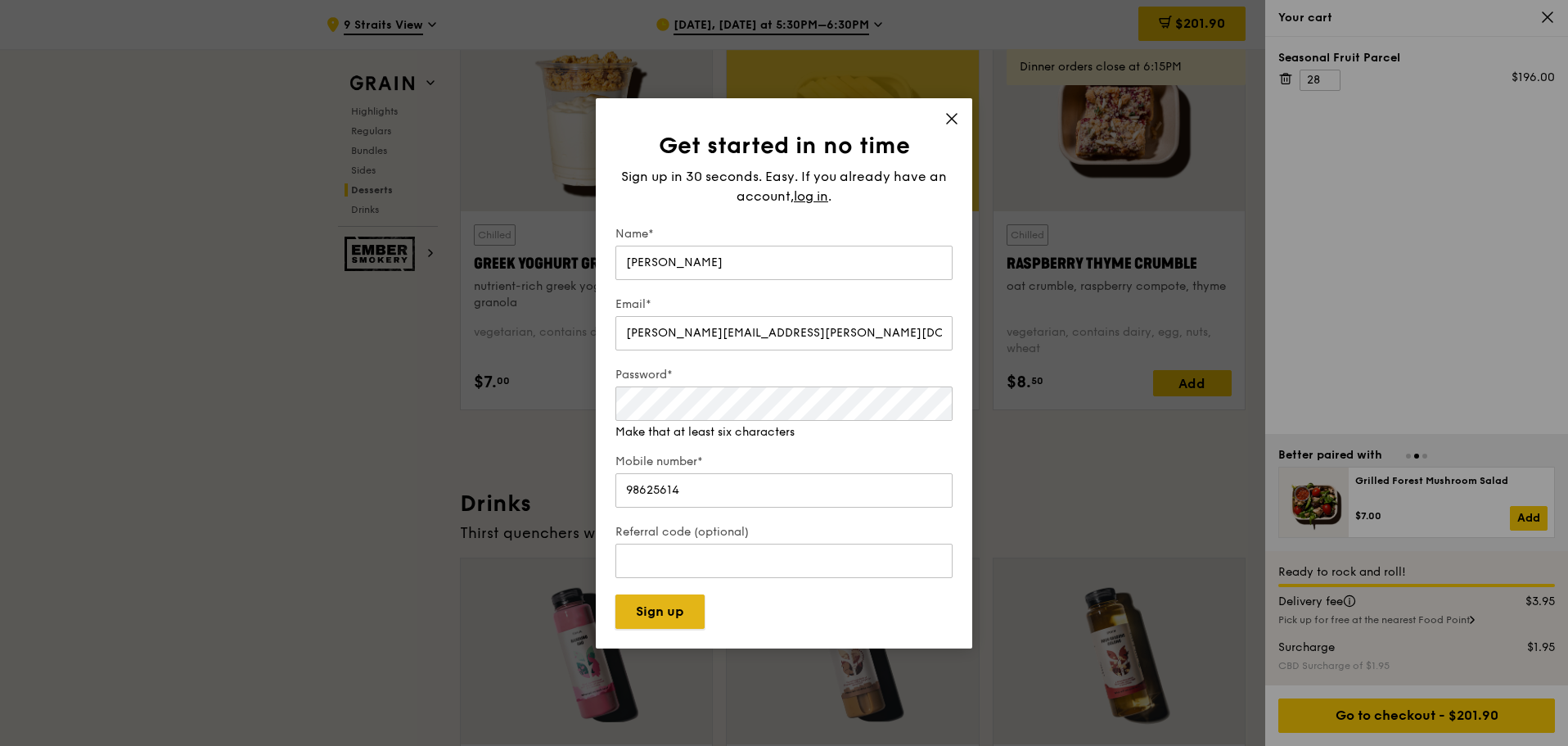
click at [671, 615] on button "Sign up" at bounding box center [660, 611] width 89 height 35
click at [677, 619] on button "Sign up" at bounding box center [660, 611] width 89 height 35
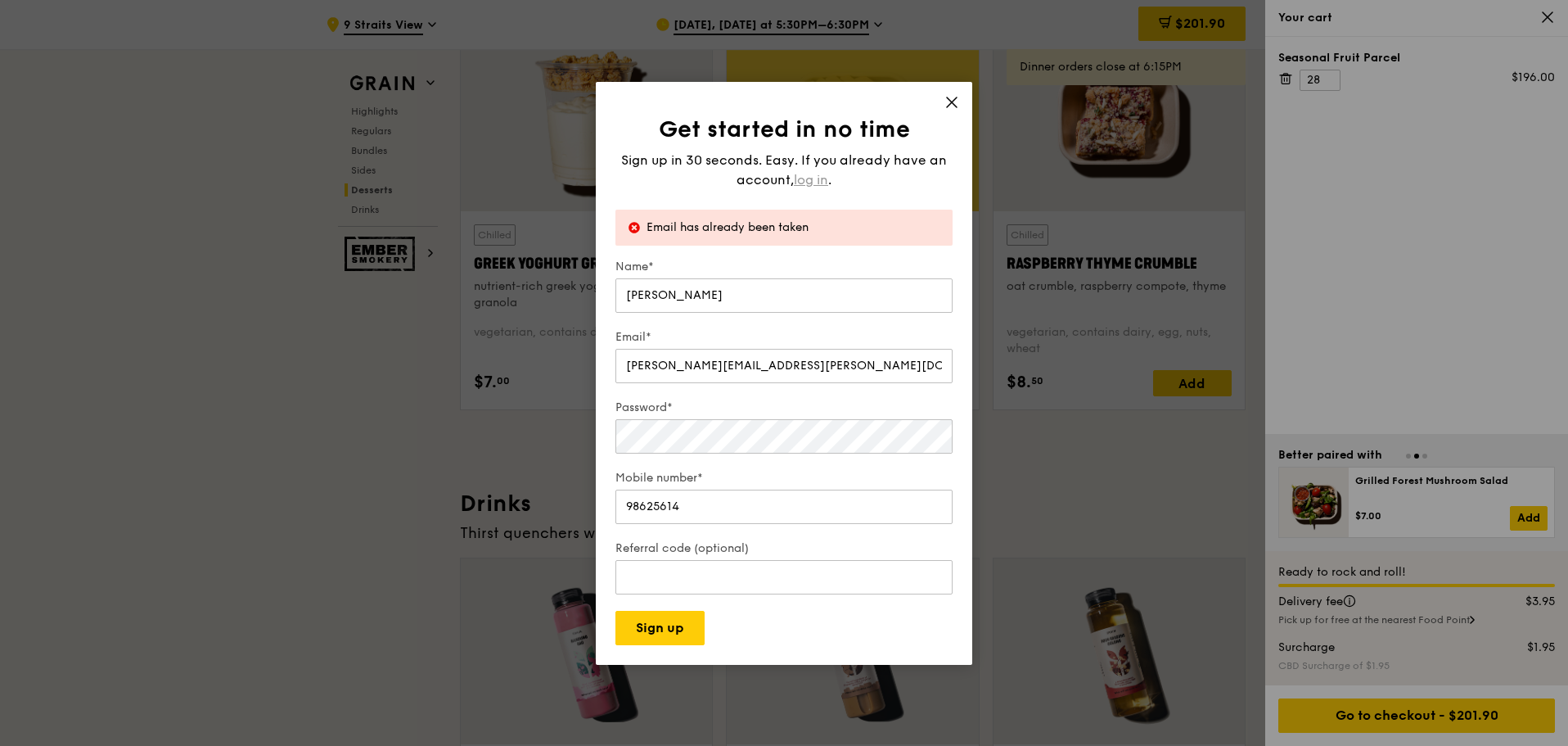
click at [805, 178] on span "log in" at bounding box center [811, 180] width 35 height 20
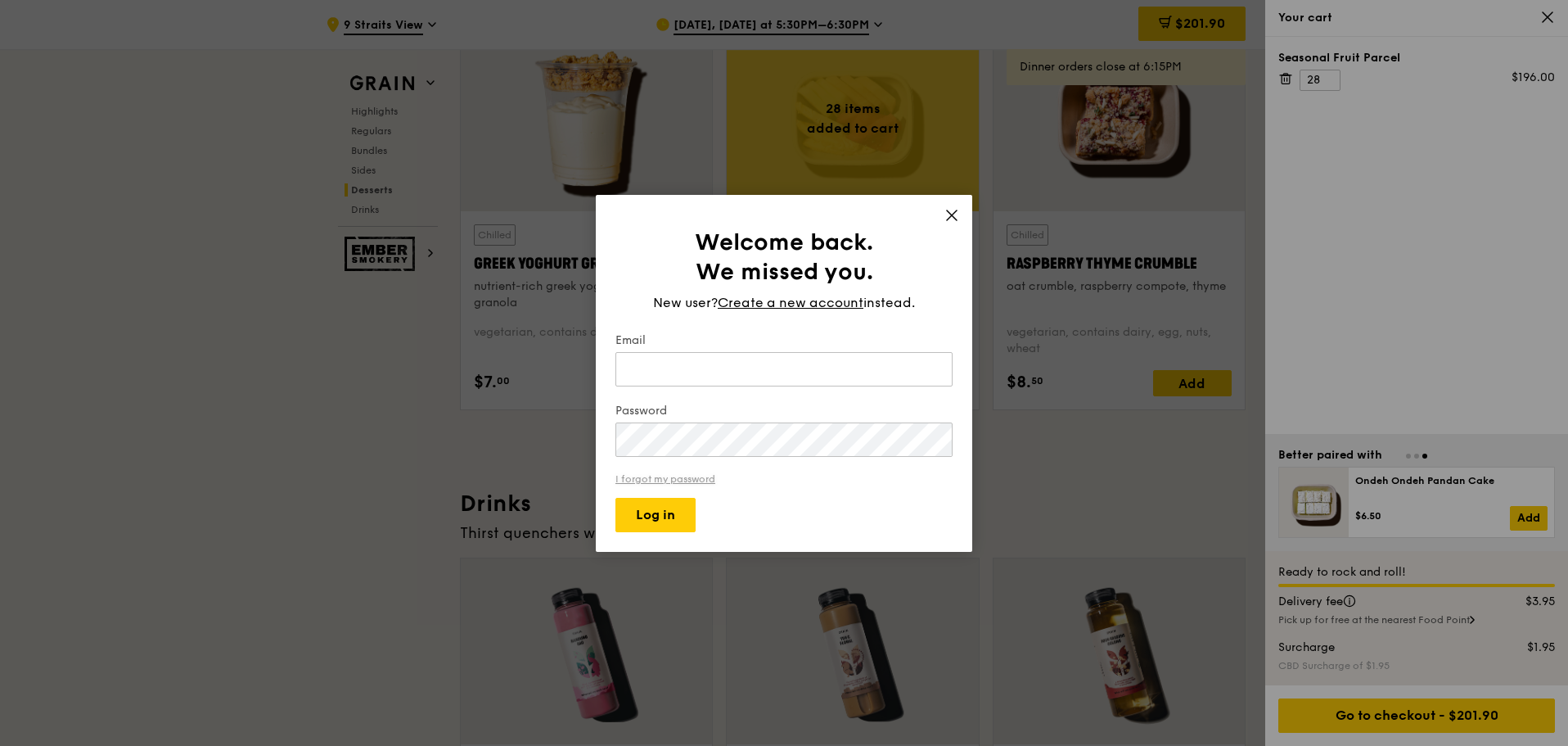
click at [670, 481] on link "I forgot my password" at bounding box center [784, 479] width 337 height 12
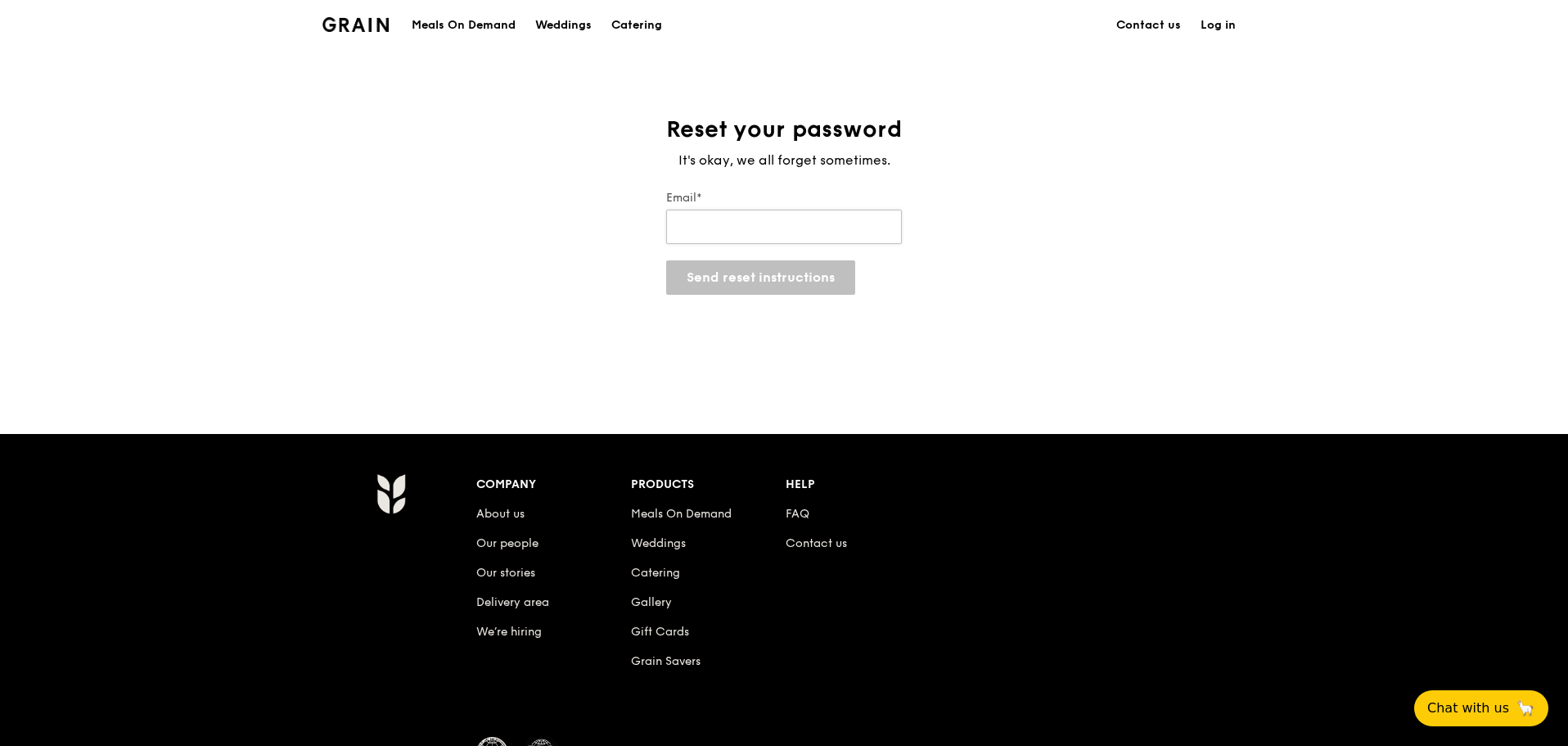
click at [770, 221] on input "Email*" at bounding box center [784, 227] width 235 height 35
type input "janice.lam@macquarie.com"
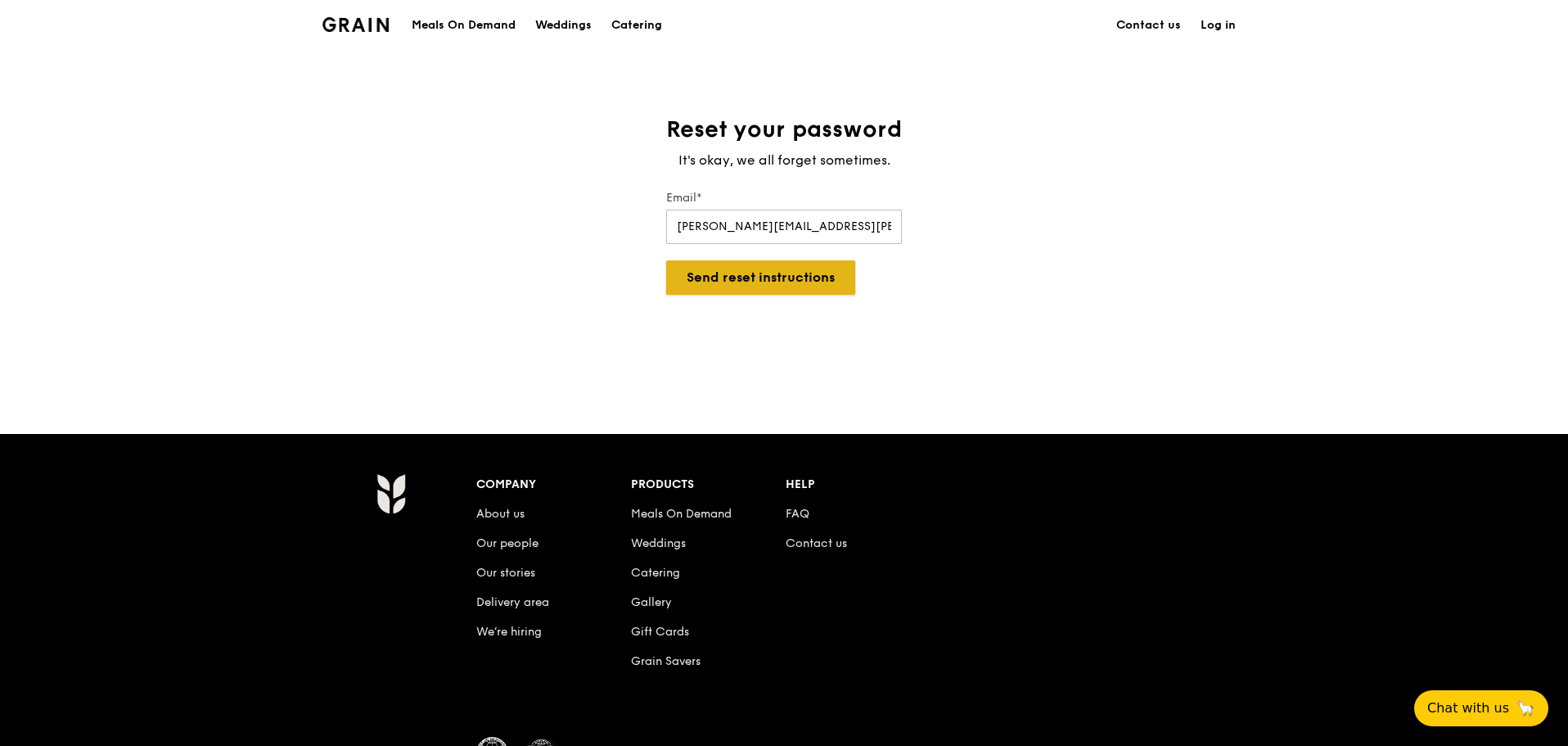
click at [759, 275] on button "Send reset instructions" at bounding box center [760, 278] width 189 height 35
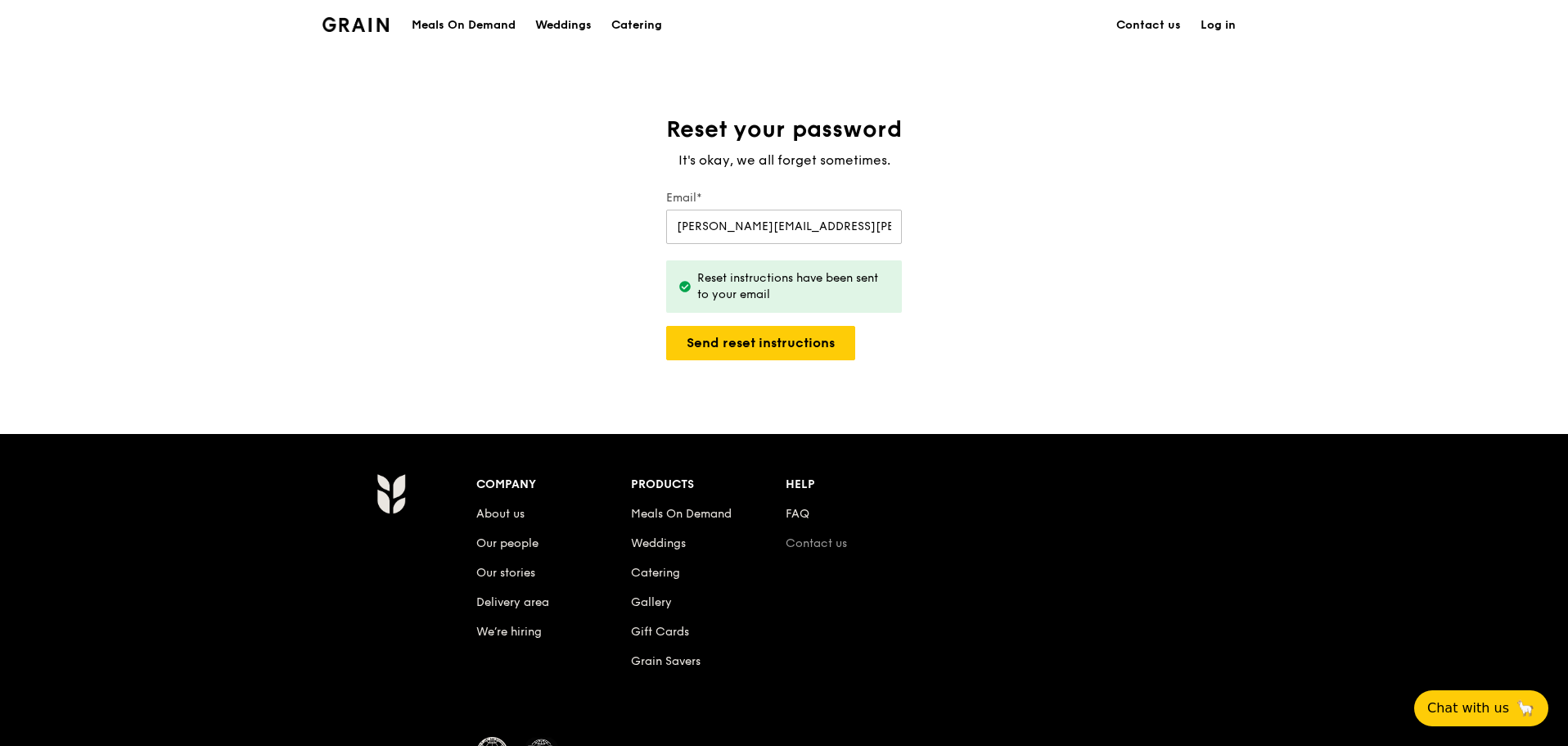
click at [822, 545] on link "Contact us" at bounding box center [816, 543] width 61 height 14
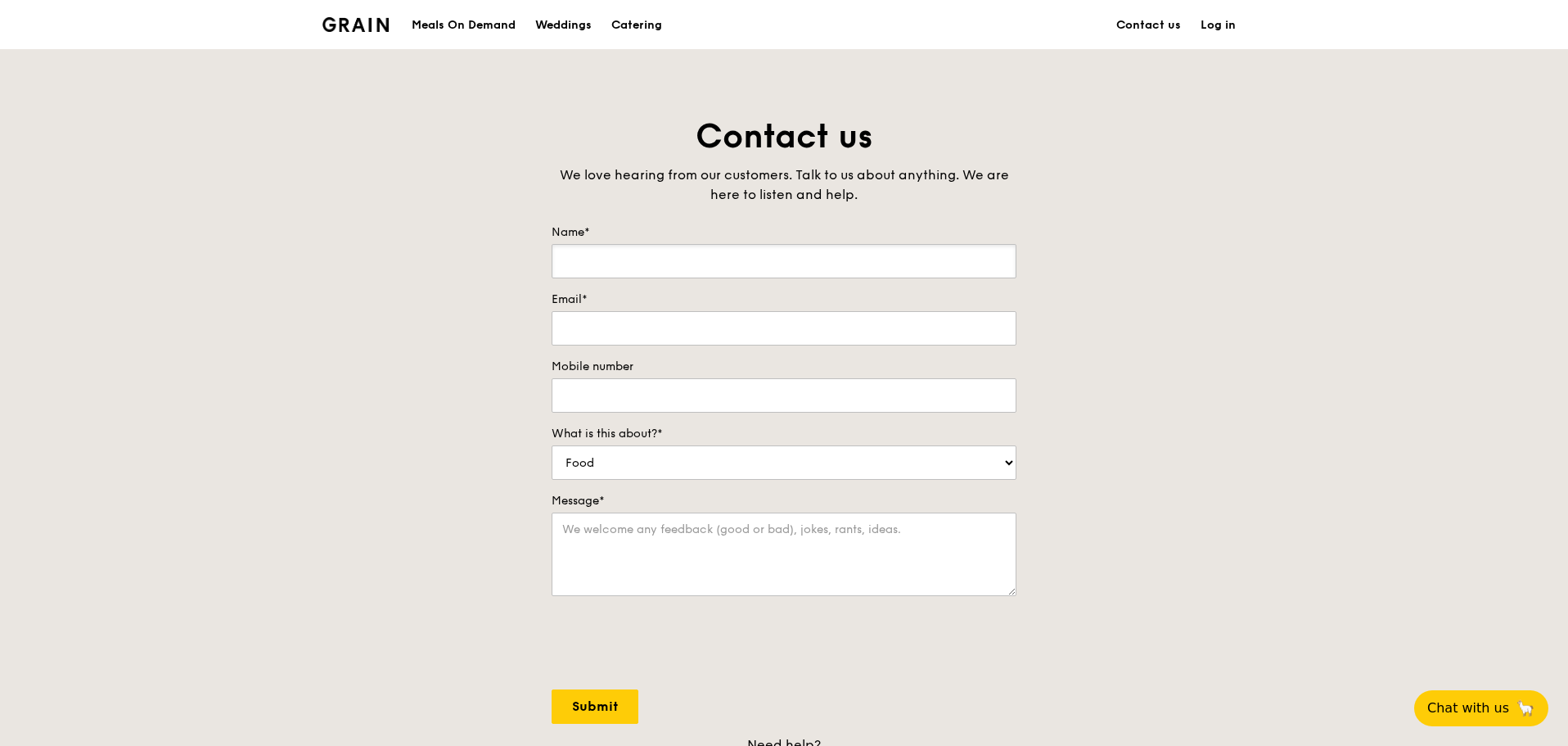
click at [662, 260] on input "Name*" at bounding box center [784, 261] width 465 height 35
type input "Janice Lam"
type input "janice.lam@macquarie.com"
type input "98625614"
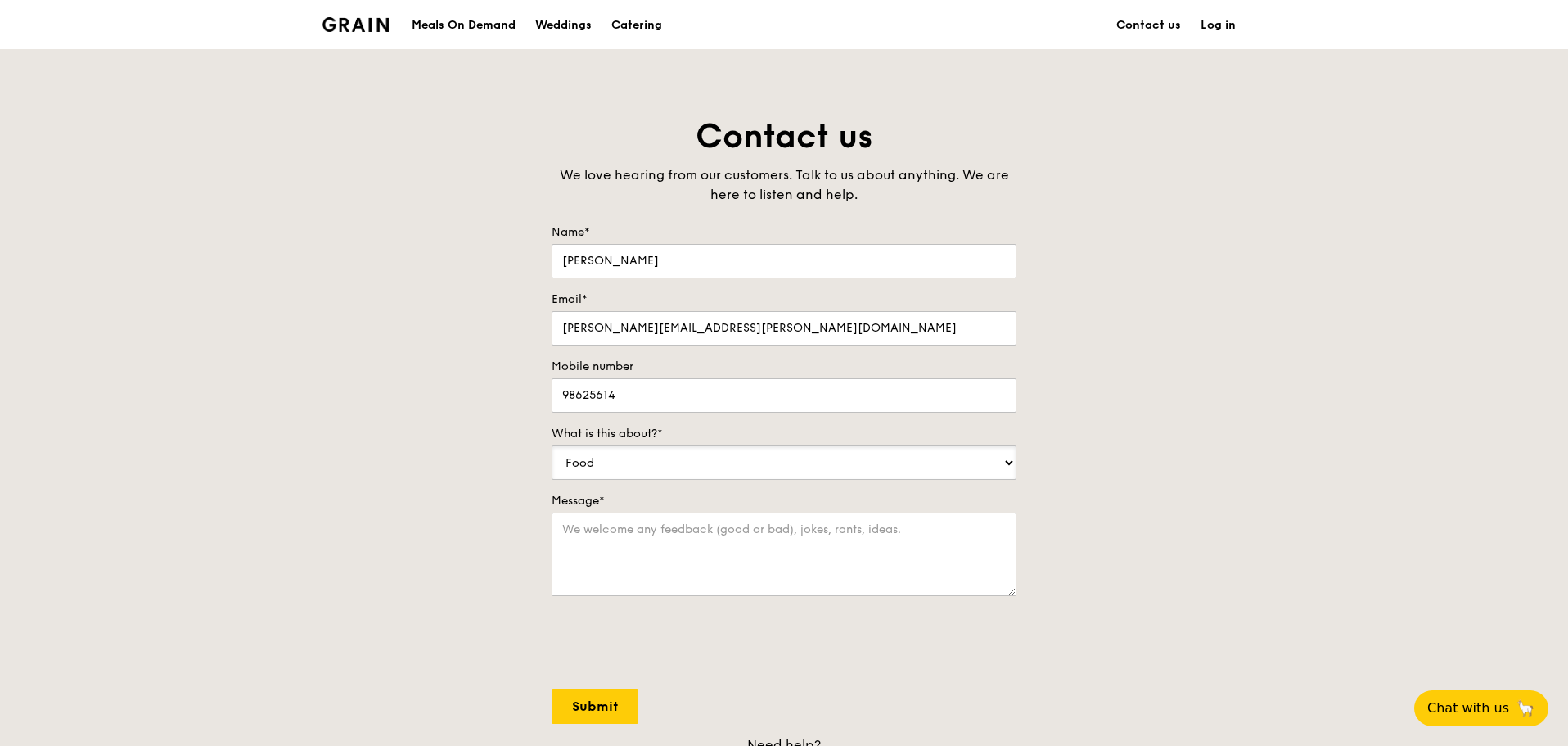
click at [673, 468] on select "Food Service Billing/Payment Catering Others" at bounding box center [784, 463] width 465 height 35
select select "Others"
click at [552, 445] on select "Food Service Billing/Payment Catering Others" at bounding box center [784, 463] width 465 height 35
click at [651, 541] on textarea "Message*" at bounding box center [784, 554] width 465 height 83
click at [1002, 530] on textarea "I did not receive any email to reset my password. So I cannot place an order." at bounding box center [784, 554] width 465 height 83
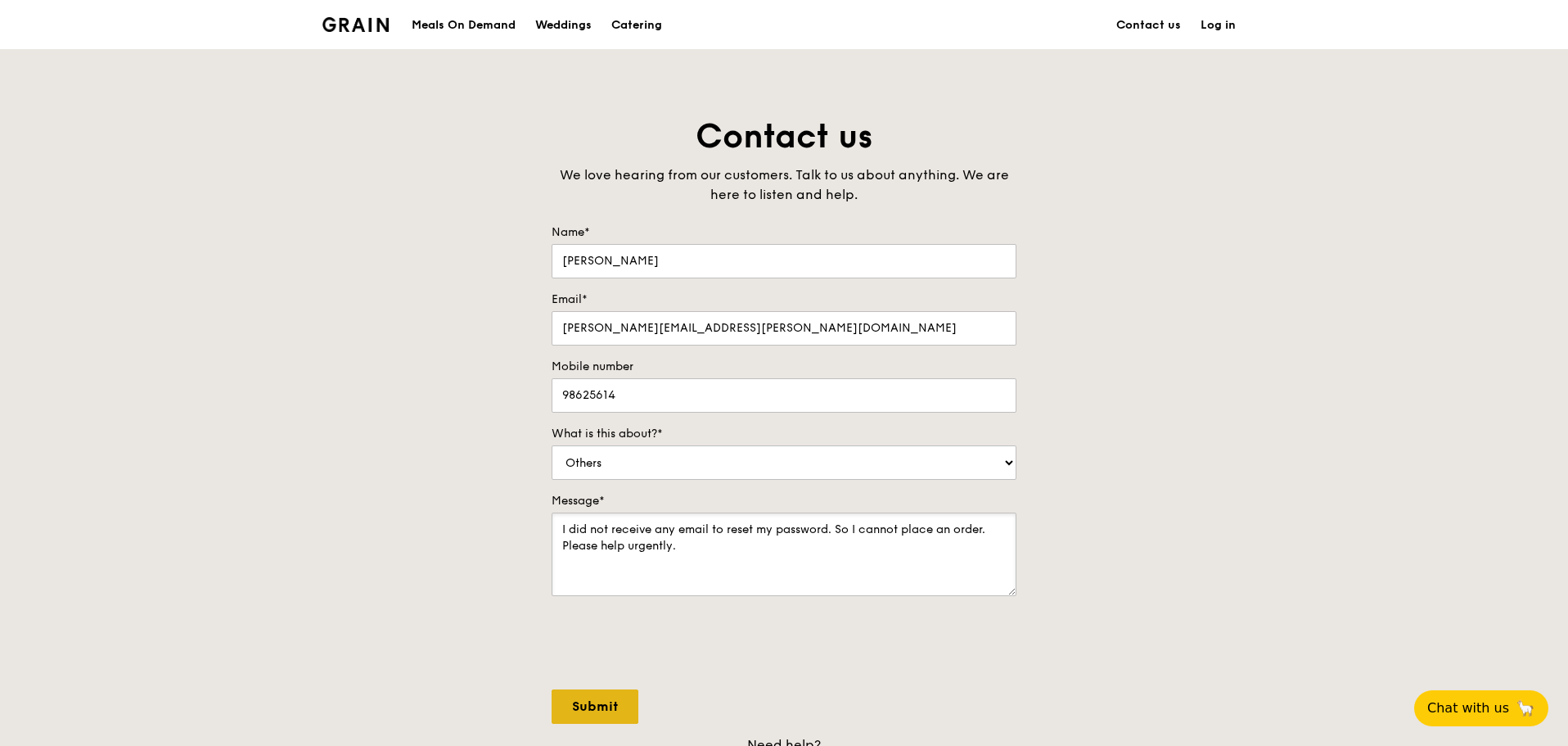
type textarea "I did not receive any email to reset my password. So I cannot place an order. P…"
click at [590, 711] on input "Submit" at bounding box center [595, 706] width 87 height 35
select select "Food"
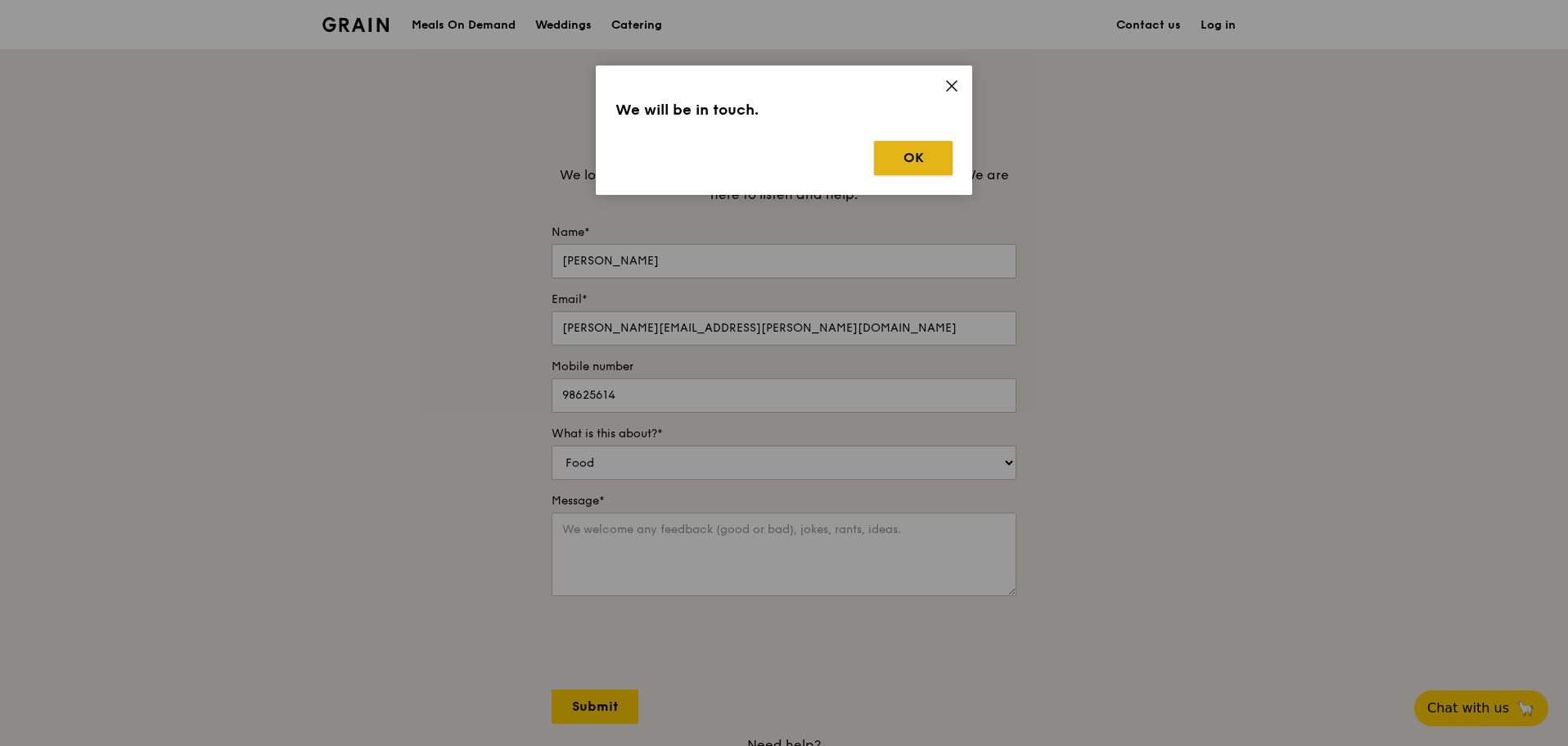
click at [917, 150] on button "OK" at bounding box center [912, 158] width 78 height 35
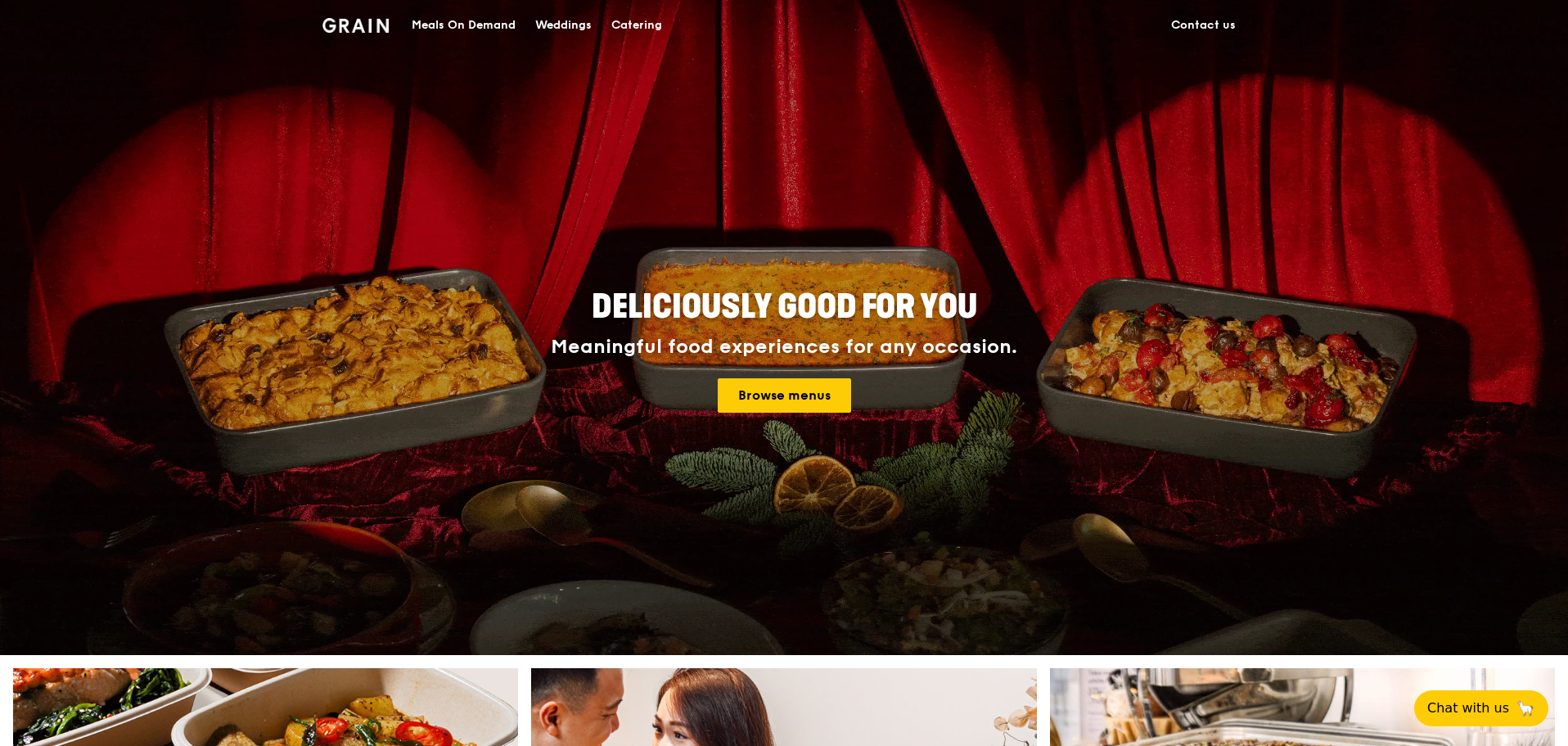
click at [1196, 25] on link "Contact us" at bounding box center [1203, 25] width 84 height 49
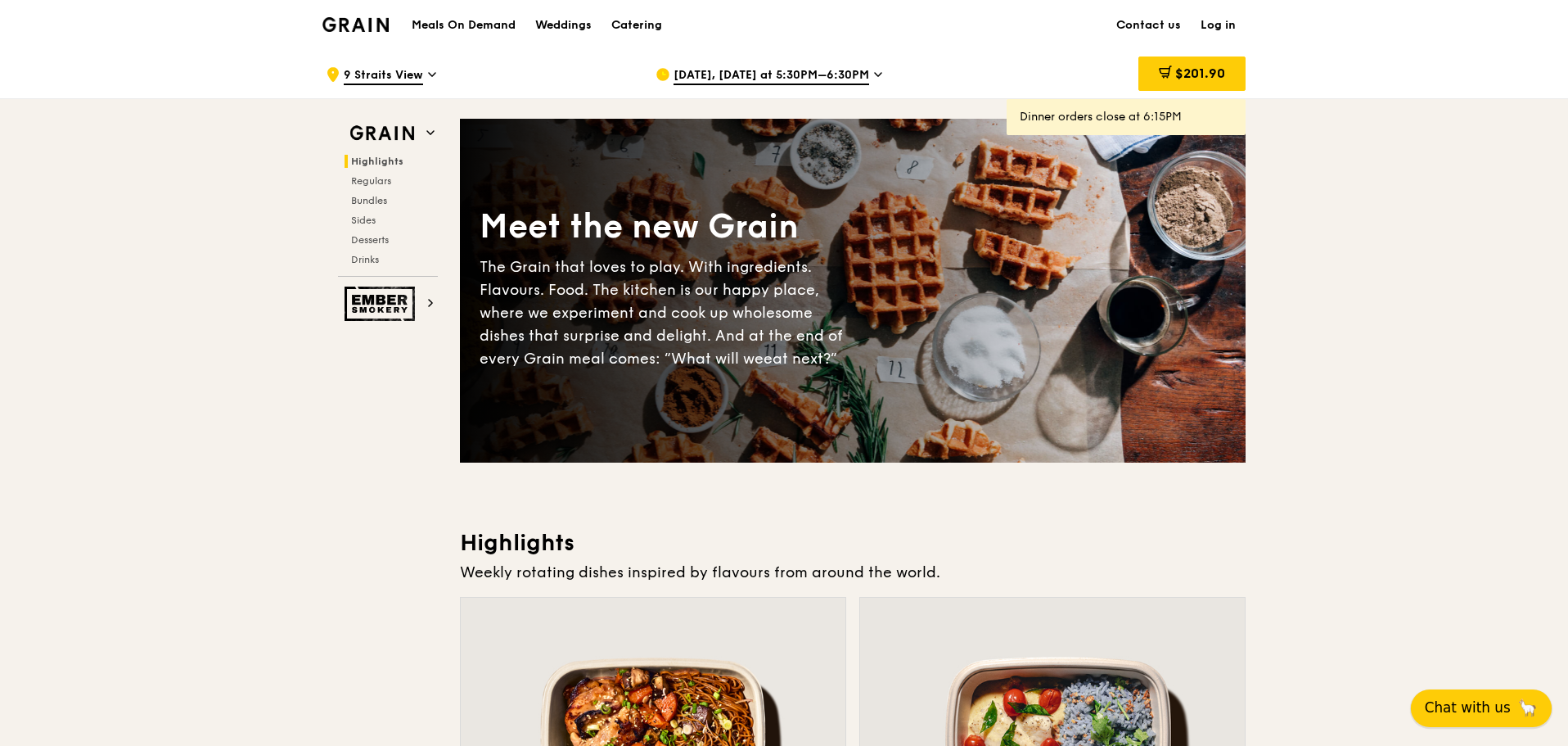
click at [1495, 708] on span "Chat with us" at bounding box center [1467, 707] width 86 height 21
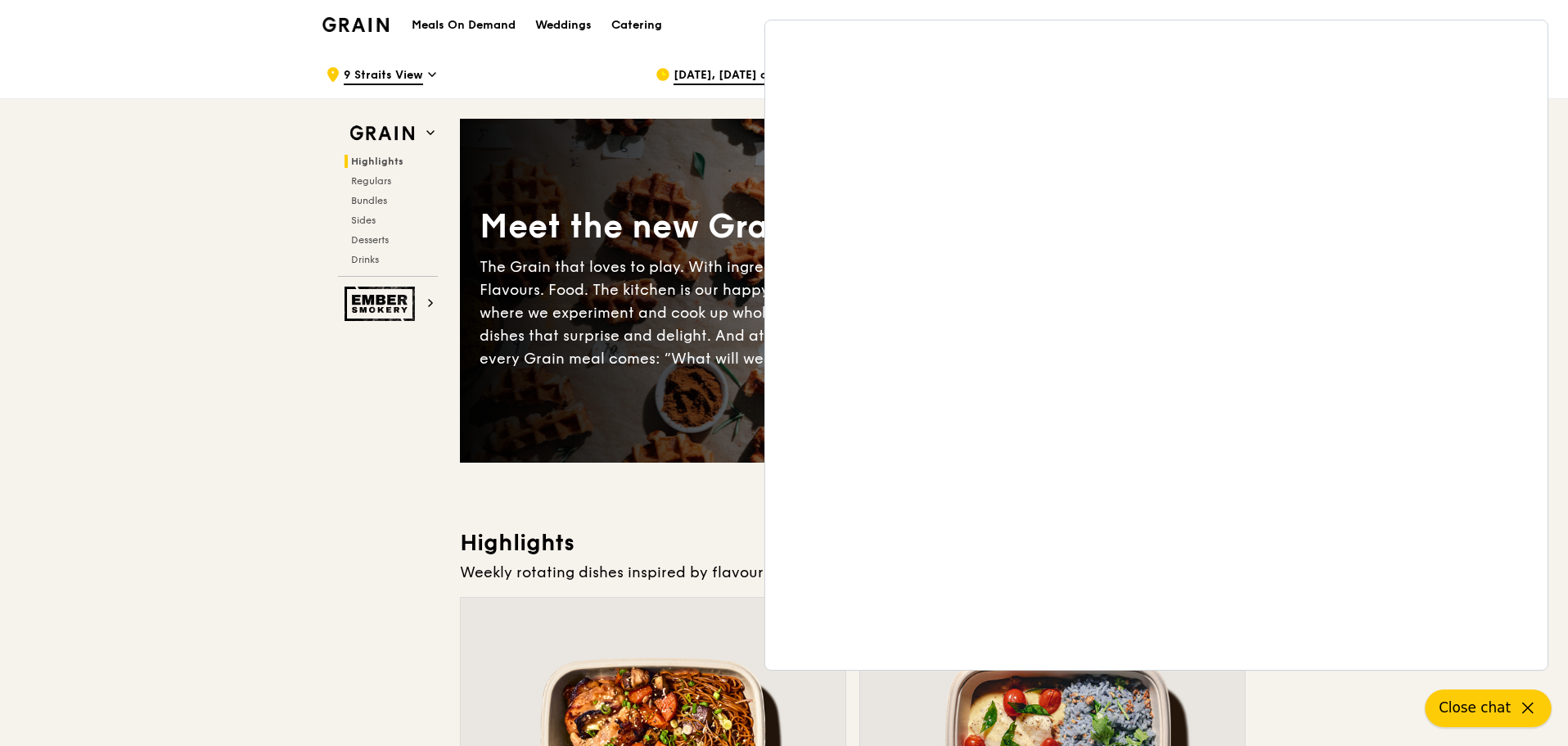
click at [1491, 711] on span "Close chat" at bounding box center [1474, 707] width 72 height 21
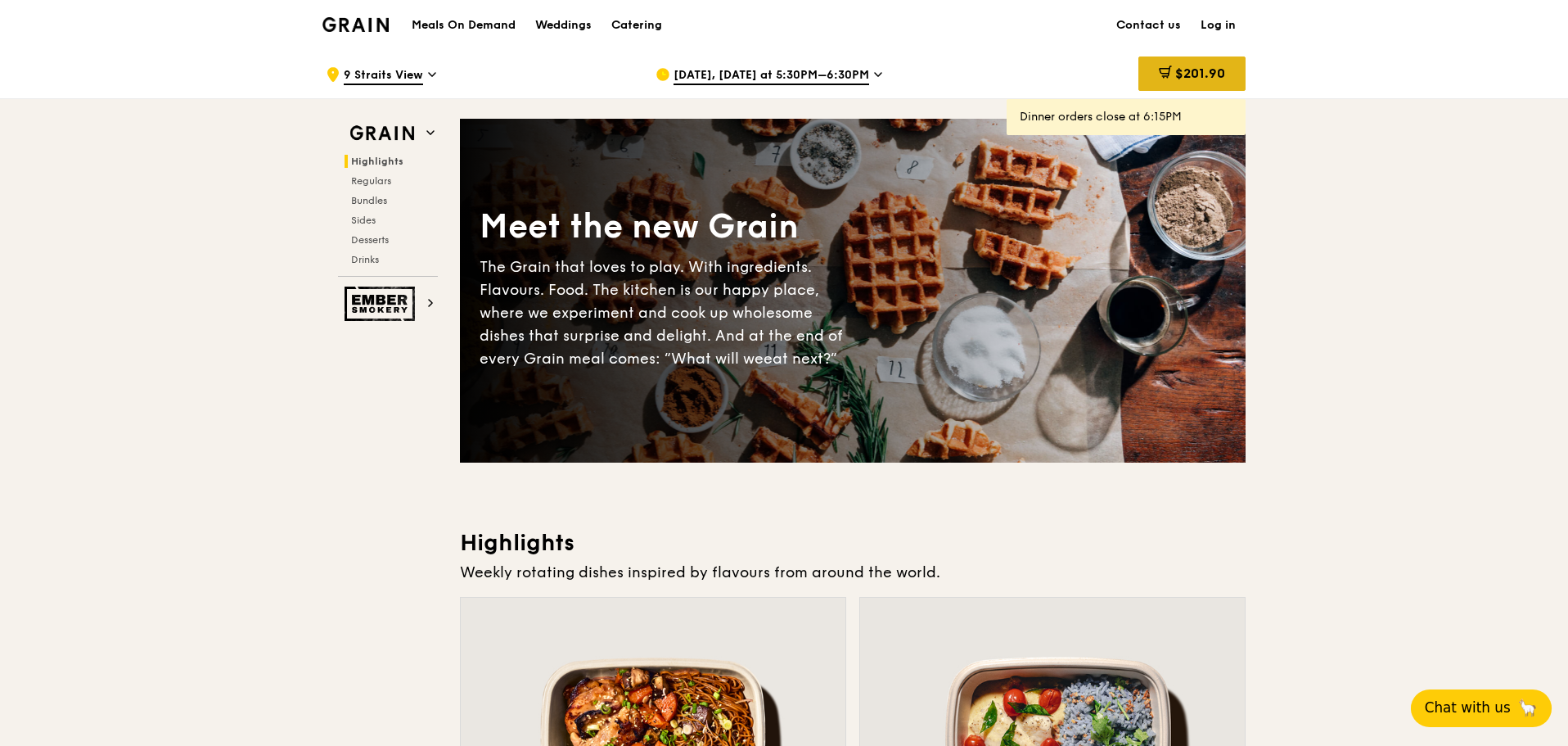
click at [1186, 74] on span "$201.90" at bounding box center [1200, 73] width 50 height 16
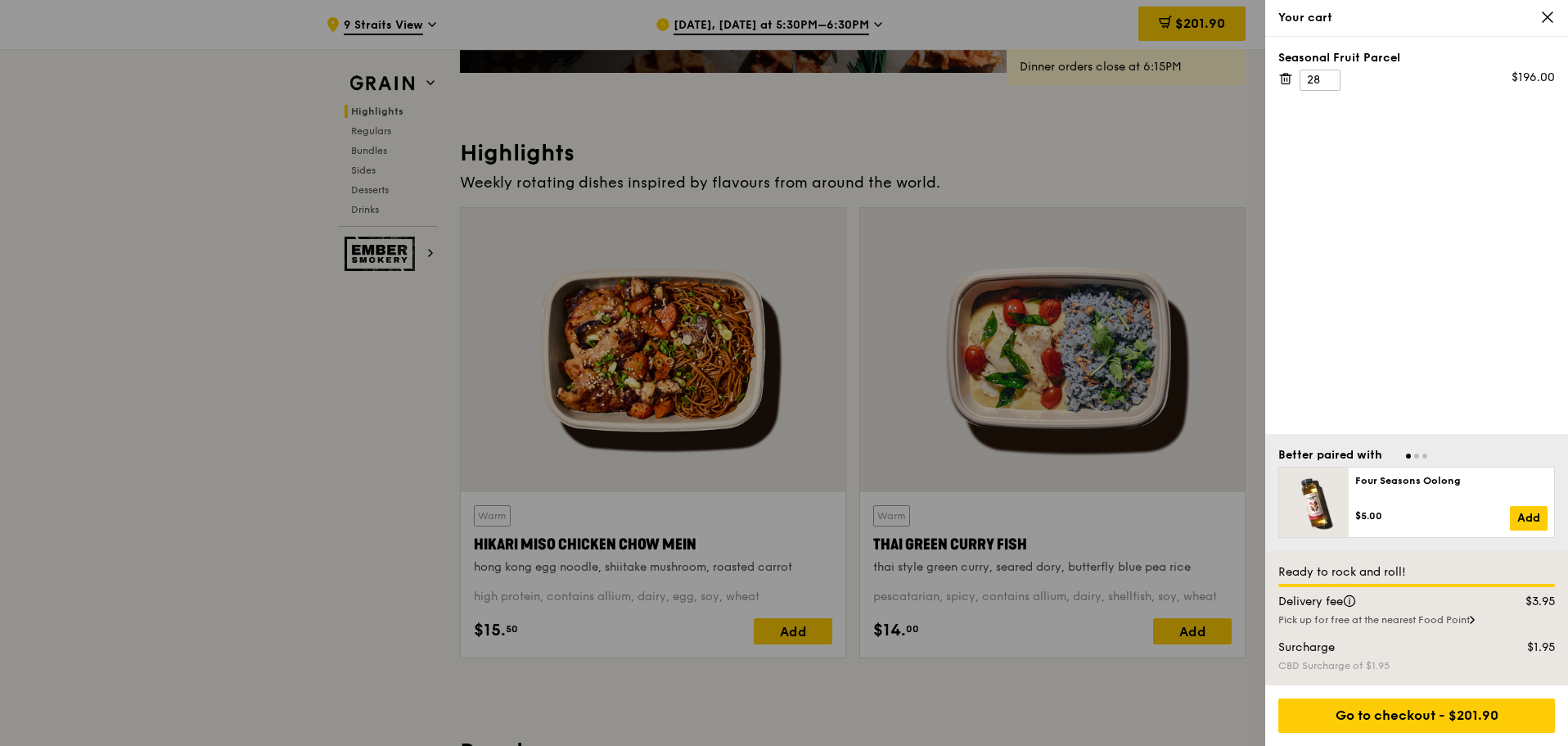
scroll to position [410, 0]
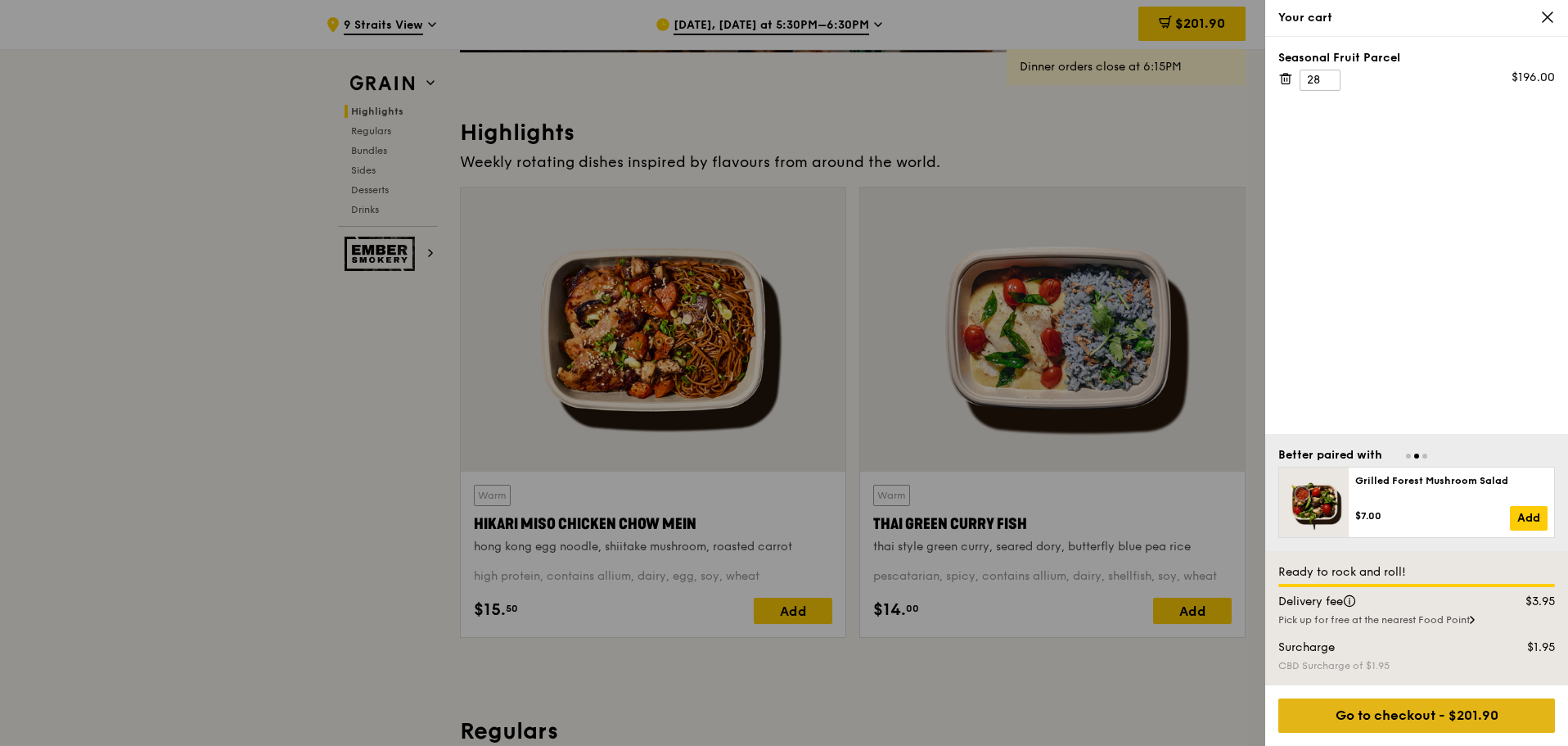
click at [1409, 718] on div "Go to checkout - $201.90" at bounding box center [1416, 715] width 277 height 35
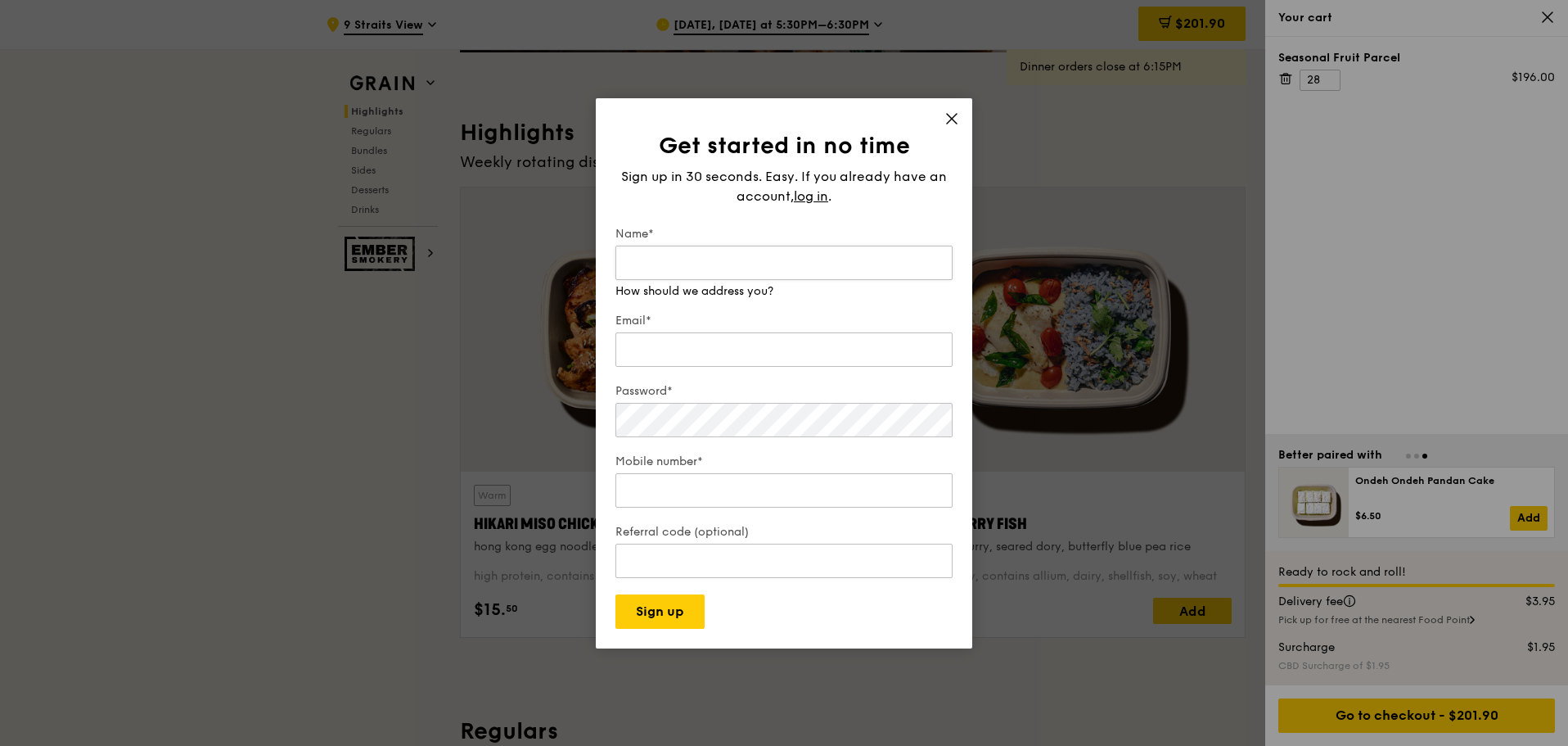
click at [739, 260] on input "Name*" at bounding box center [784, 263] width 337 height 35
type input "[PERSON_NAME]"
click at [709, 354] on div "Email*" at bounding box center [784, 341] width 337 height 57
click at [730, 333] on input "Email*" at bounding box center [784, 334] width 337 height 35
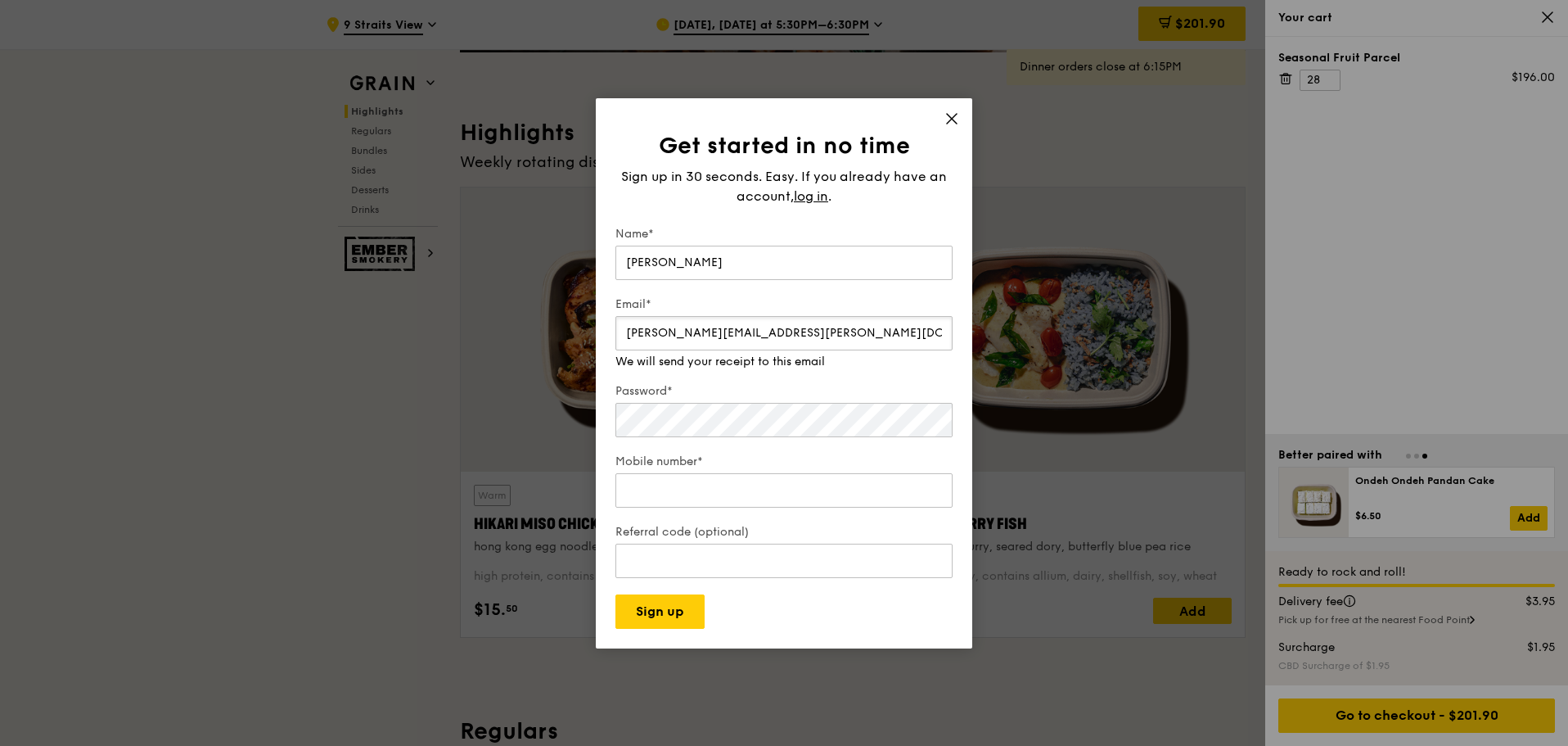
click at [706, 331] on input "[PERSON_NAME][EMAIL_ADDRESS][PERSON_NAME][DOMAIN_NAME]" at bounding box center [784, 334] width 337 height 35
type input "[EMAIL_ADDRESS][DOMAIN_NAME]"
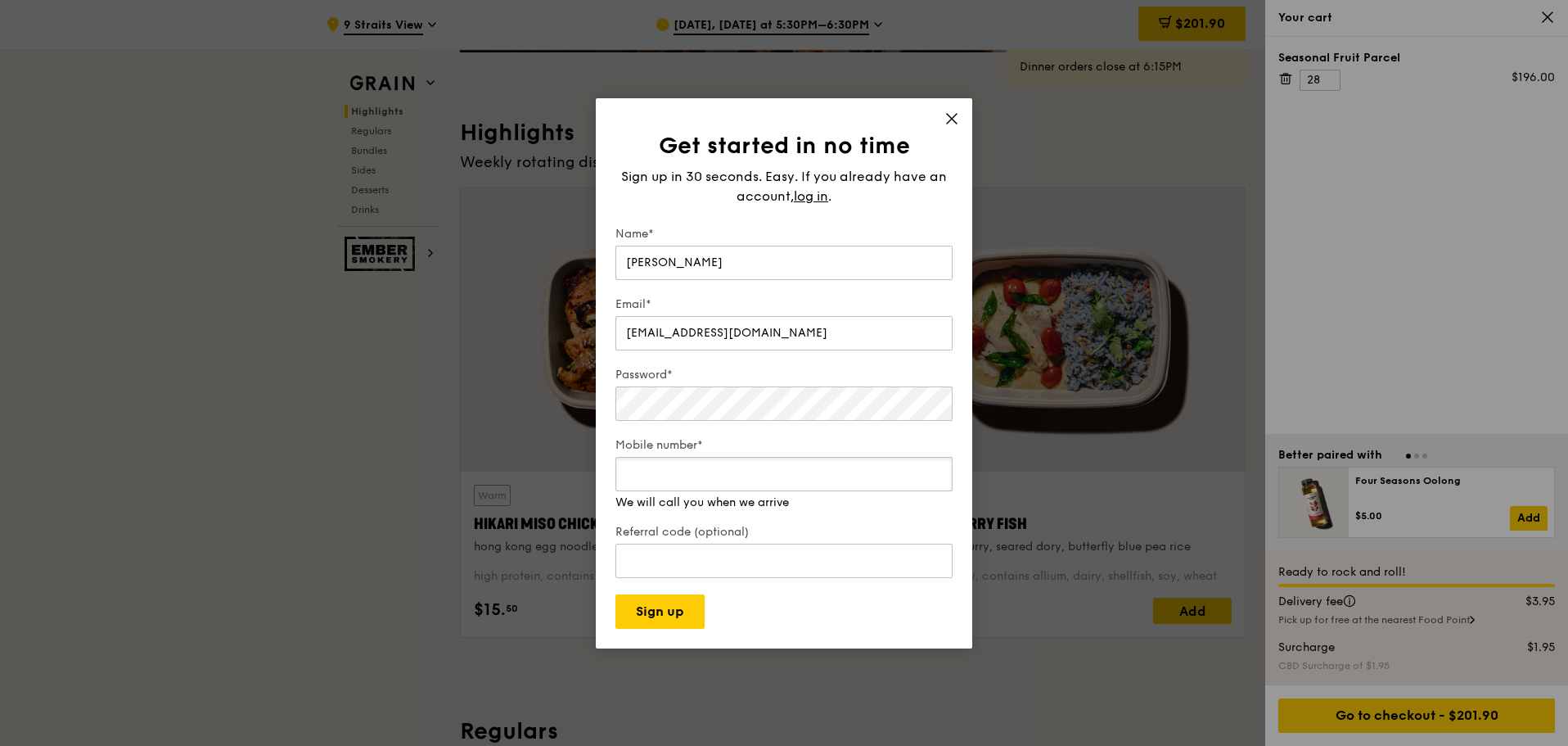
click at [754, 486] on input "Mobile number*" at bounding box center [784, 474] width 337 height 35
type input "98625614"
click at [729, 562] on div "Referral code (optional)" at bounding box center [784, 552] width 337 height 57
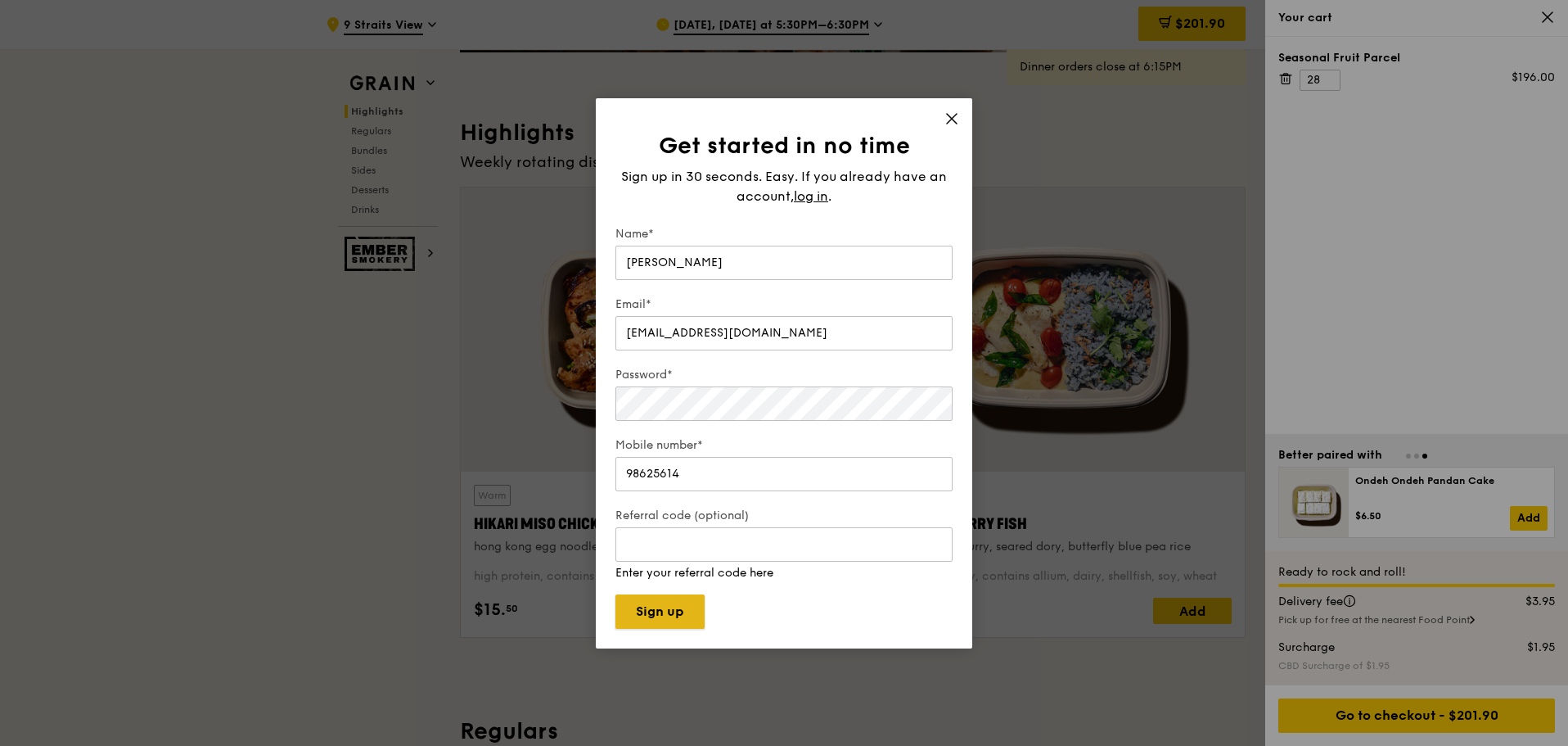
click at [674, 604] on button "Sign up" at bounding box center [660, 611] width 89 height 35
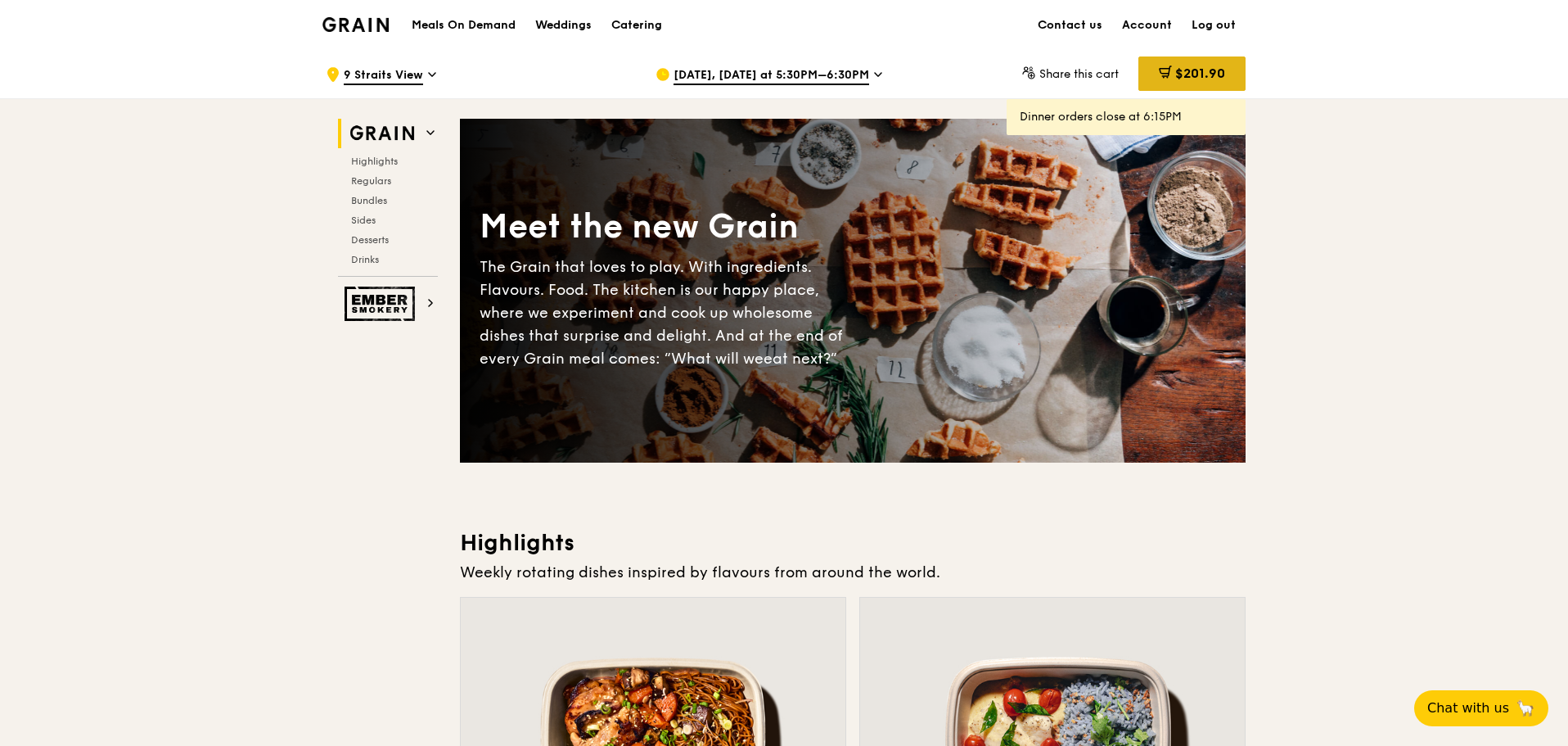
click at [1201, 79] on span "$201.90" at bounding box center [1200, 73] width 50 height 16
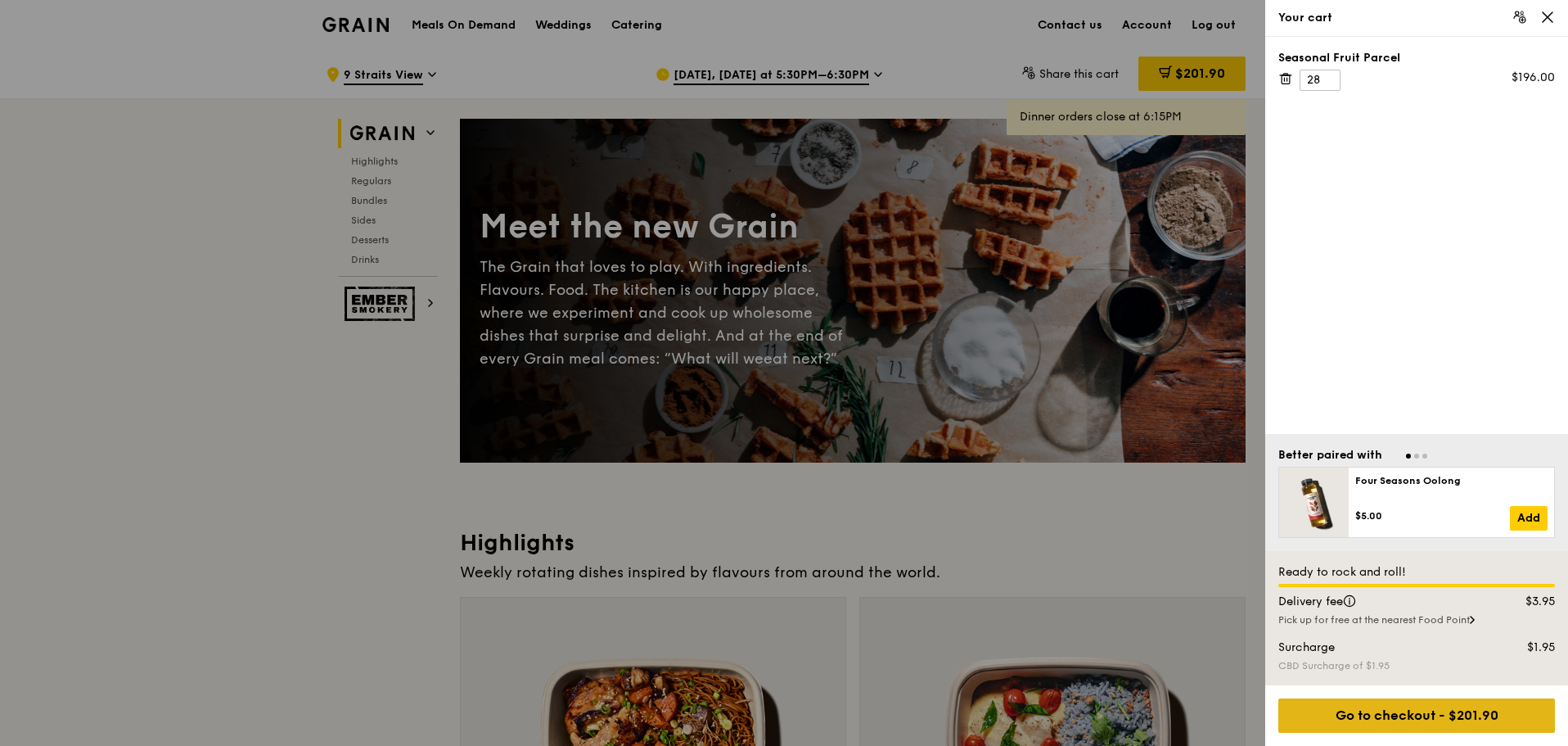
click at [1413, 714] on div "Go to checkout - $201.90" at bounding box center [1416, 715] width 277 height 35
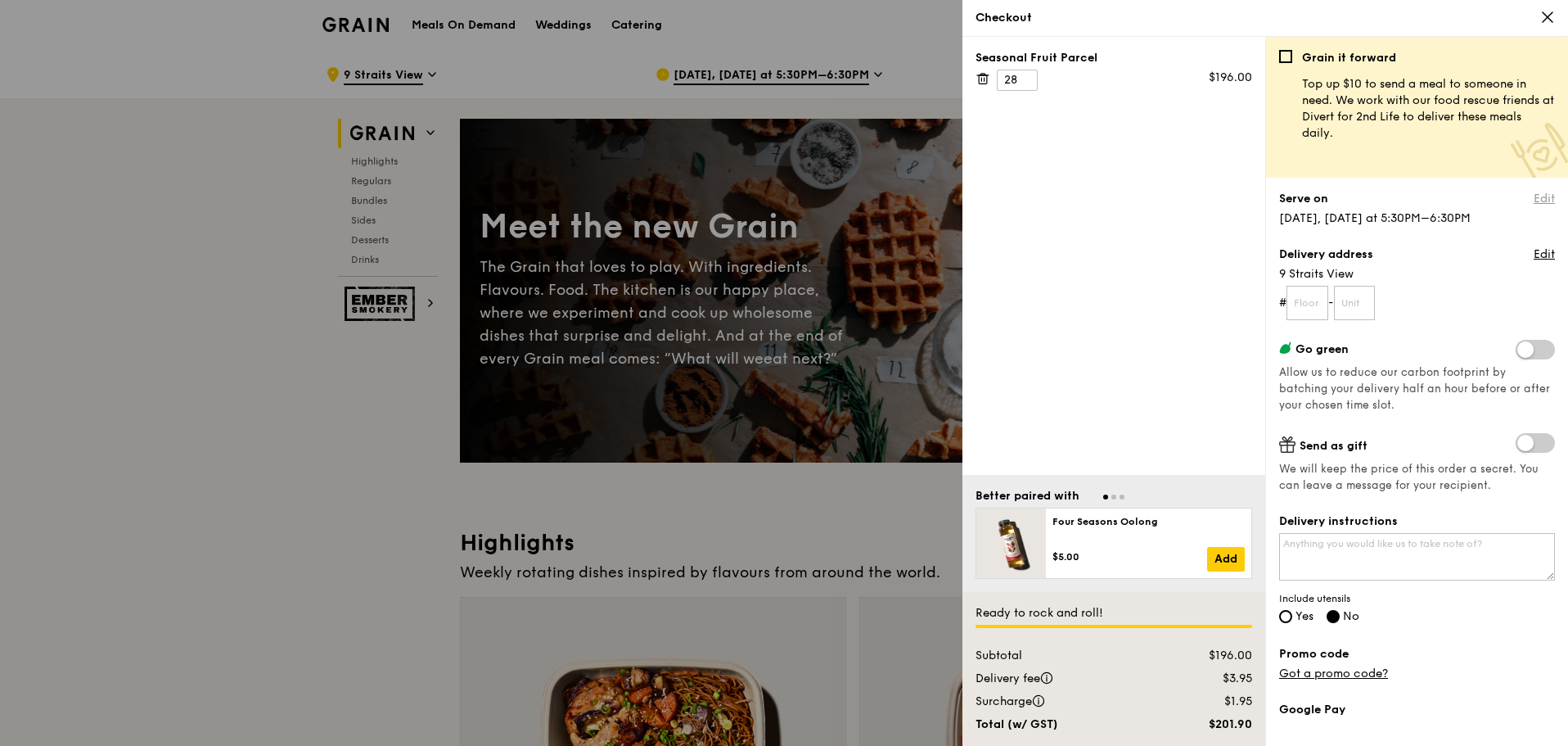
click at [1533, 194] on link "Edit" at bounding box center [1544, 199] width 21 height 17
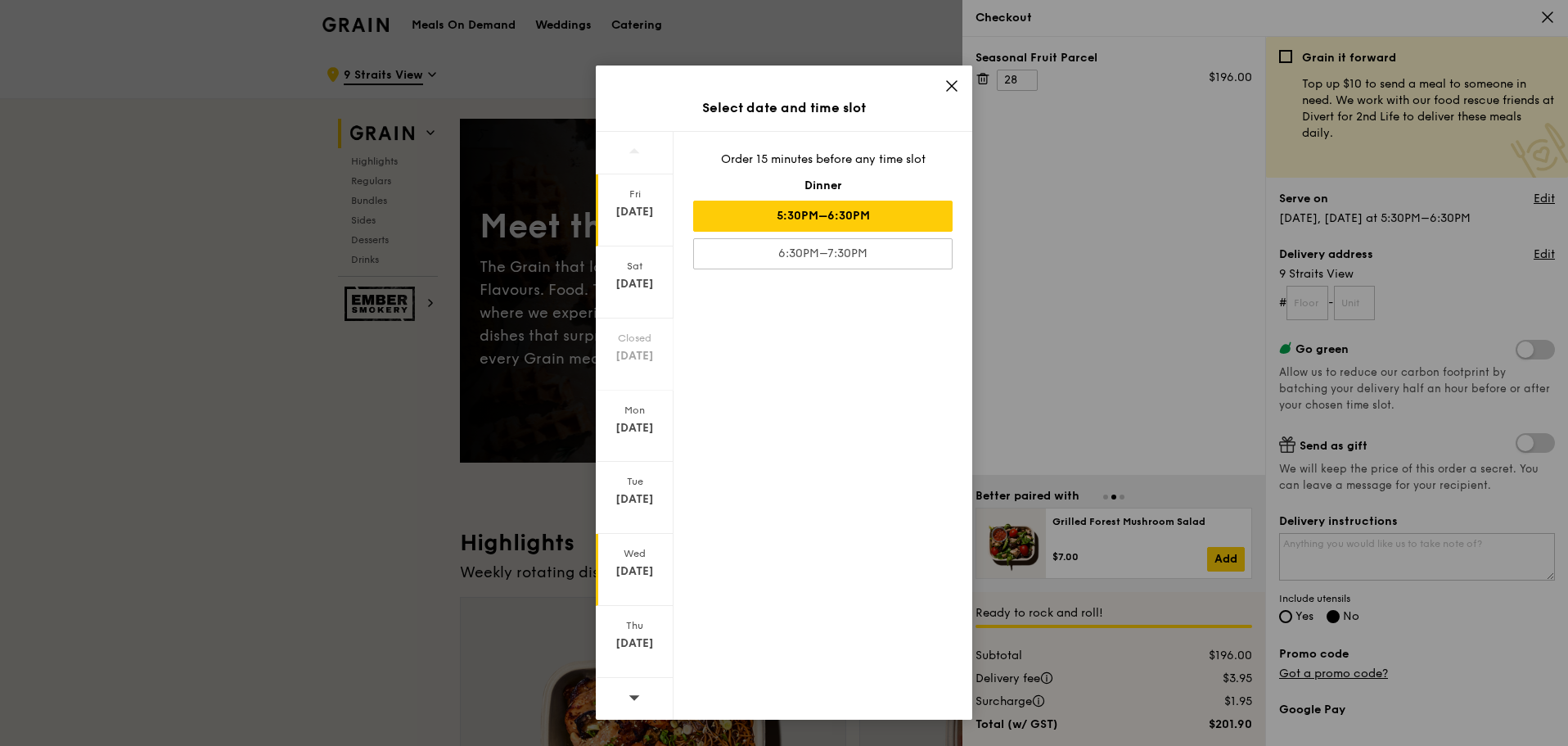
click at [628, 558] on div "Wed" at bounding box center [634, 554] width 73 height 13
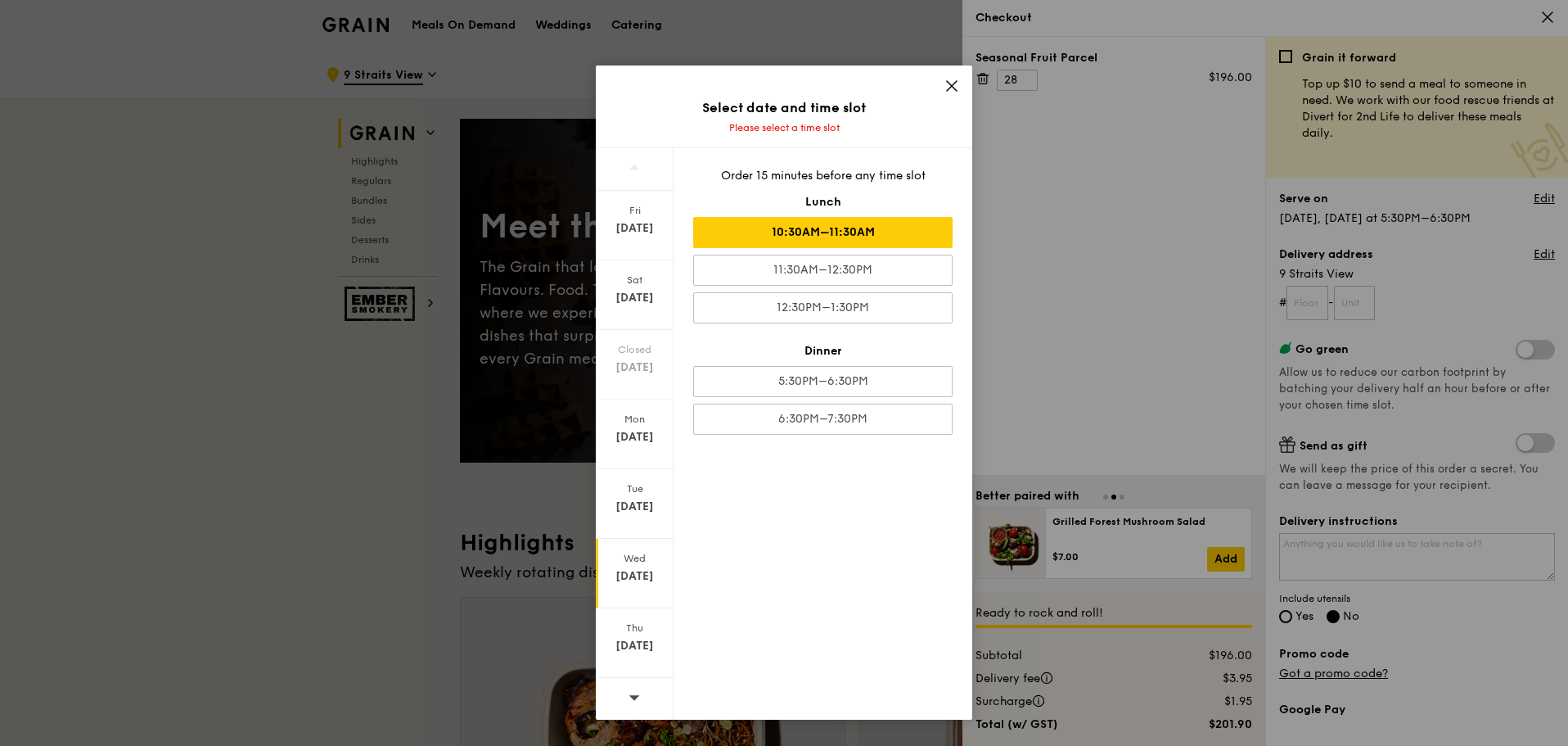
click at [788, 228] on div "10:30AM–11:30AM" at bounding box center [822, 233] width 259 height 31
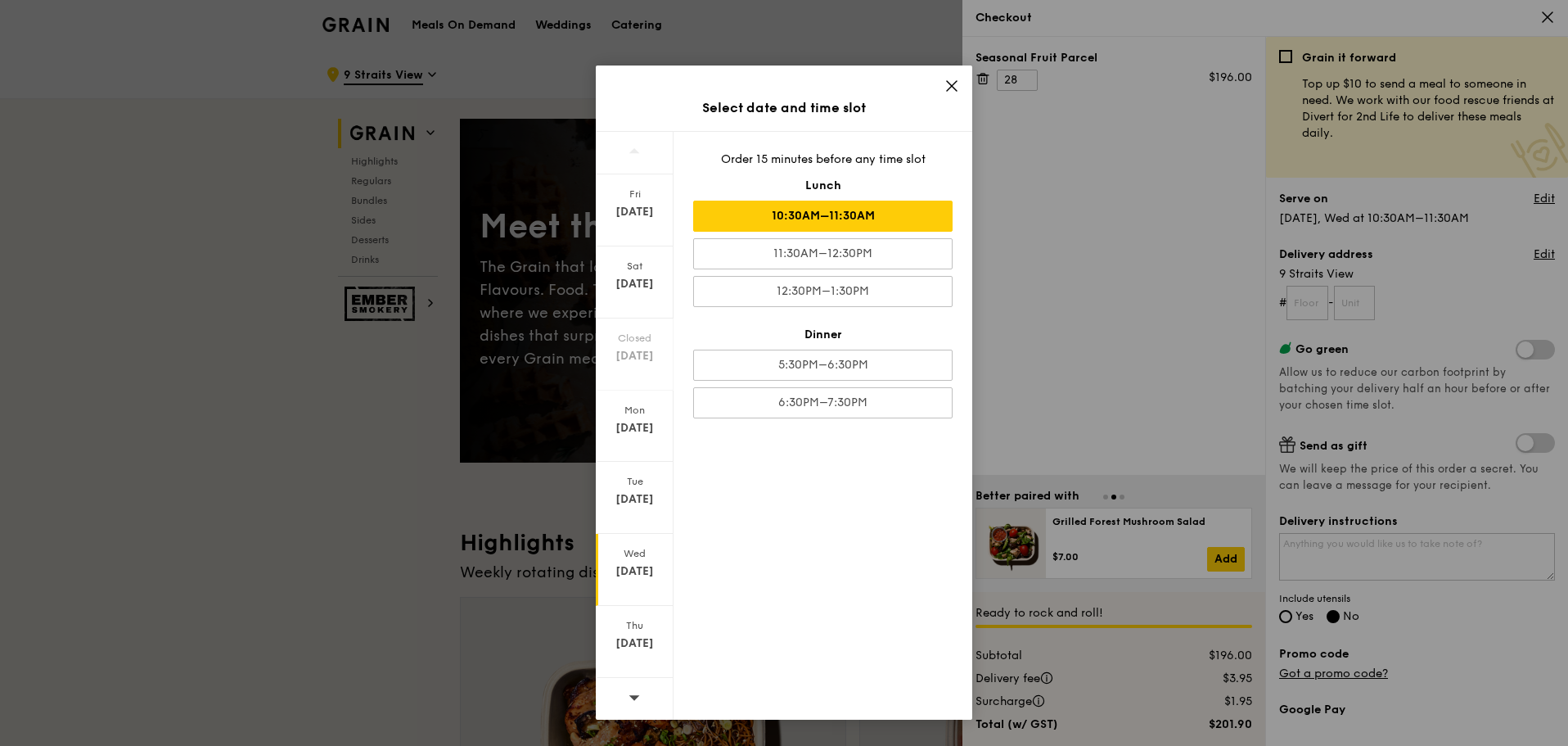
click at [949, 88] on icon at bounding box center [952, 86] width 10 height 10
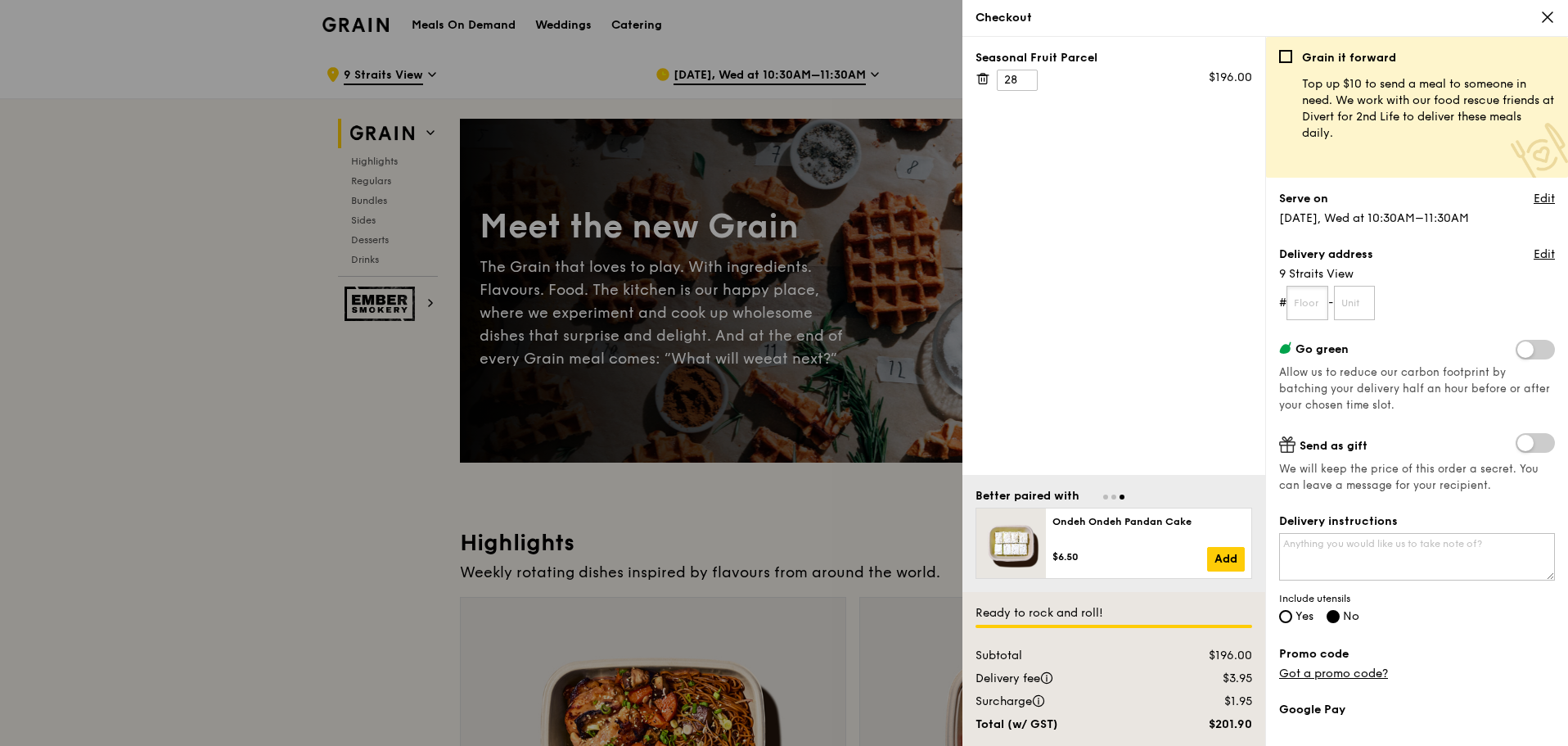
click at [1308, 302] on input "text" at bounding box center [1307, 303] width 42 height 35
type input "21"
click at [1352, 307] on input "text" at bounding box center [1354, 303] width 42 height 35
type input "07"
click at [1489, 599] on span "Include utensils" at bounding box center [1417, 599] width 276 height 13
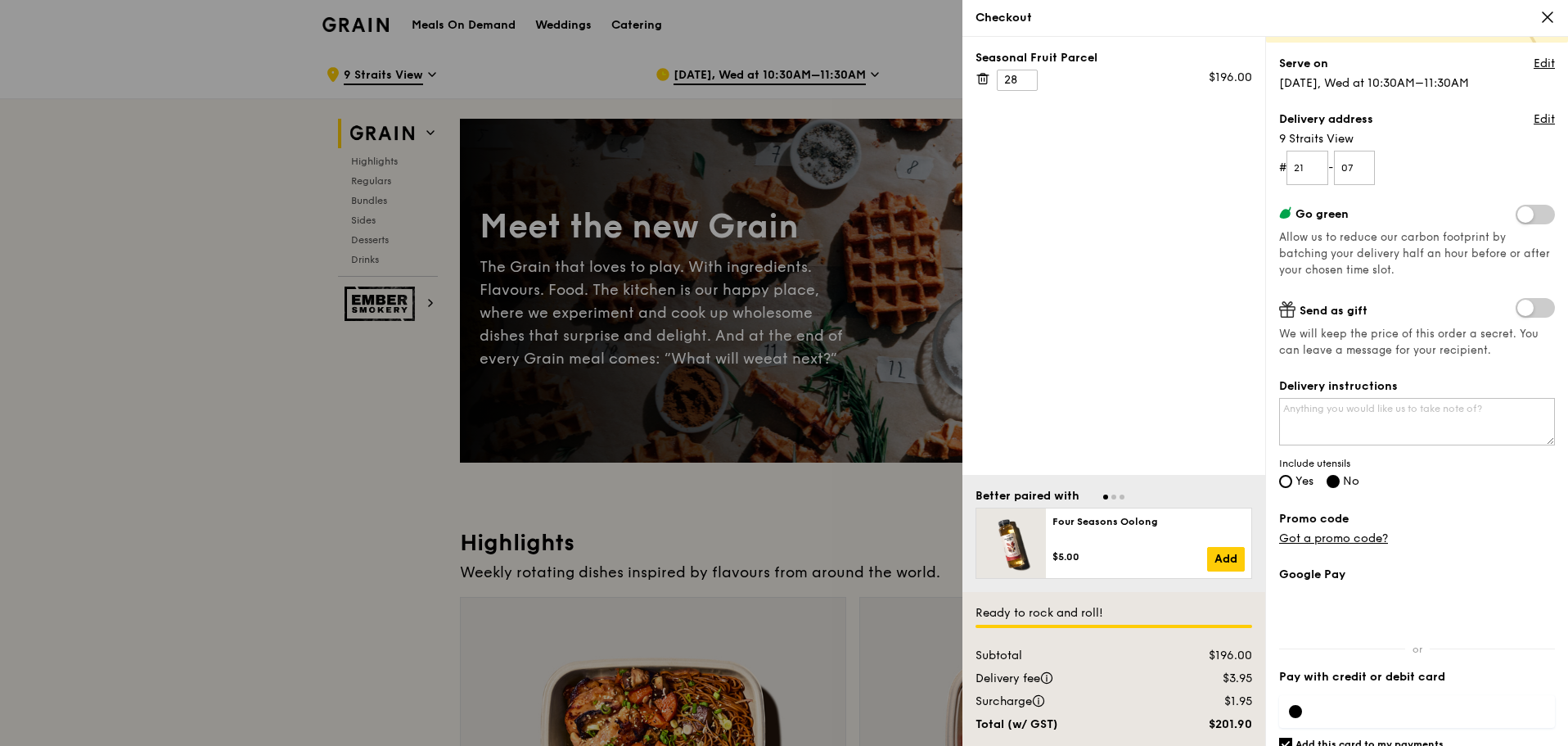
scroll to position [164, 0]
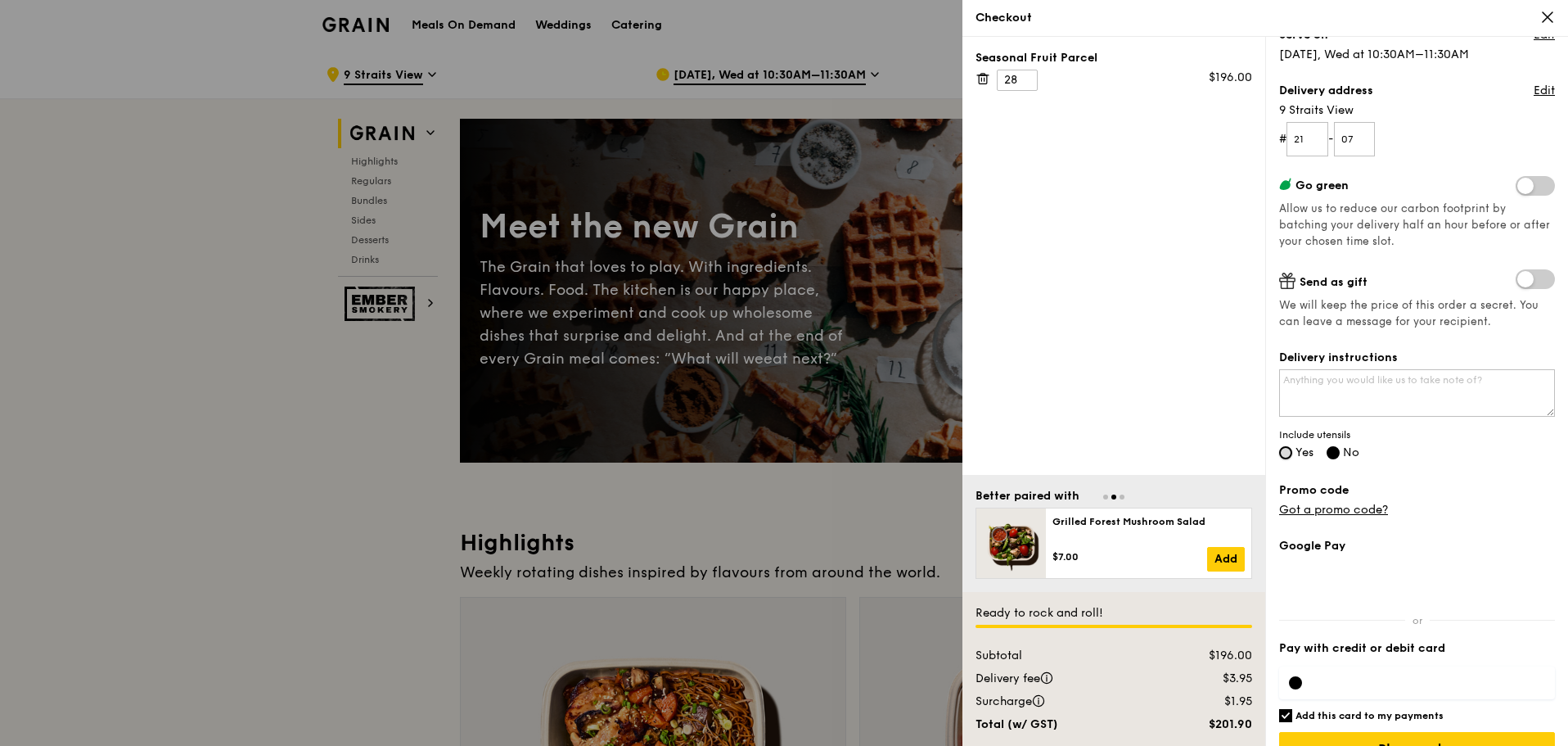
click at [1287, 449] on input "Yes" at bounding box center [1286, 453] width 13 height 13
radio input "true"
radio input "false"
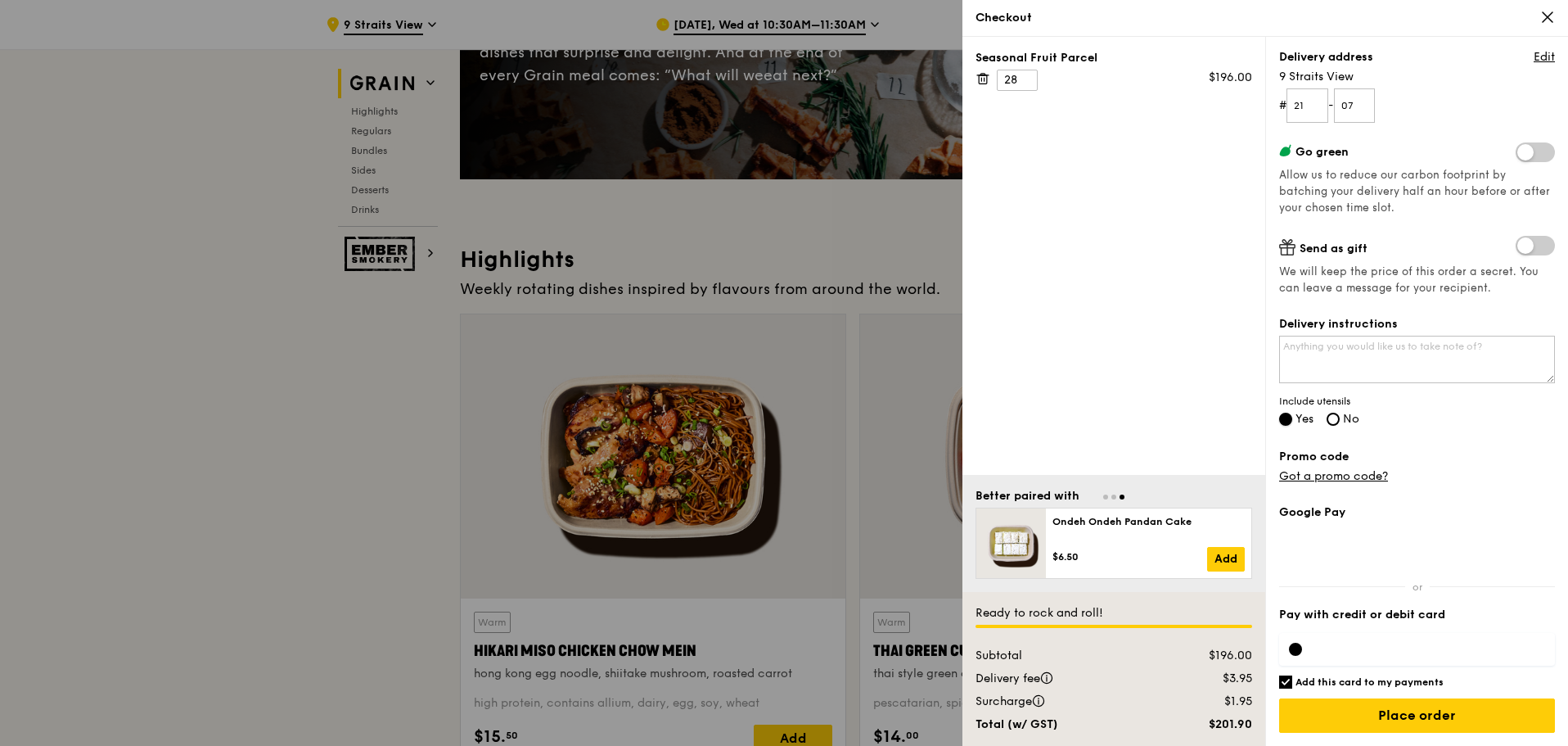
scroll to position [327, 0]
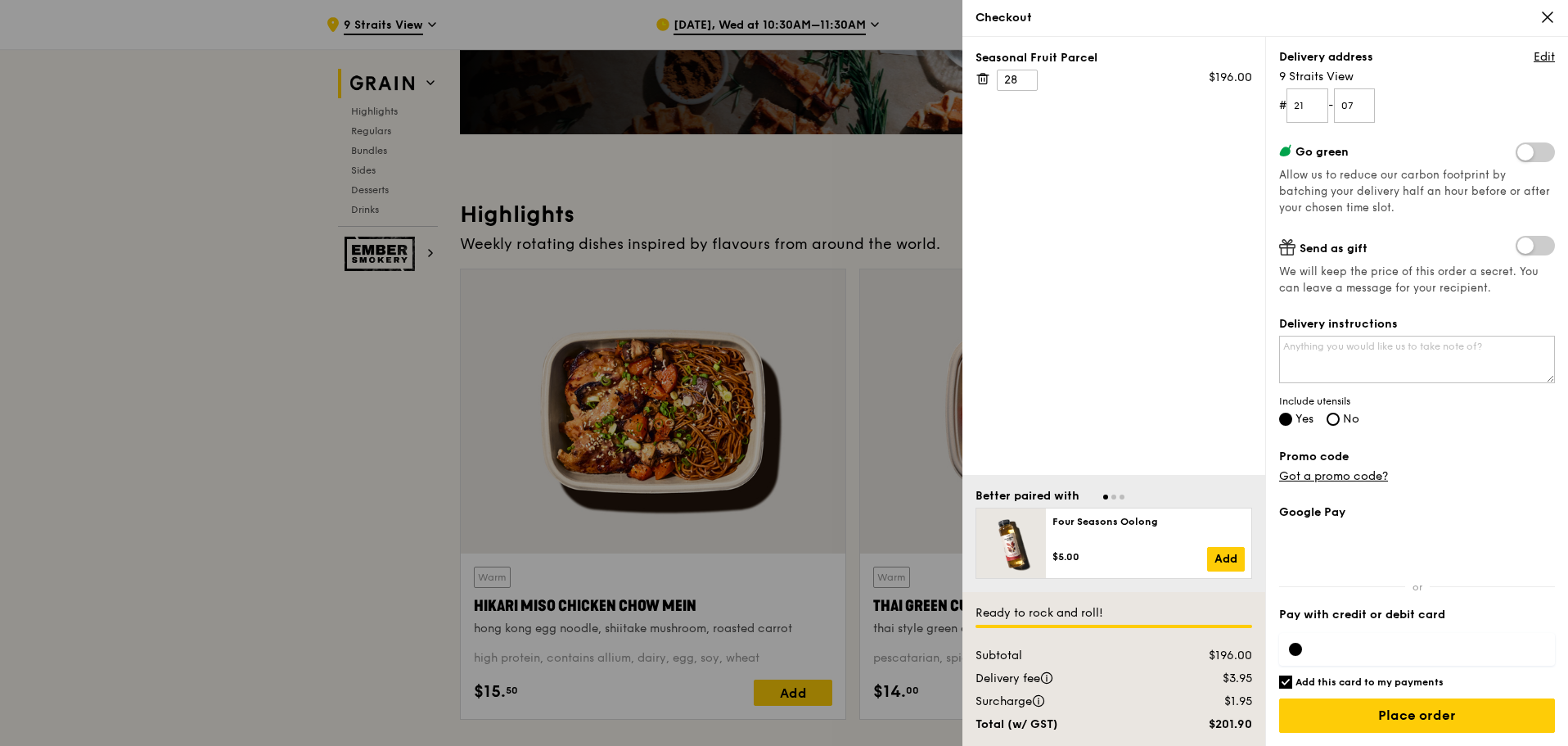
click at [1296, 651] on div at bounding box center [1296, 649] width 13 height 13
click at [1289, 684] on input "Add this card to my payments" at bounding box center [1286, 682] width 13 height 13
checkbox input "false"
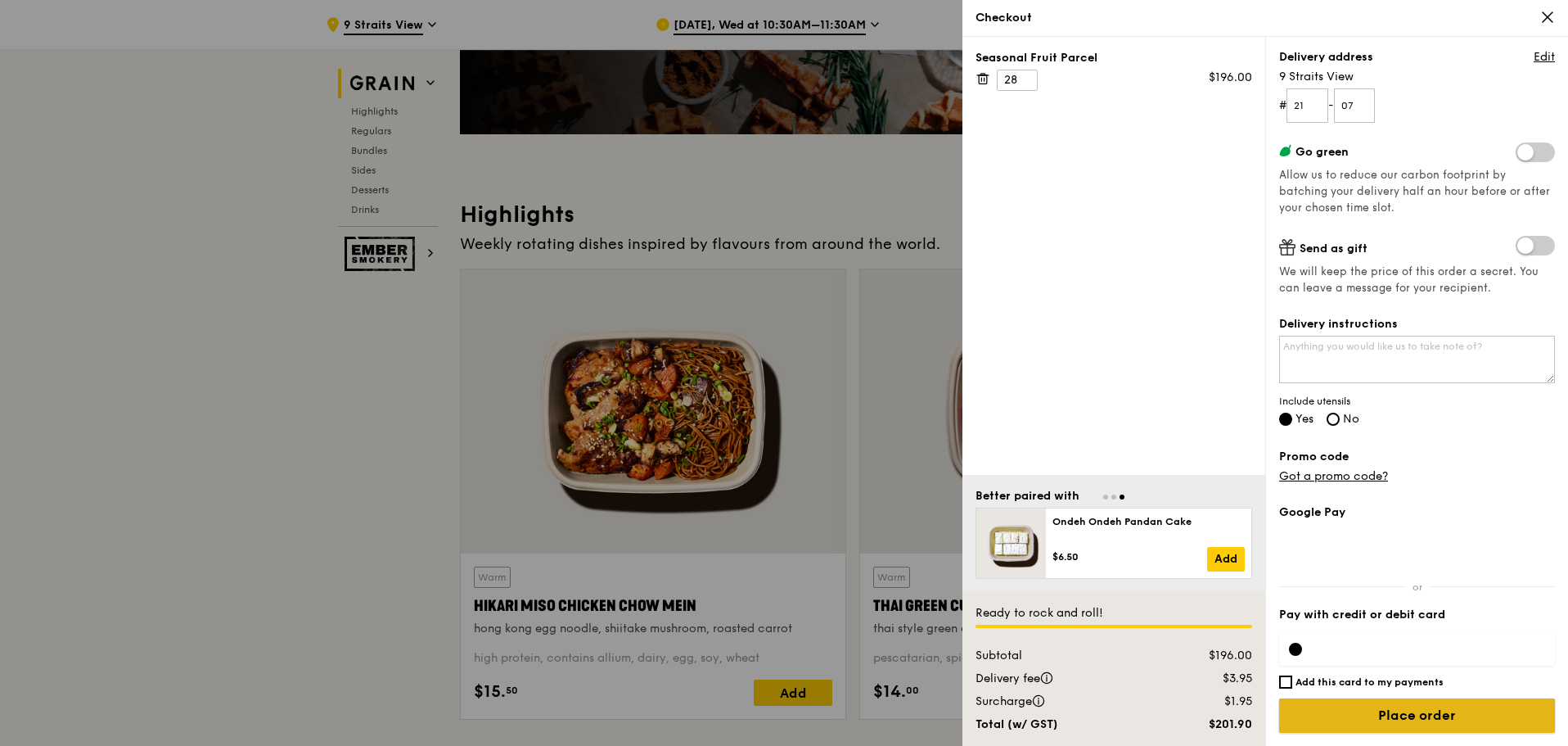
click at [1366, 706] on input "Place order" at bounding box center [1417, 715] width 276 height 35
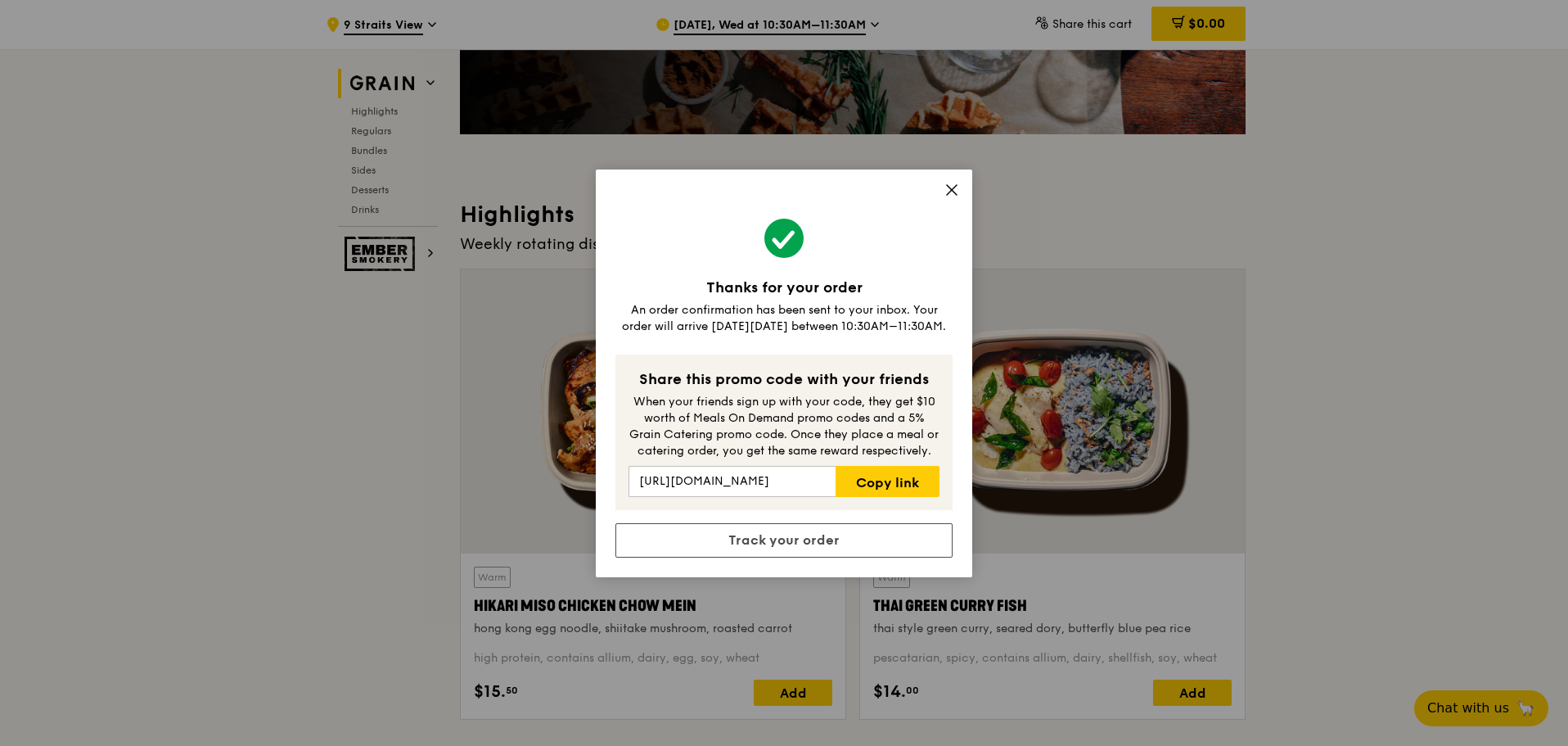
click at [955, 183] on icon at bounding box center [952, 190] width 15 height 15
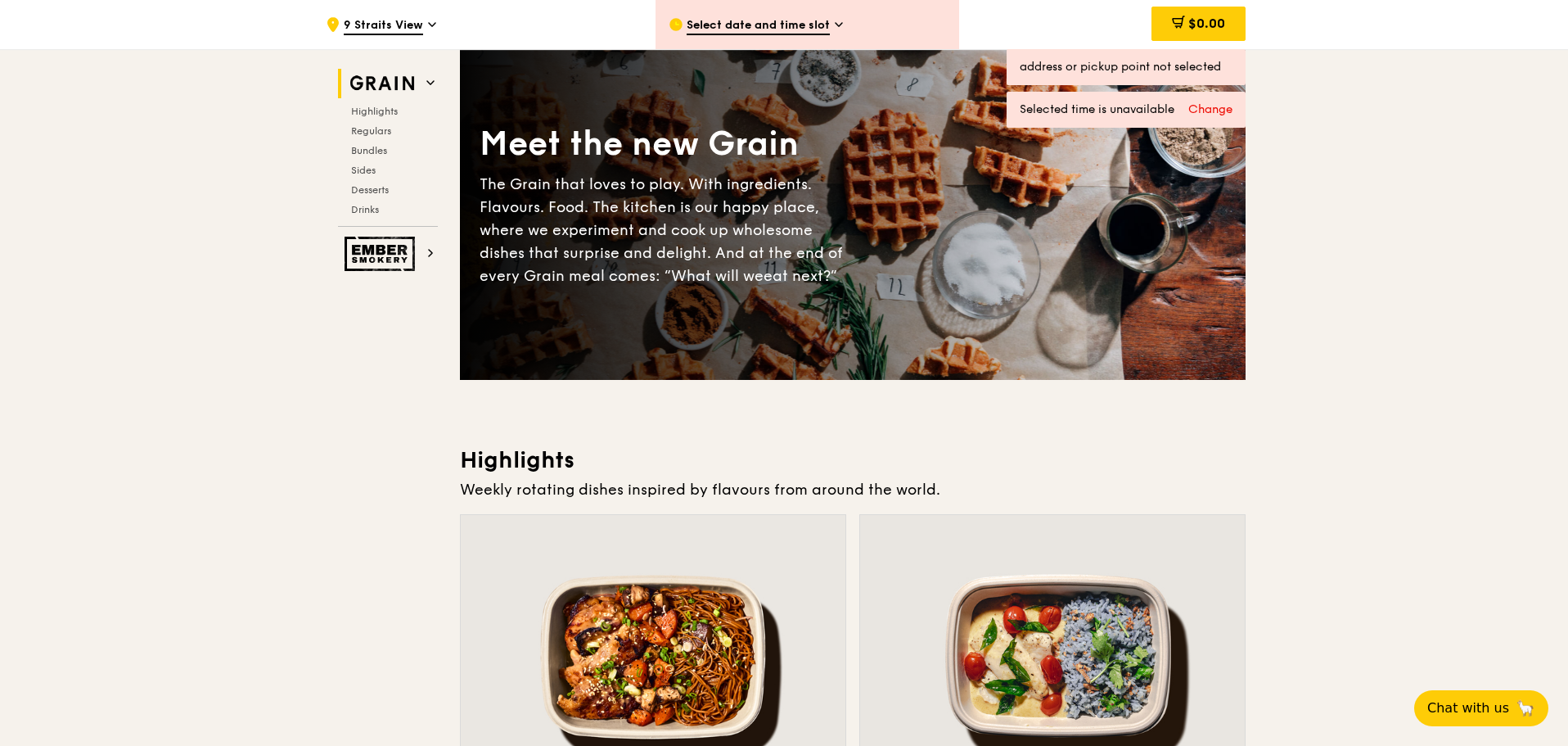
scroll to position [0, 0]
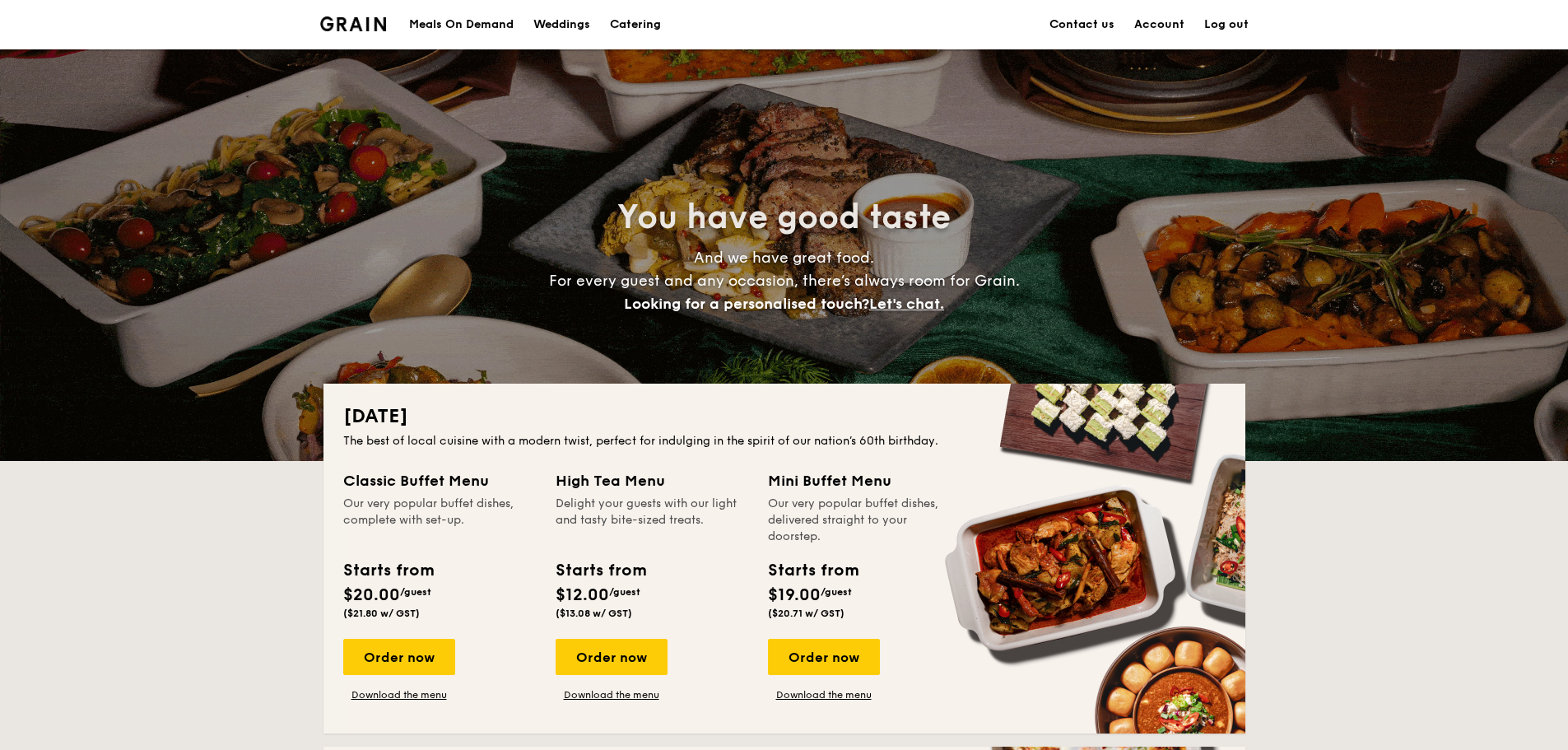
click at [1159, 14] on link "Account" at bounding box center [1159, 24] width 50 height 49
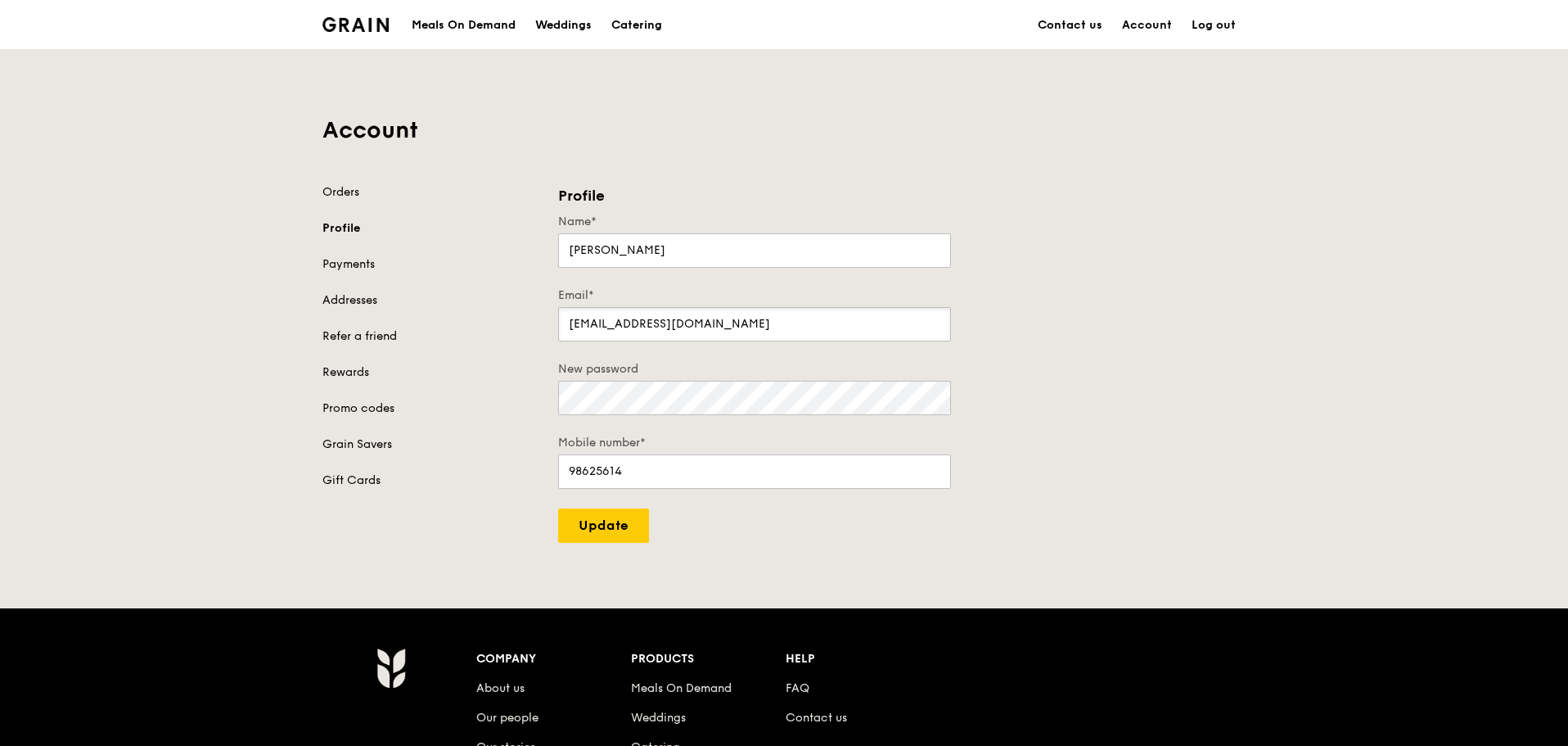
drag, startPoint x: 754, startPoint y: 326, endPoint x: 511, endPoint y: 307, distance: 243.7
click at [511, 307] on div "Orders Profile Payments Addresses Refer a friend Rewards Promo codes Grain Save…" at bounding box center [784, 363] width 943 height 359
type input "janice.lam@macquarie.com"
click at [602, 512] on input "Update" at bounding box center [604, 525] width 91 height 35
type input "Update"
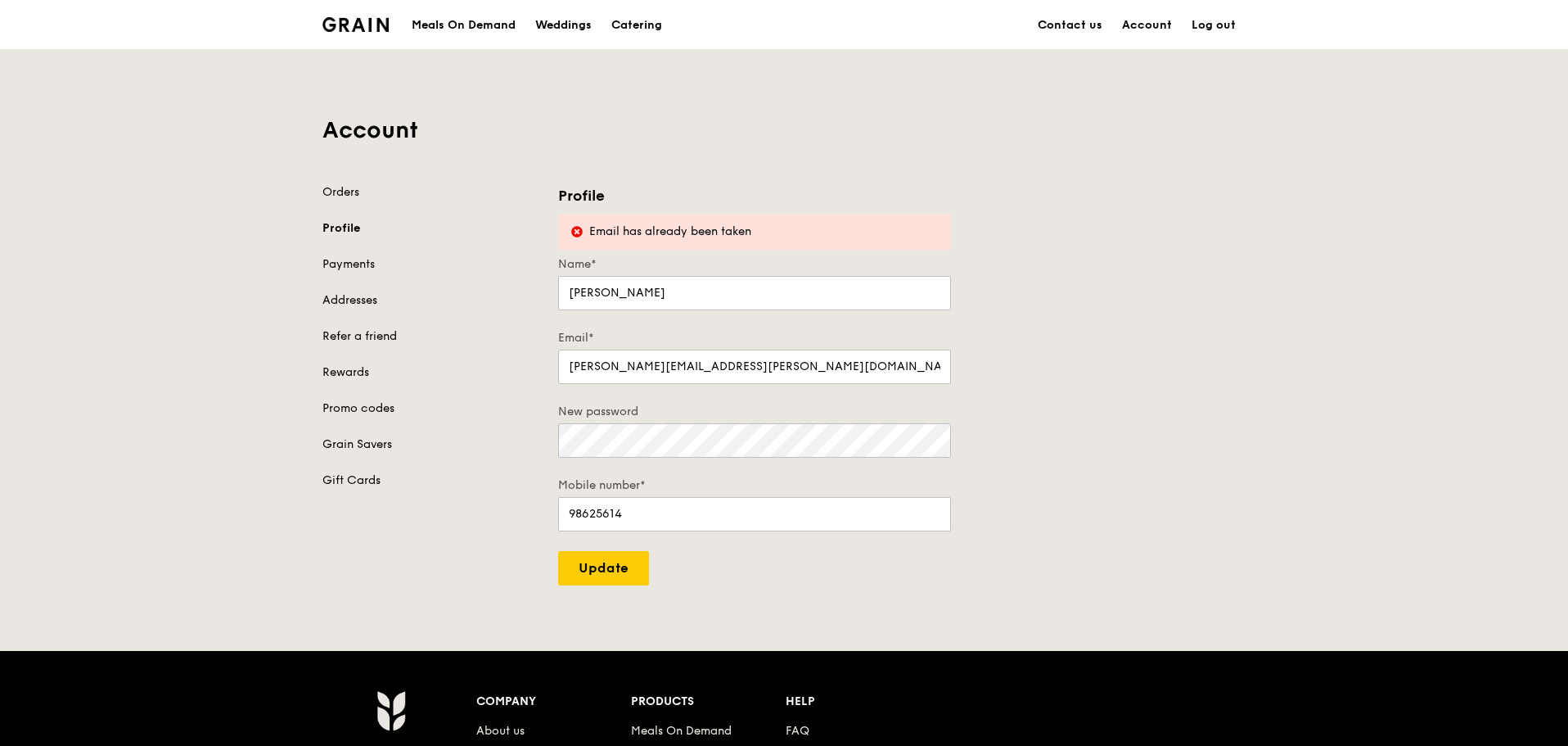
click at [201, 466] on div "Account Orders Profile Payments Addresses Refer a friend Rewards Promo codes Gr…" at bounding box center [784, 316] width 1568 height 536
click at [1203, 26] on link "Log out" at bounding box center [1213, 25] width 64 height 49
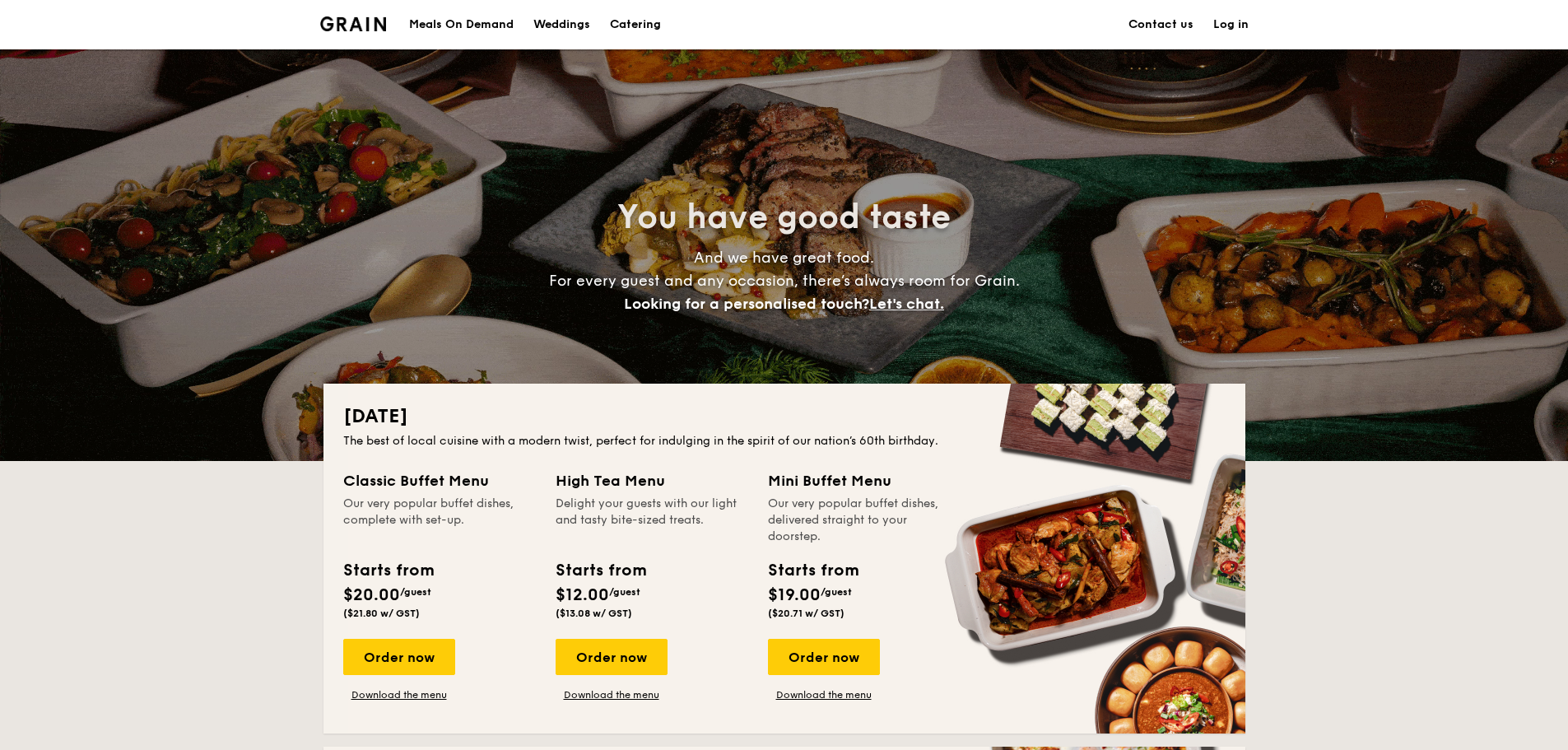
click at [470, 25] on div "Meals On Demand" at bounding box center [462, 24] width 105 height 49
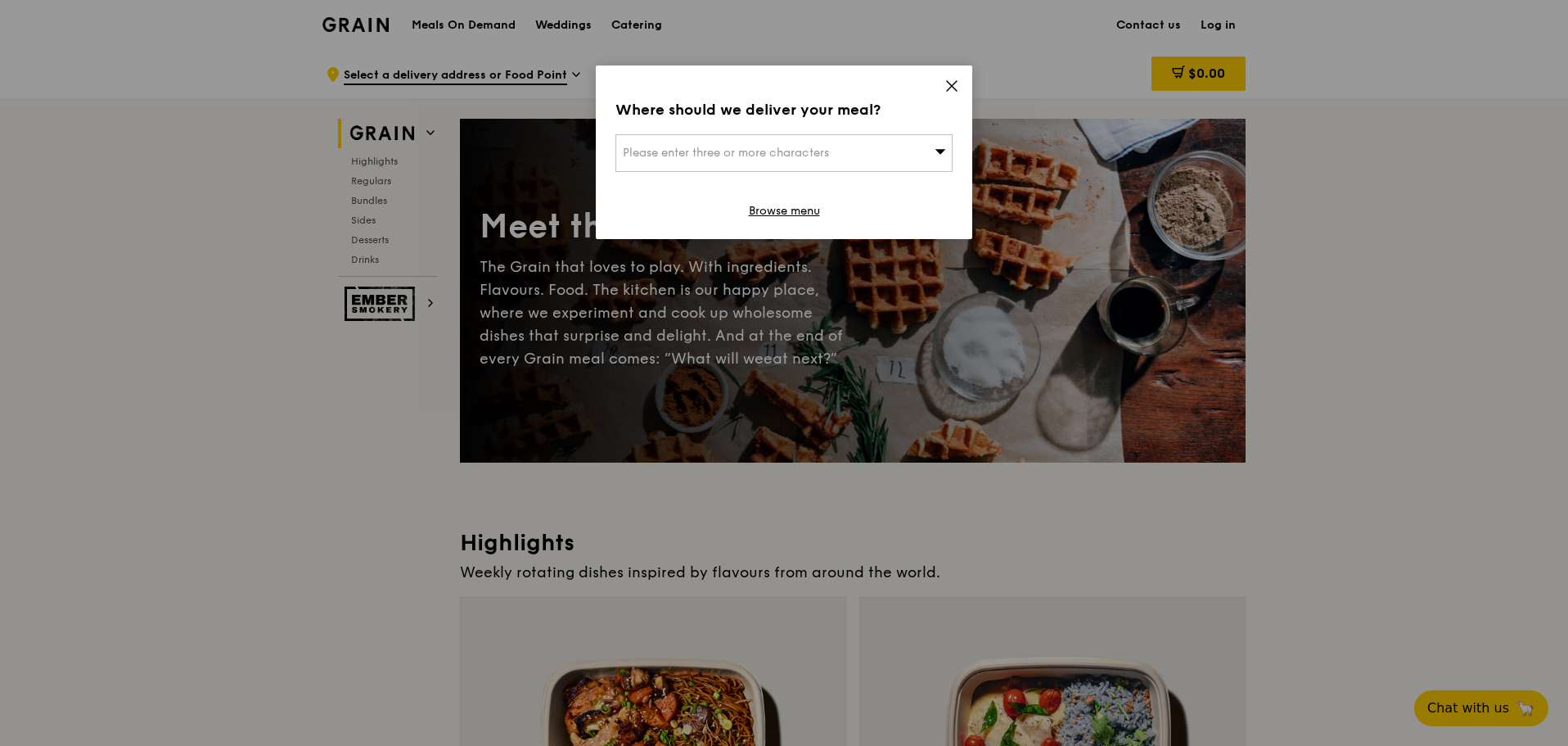
click at [864, 147] on div "Please enter three or more characters" at bounding box center [784, 154] width 337 height 38
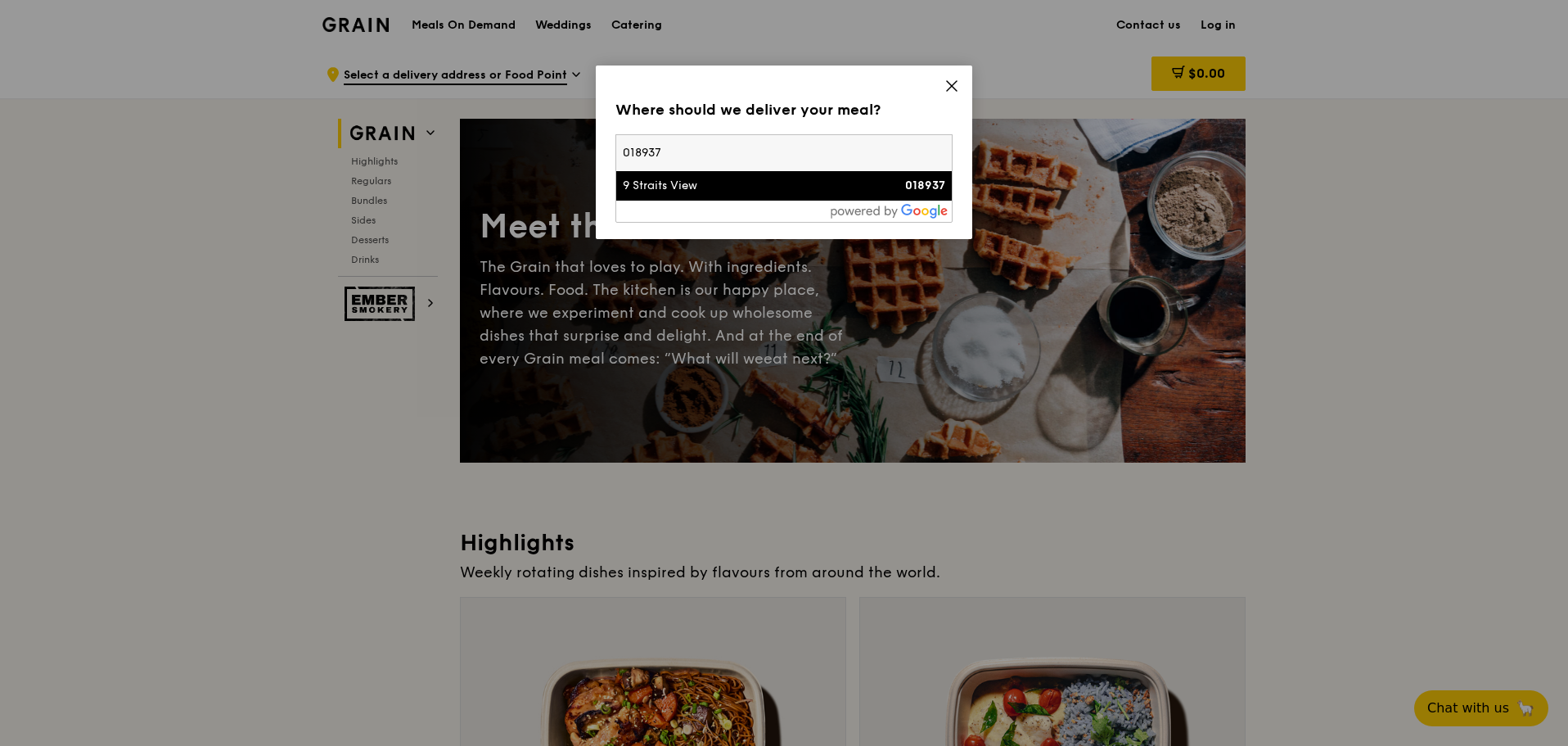
type input "018937"
click at [649, 191] on div "9 Straits View" at bounding box center [743, 186] width 242 height 17
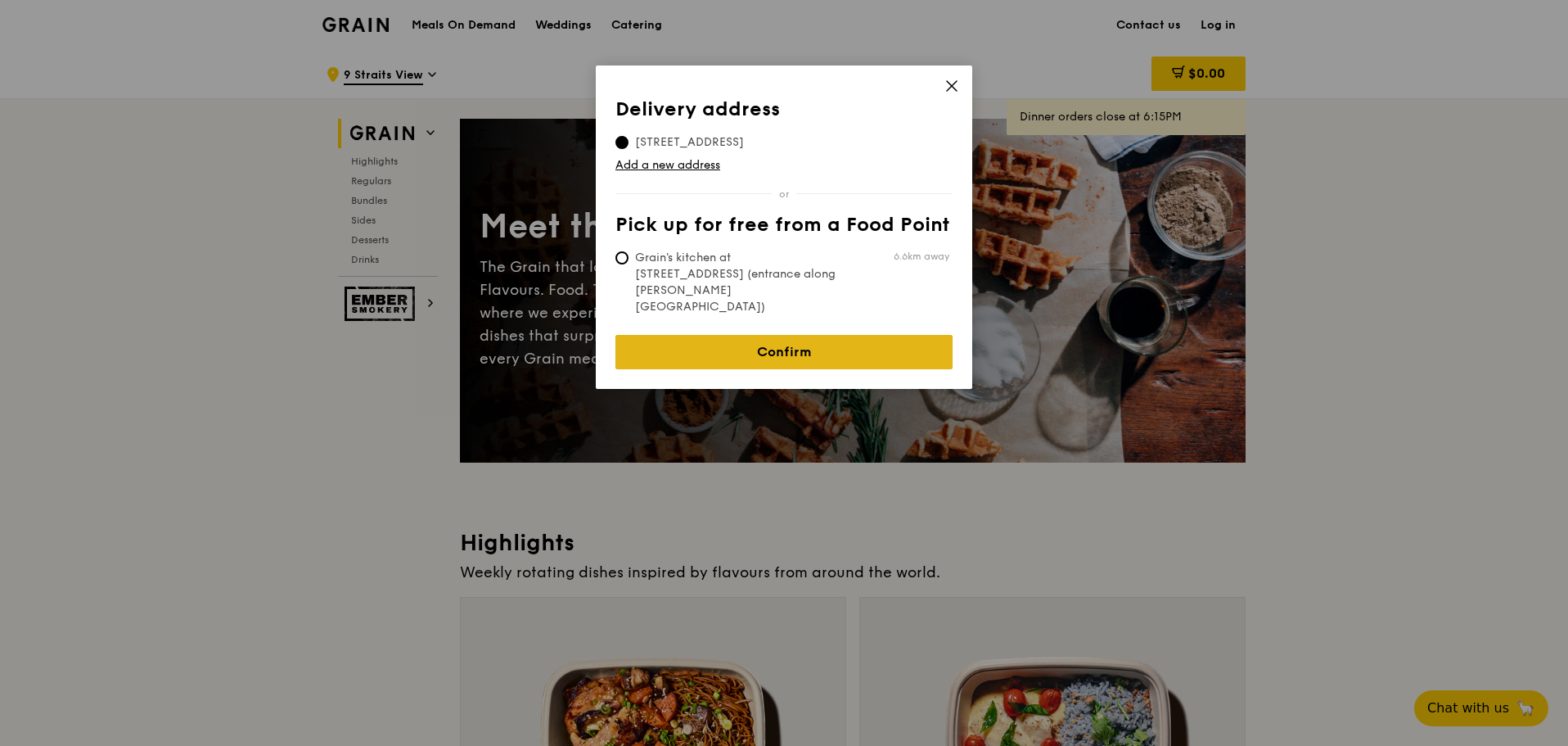
click at [783, 335] on link "Confirm" at bounding box center [784, 352] width 337 height 35
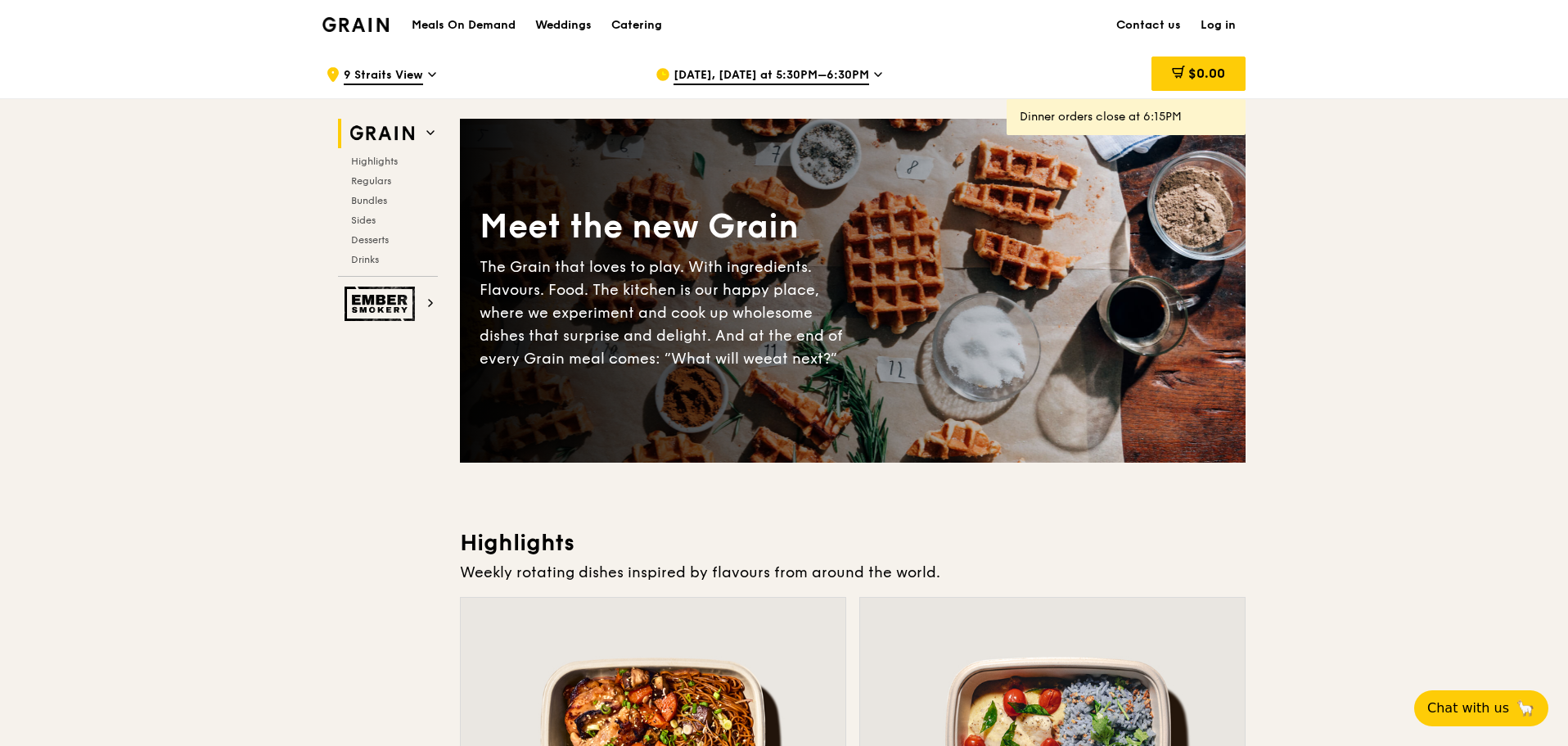
click at [864, 67] on span "Aug 15, Today at 5:30PM–6:30PM" at bounding box center [771, 76] width 196 height 18
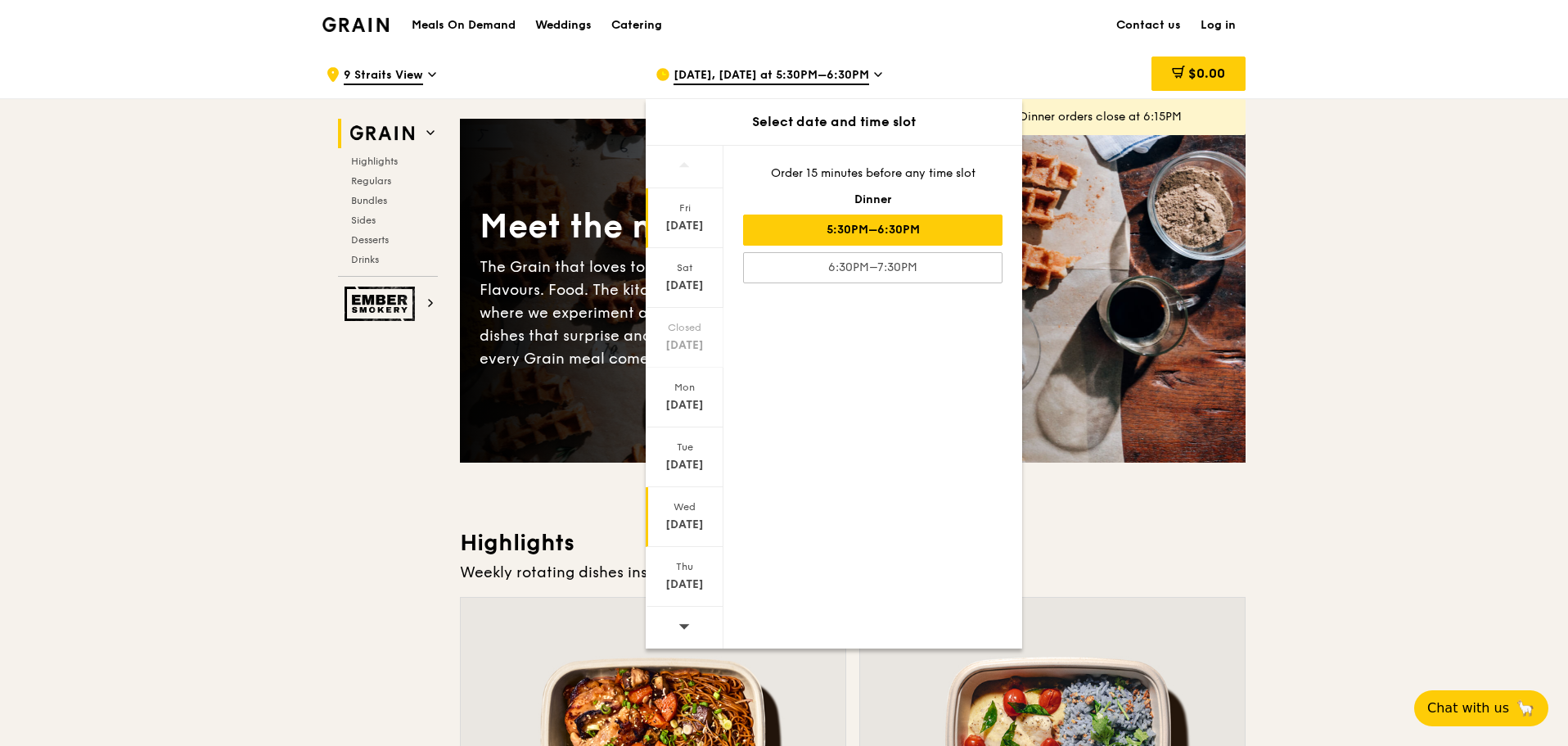
click at [678, 520] on div "Aug 20" at bounding box center [685, 525] width 73 height 17
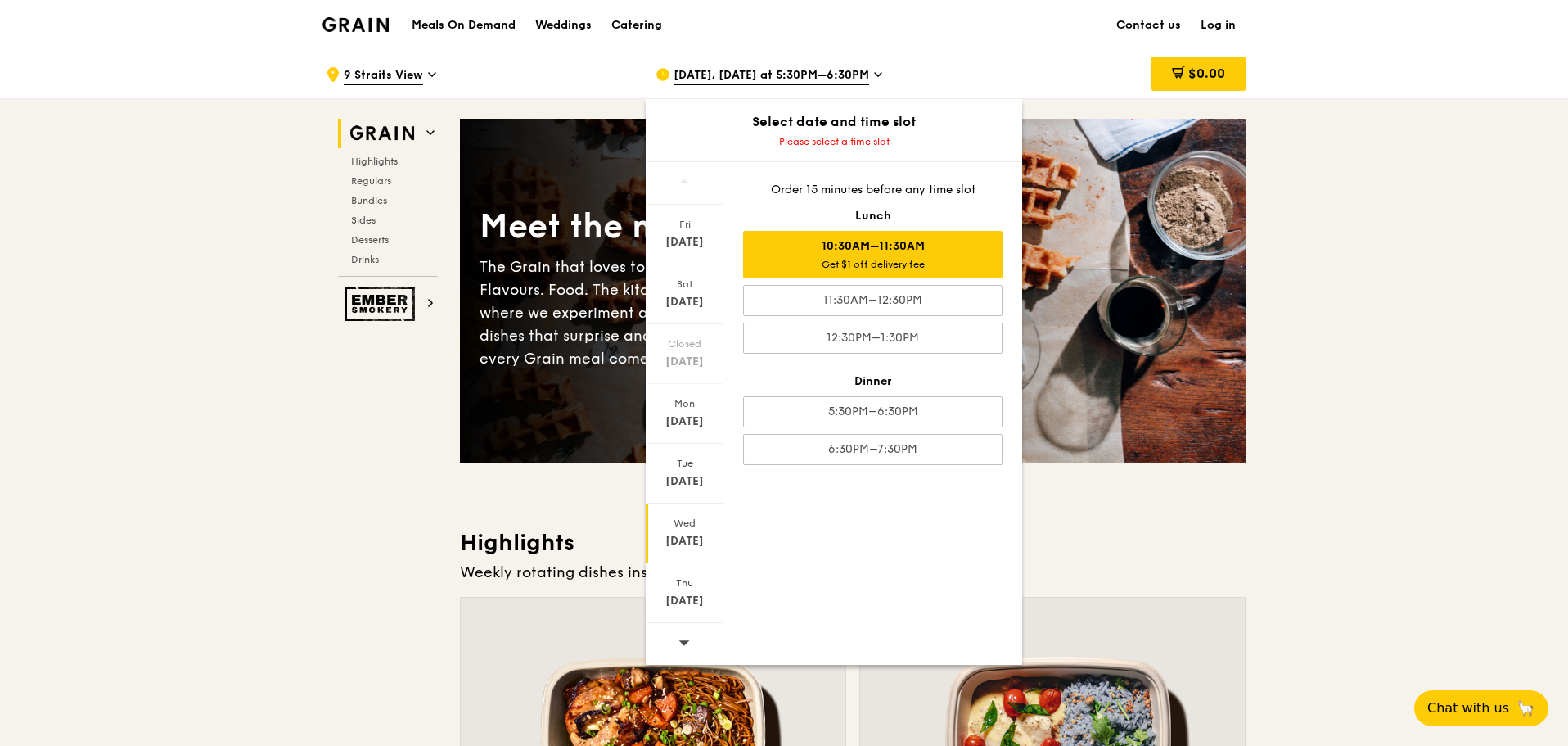
click at [789, 250] on div "10:30AM–11:30AM Get $1 off delivery fee" at bounding box center [873, 254] width 259 height 47
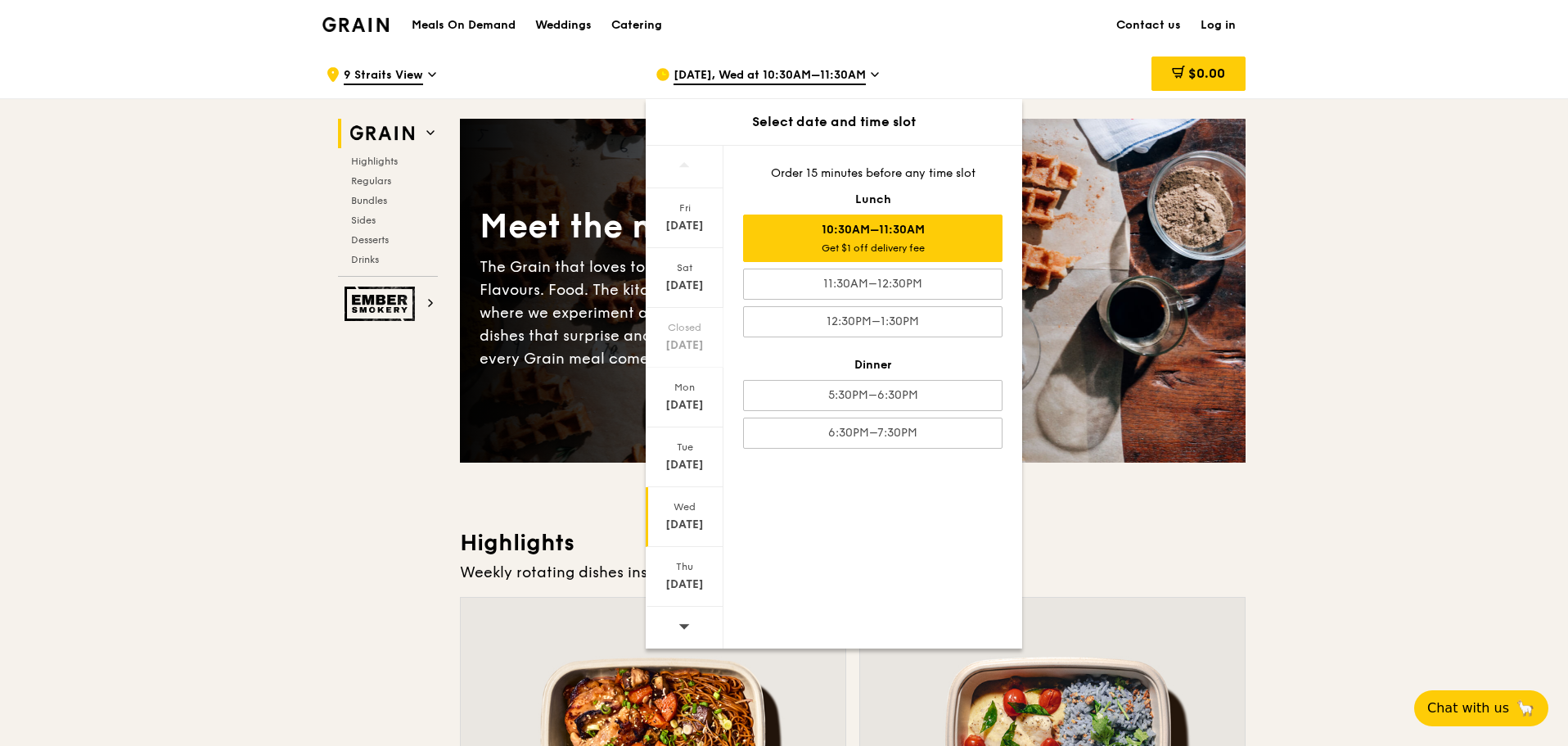
click at [1075, 536] on h3 "Highlights" at bounding box center [852, 543] width 785 height 30
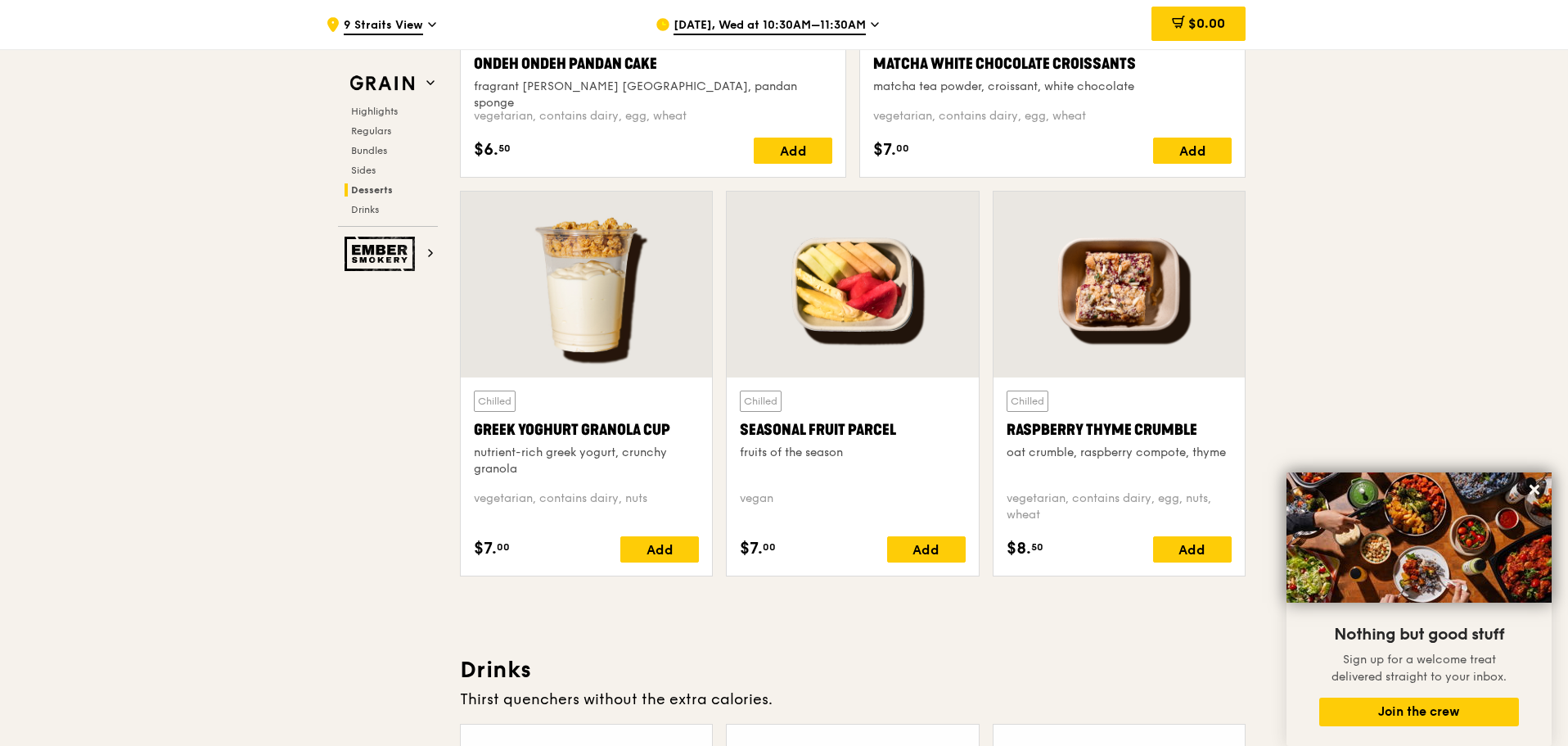
scroll to position [5060, 0]
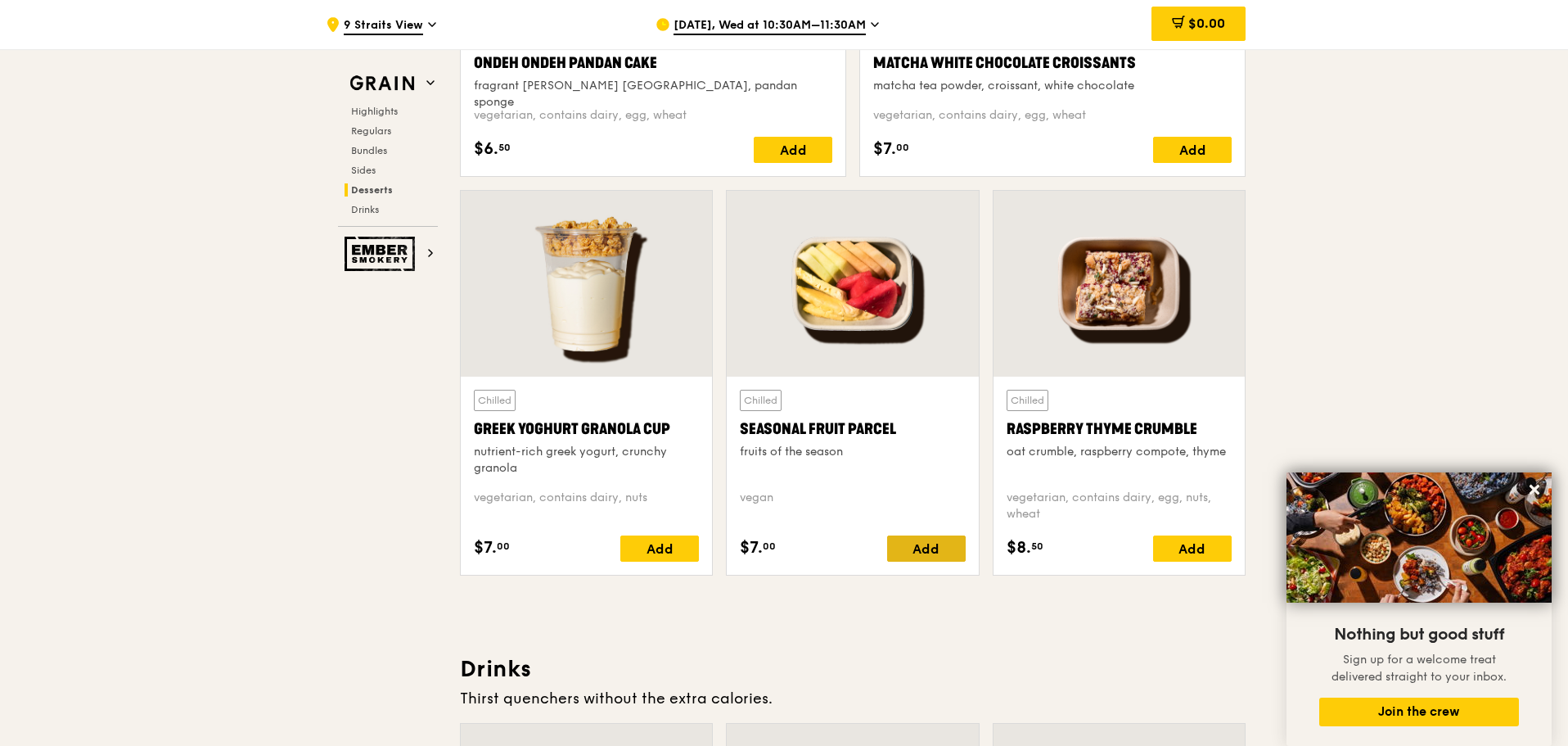
click at [921, 545] on div "Add" at bounding box center [926, 549] width 78 height 26
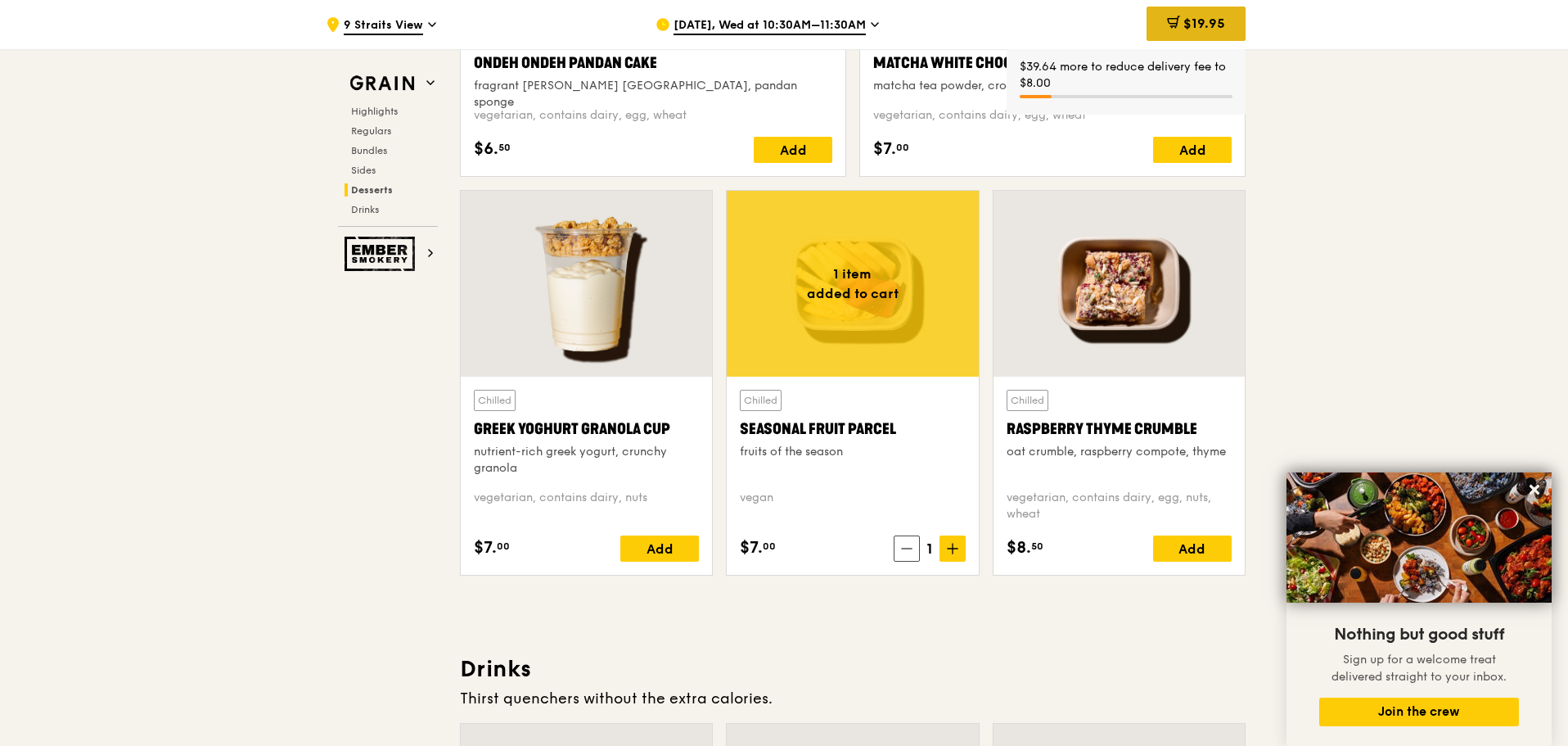
click at [1195, 19] on span "$19.95" at bounding box center [1204, 23] width 42 height 16
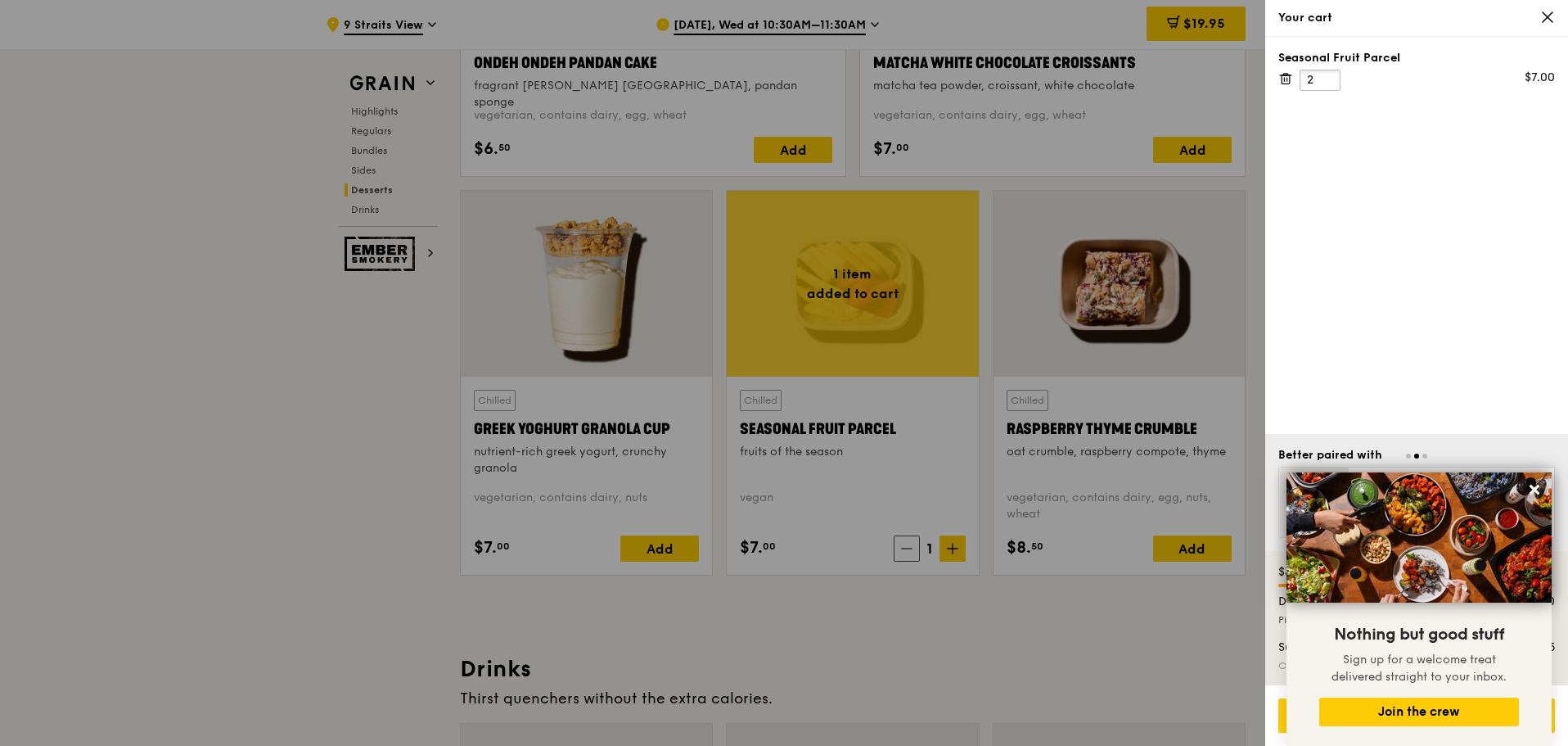
click at [1322, 79] on input "2" at bounding box center [1320, 80] width 41 height 21
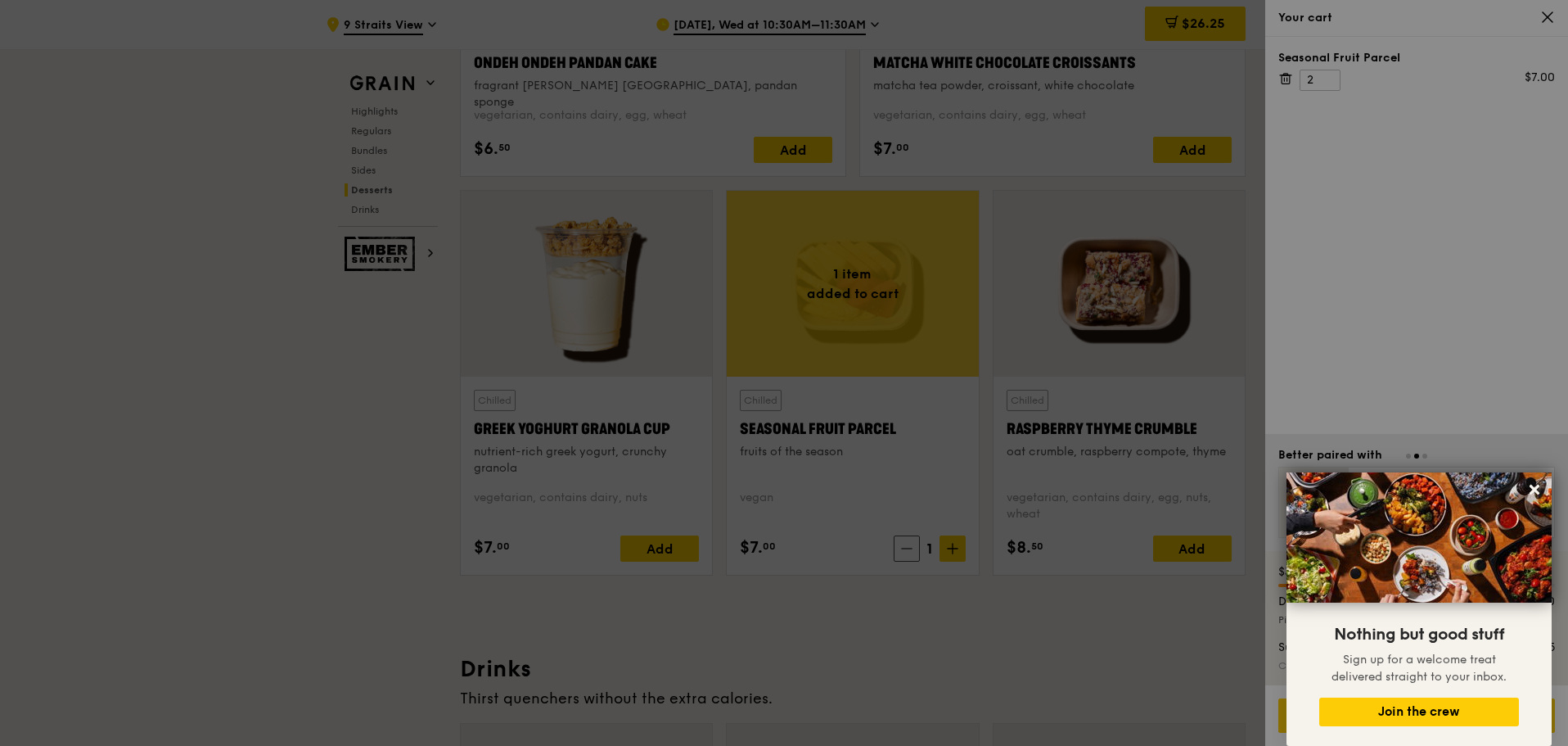
click at [1325, 71] on div at bounding box center [784, 373] width 1568 height 746
click at [1325, 71] on input "2" at bounding box center [1320, 80] width 41 height 21
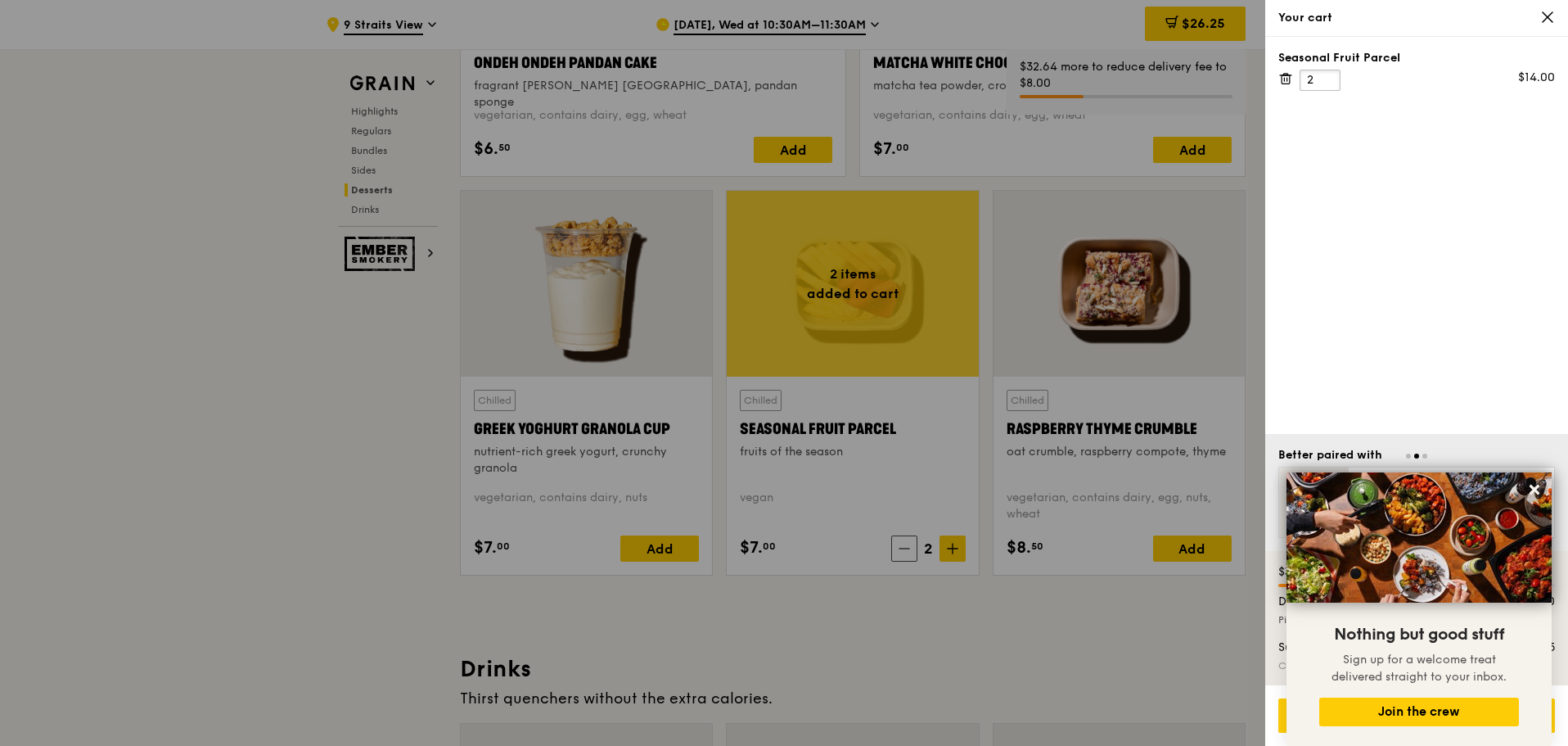
click at [1325, 71] on input "2" at bounding box center [1320, 80] width 41 height 21
click at [1317, 76] on input "2" at bounding box center [1320, 80] width 41 height 21
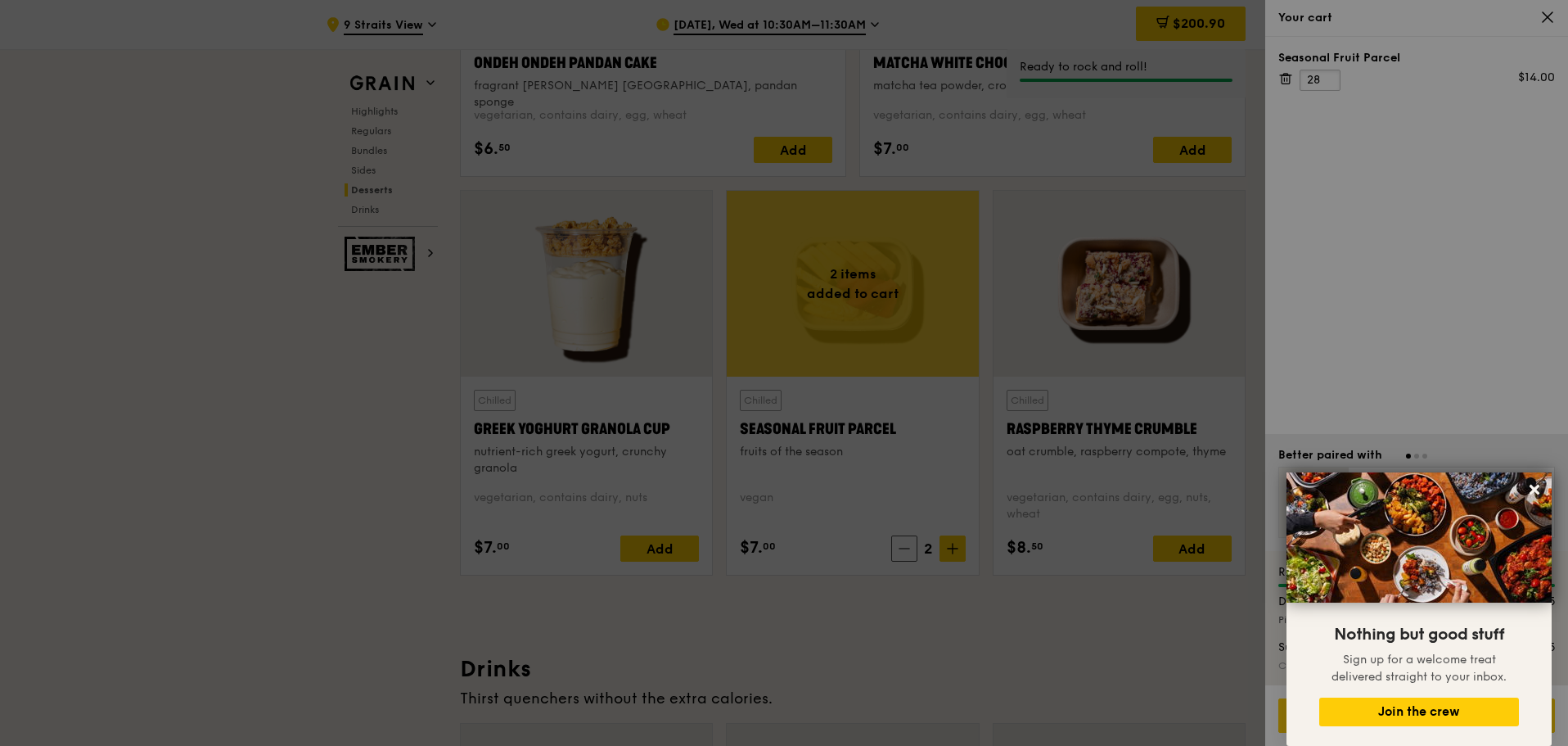
type input "28"
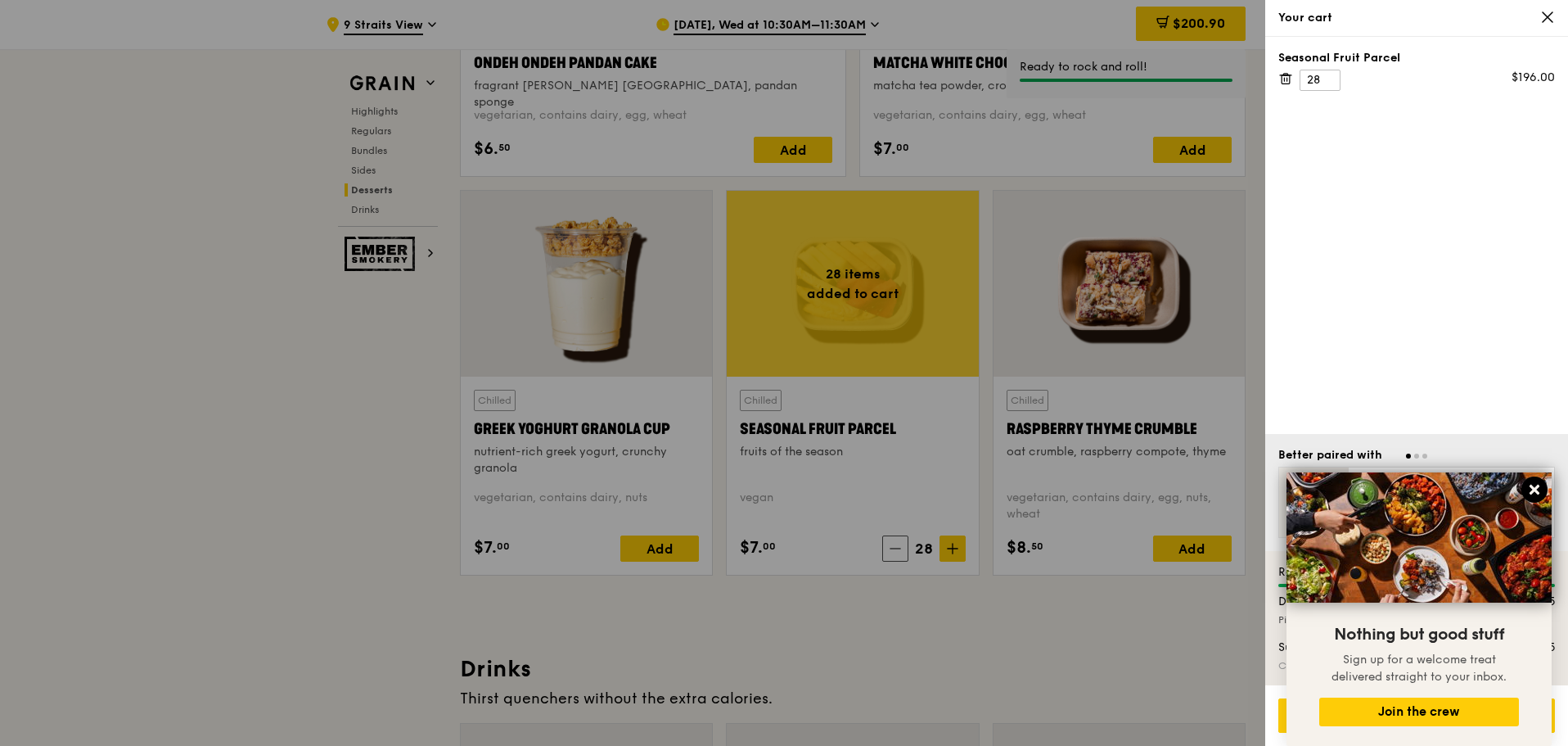
click at [1533, 494] on icon at bounding box center [1534, 490] width 15 height 15
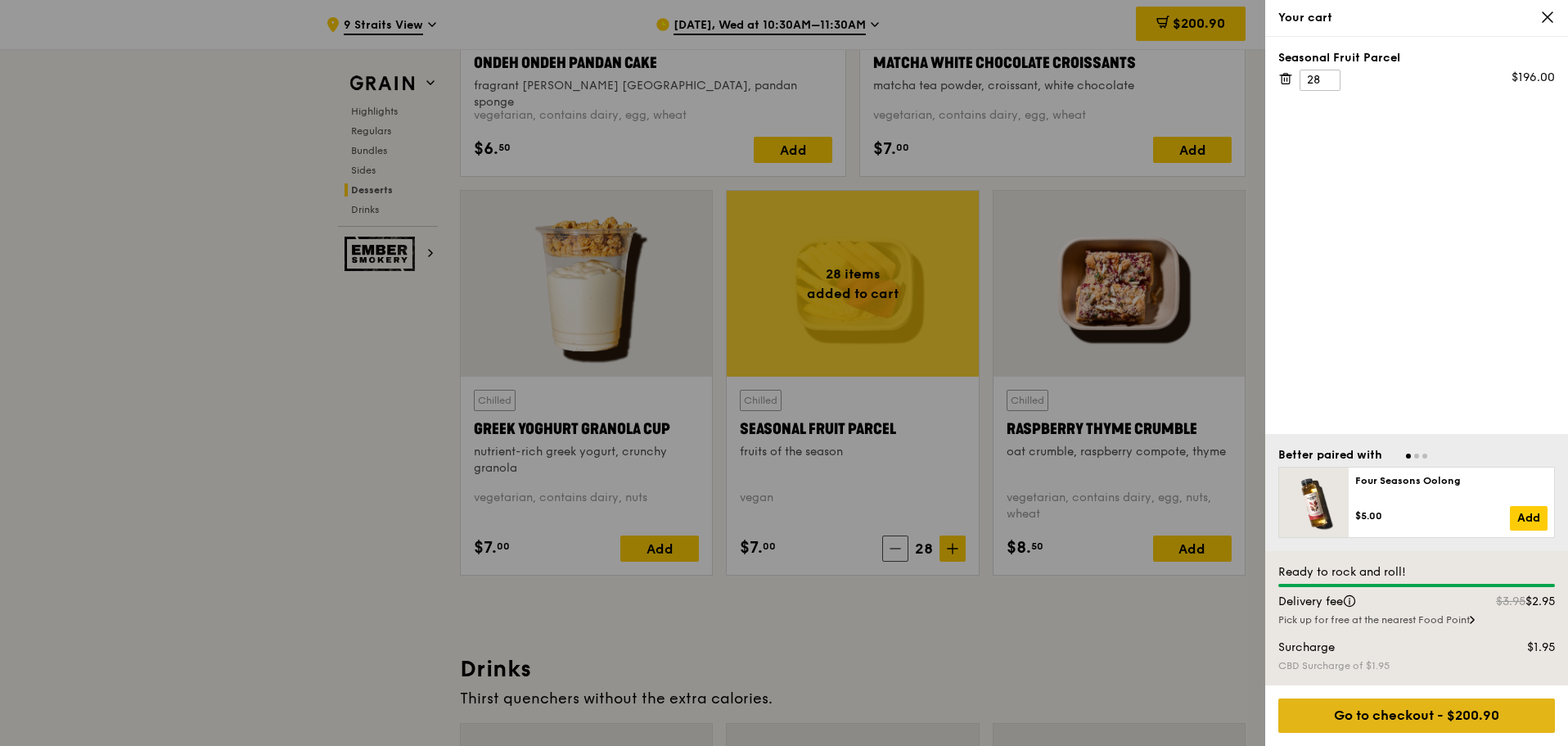
click at [1414, 719] on div "Go to checkout - $200.90" at bounding box center [1416, 715] width 277 height 35
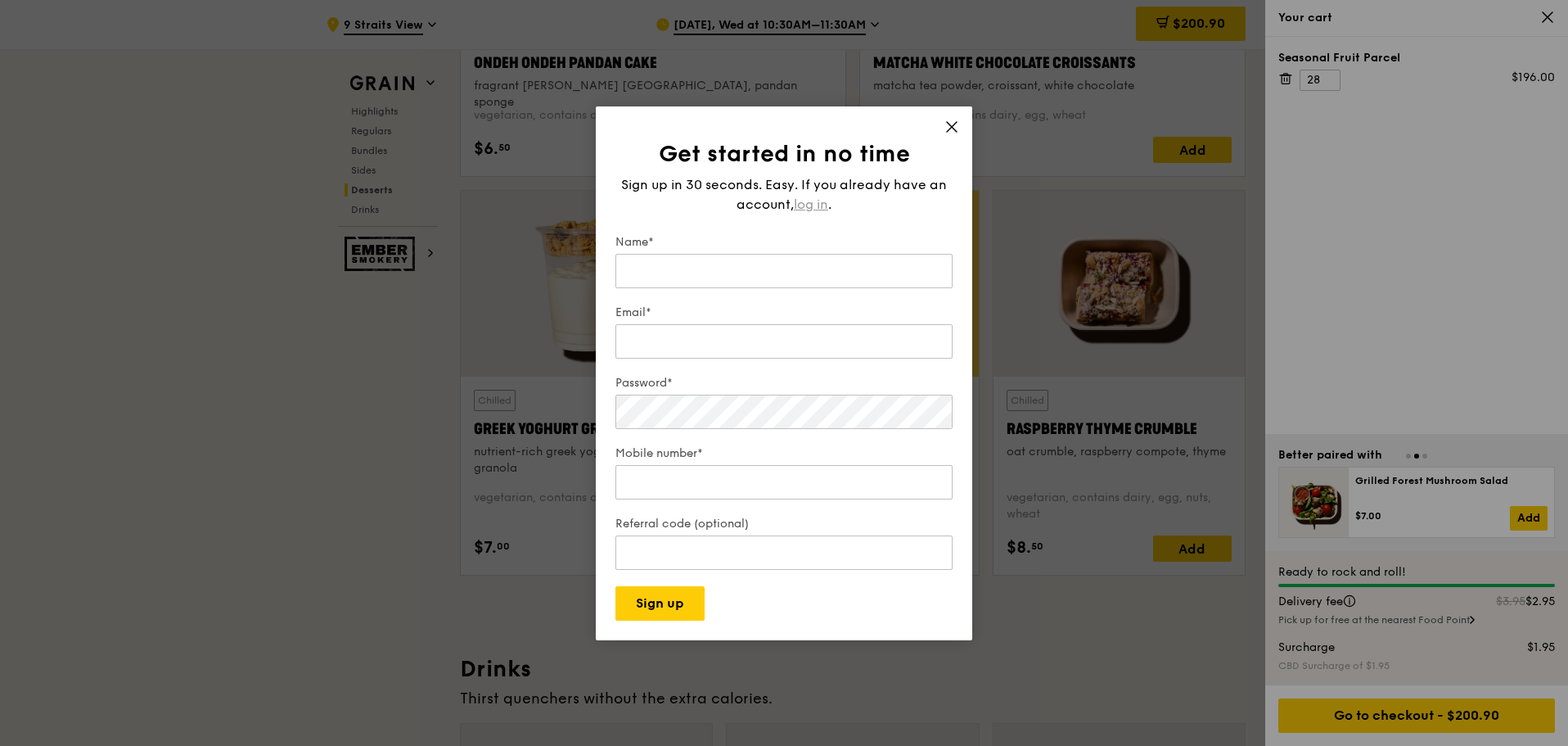
click at [813, 188] on div "Sign up in 30 seconds. Easy. If you already have an account, log in ." at bounding box center [784, 195] width 337 height 40
click at [811, 206] on span "log in" at bounding box center [811, 205] width 35 height 20
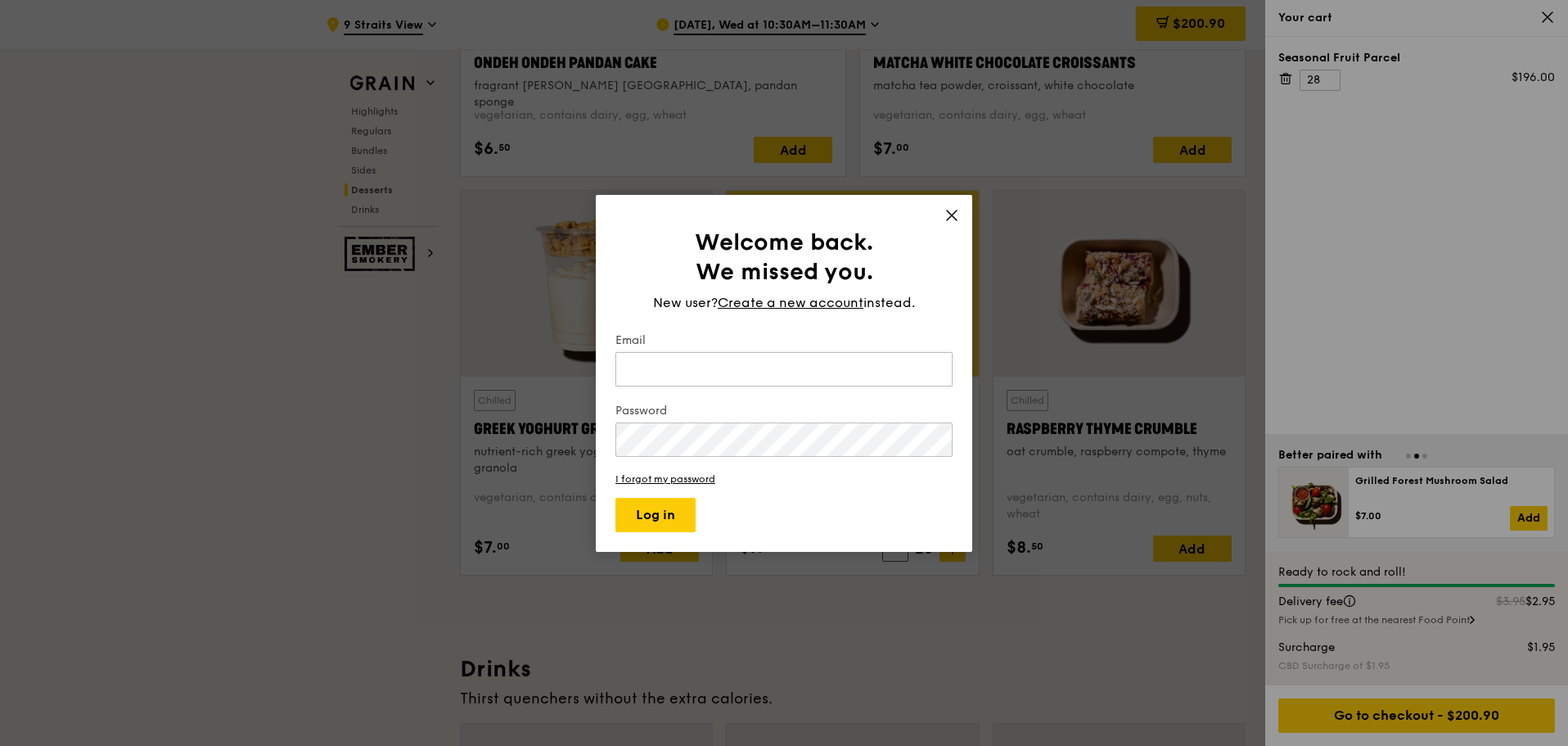
click at [746, 377] on input "Email" at bounding box center [784, 369] width 337 height 35
type input "janice.lam@macquarie.com"
click at [670, 520] on button "Log in" at bounding box center [655, 516] width 80 height 35
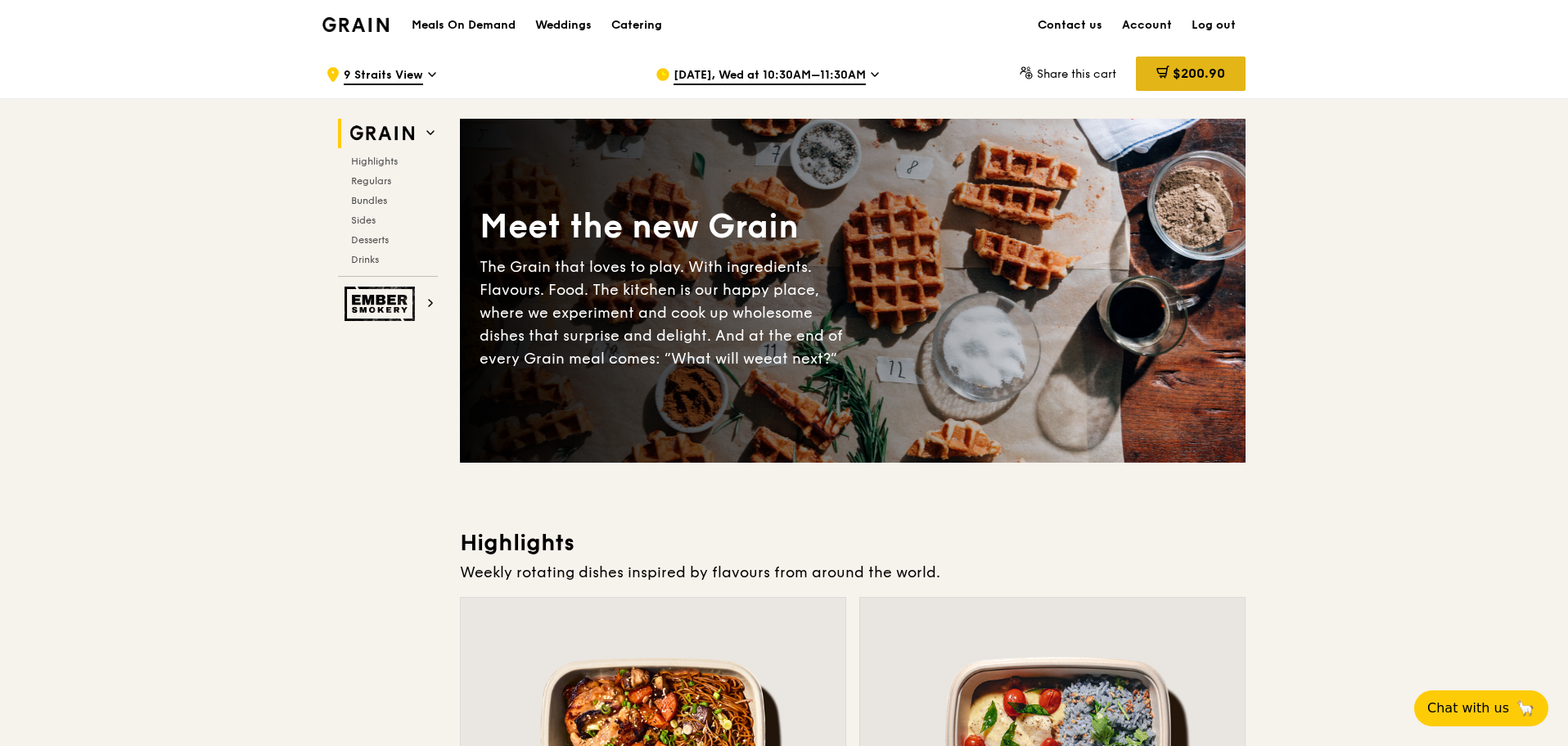
click at [1175, 84] on div "$200.90" at bounding box center [1191, 74] width 110 height 35
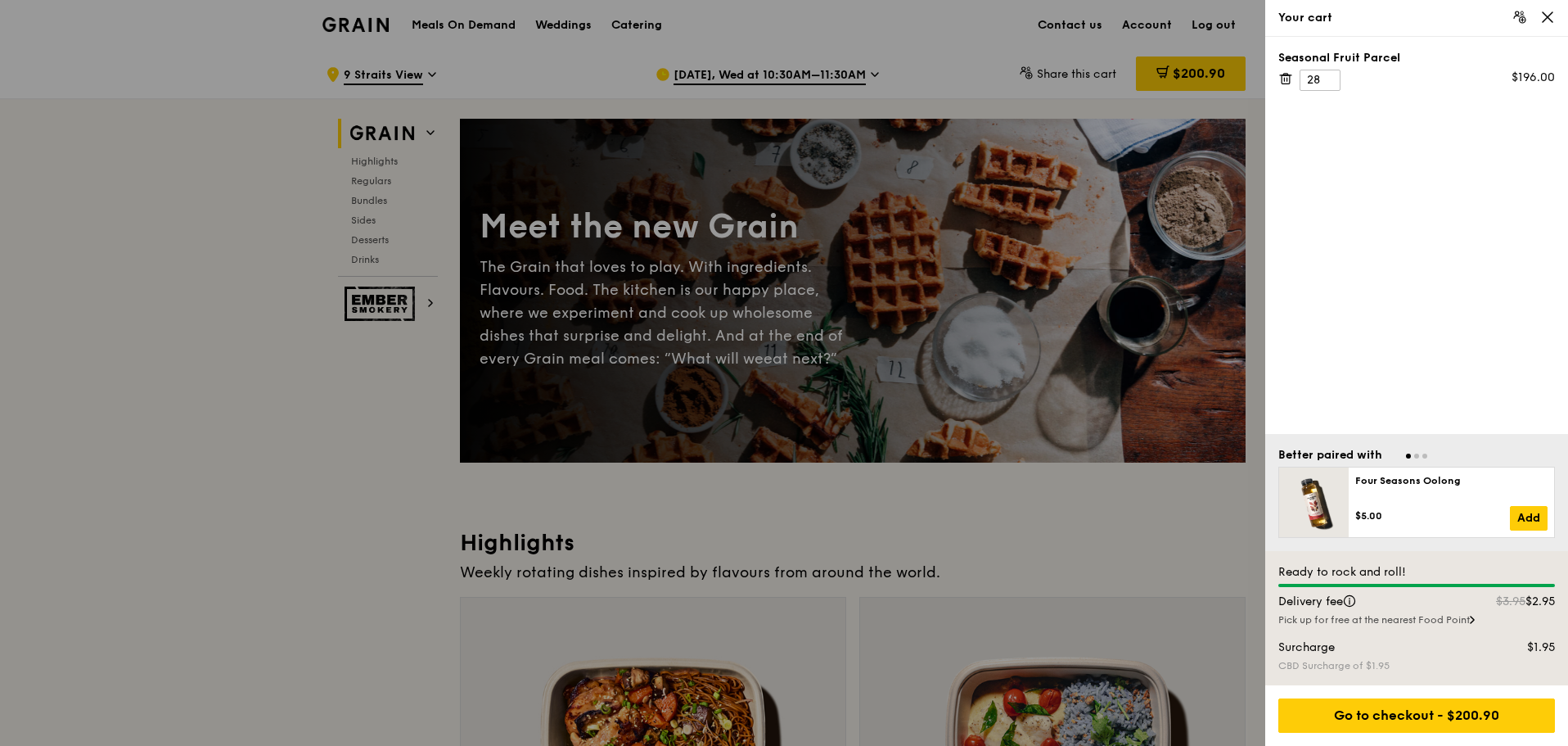
click at [1289, 77] on icon at bounding box center [1286, 78] width 15 height 15
